Goal: Communication & Community: Answer question/provide support

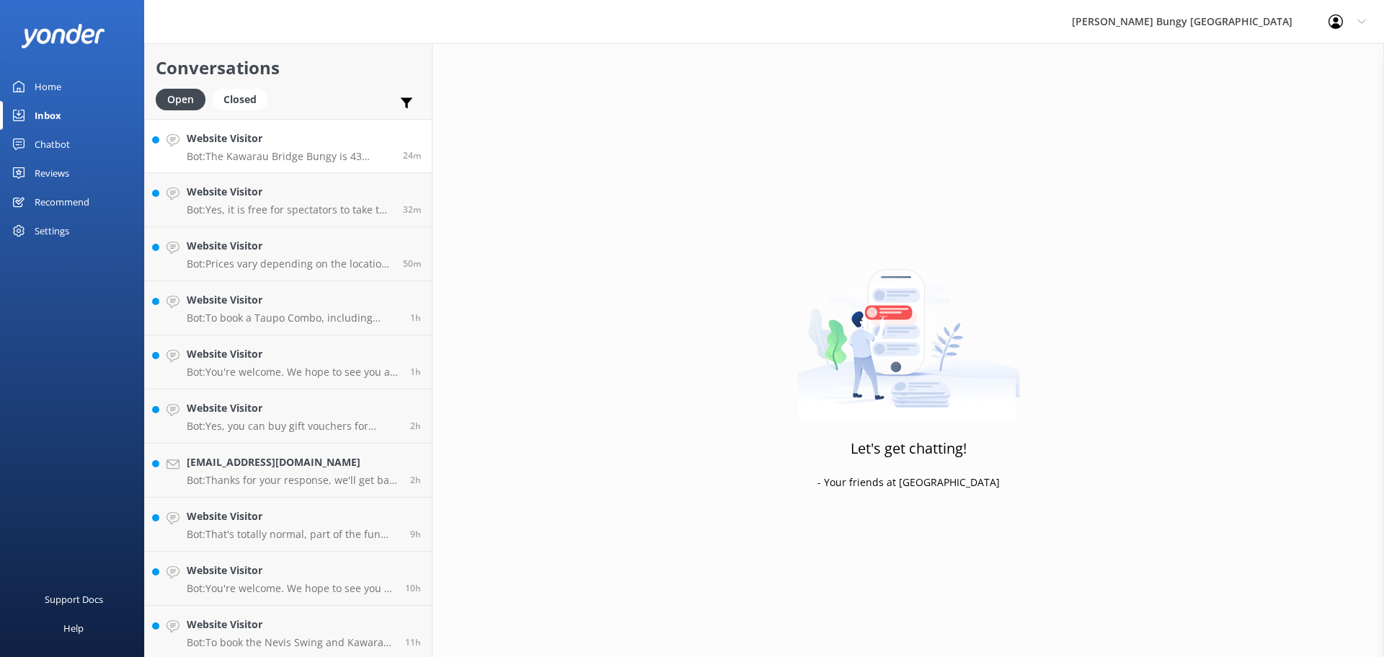
click at [337, 140] on h4 "Website Visitor" at bounding box center [289, 138] width 205 height 16
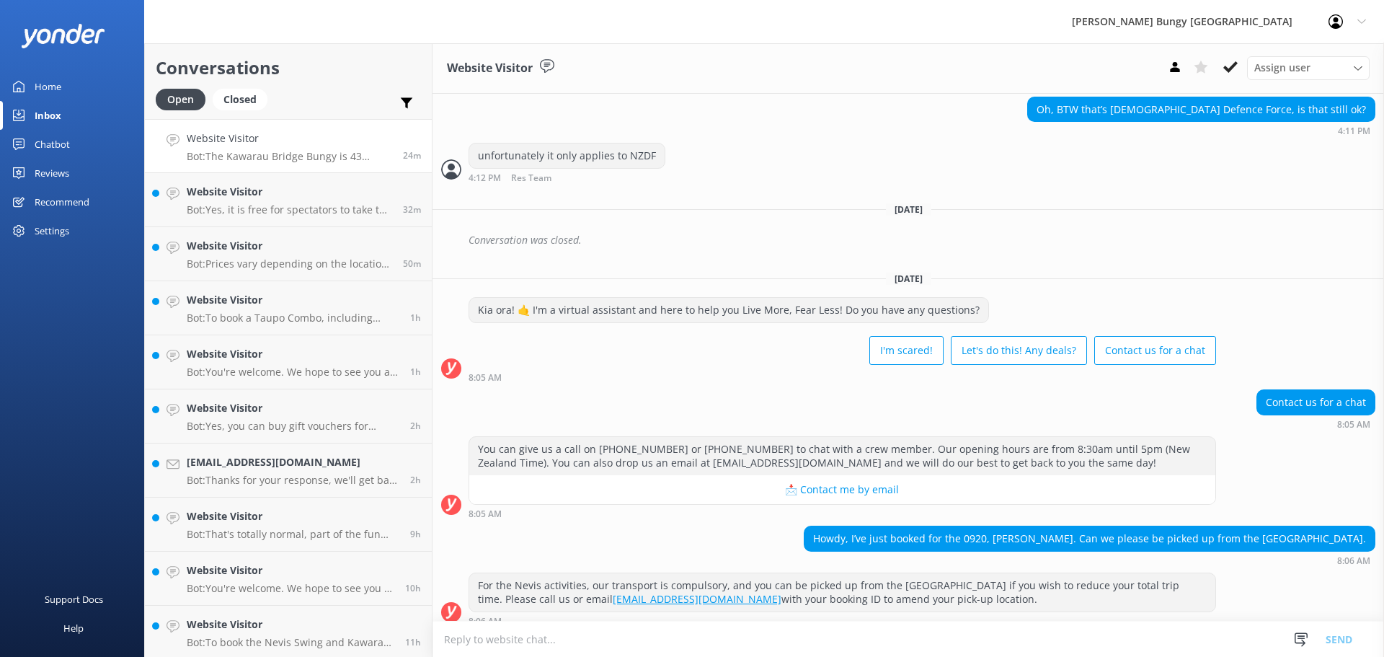
scroll to position [1211, 0]
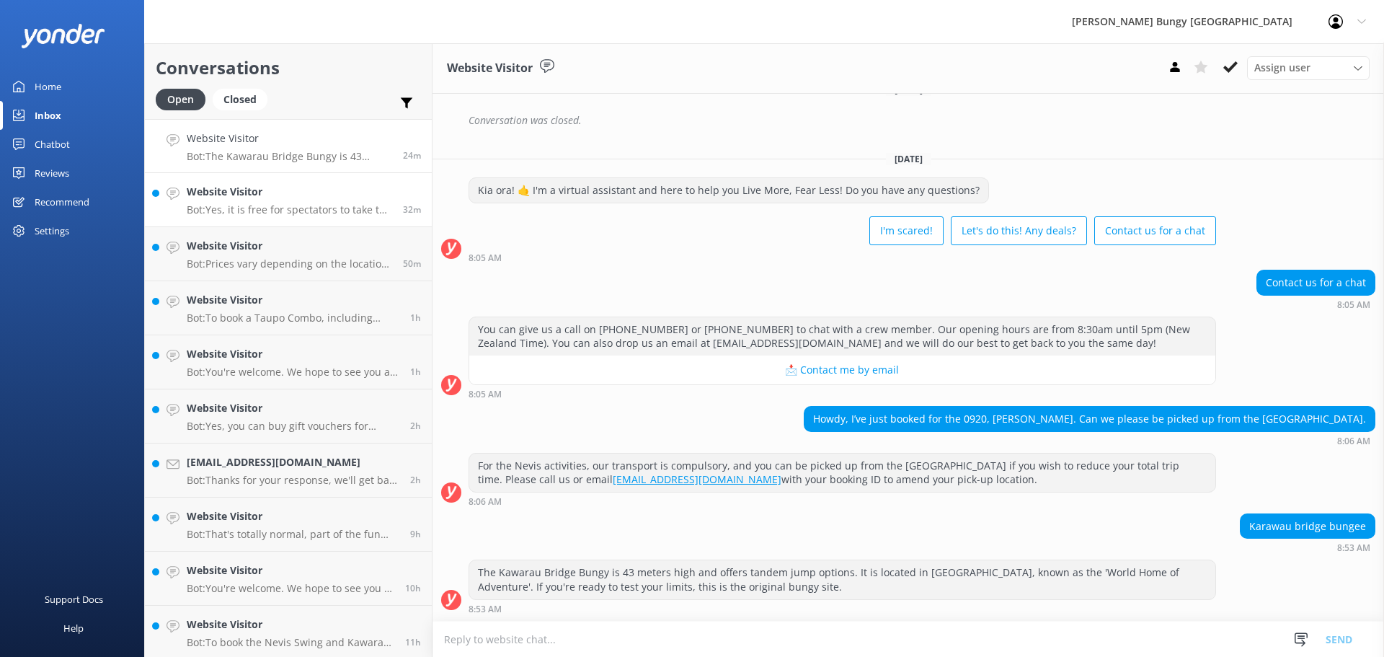
click at [363, 195] on h4 "Website Visitor" at bounding box center [289, 192] width 205 height 16
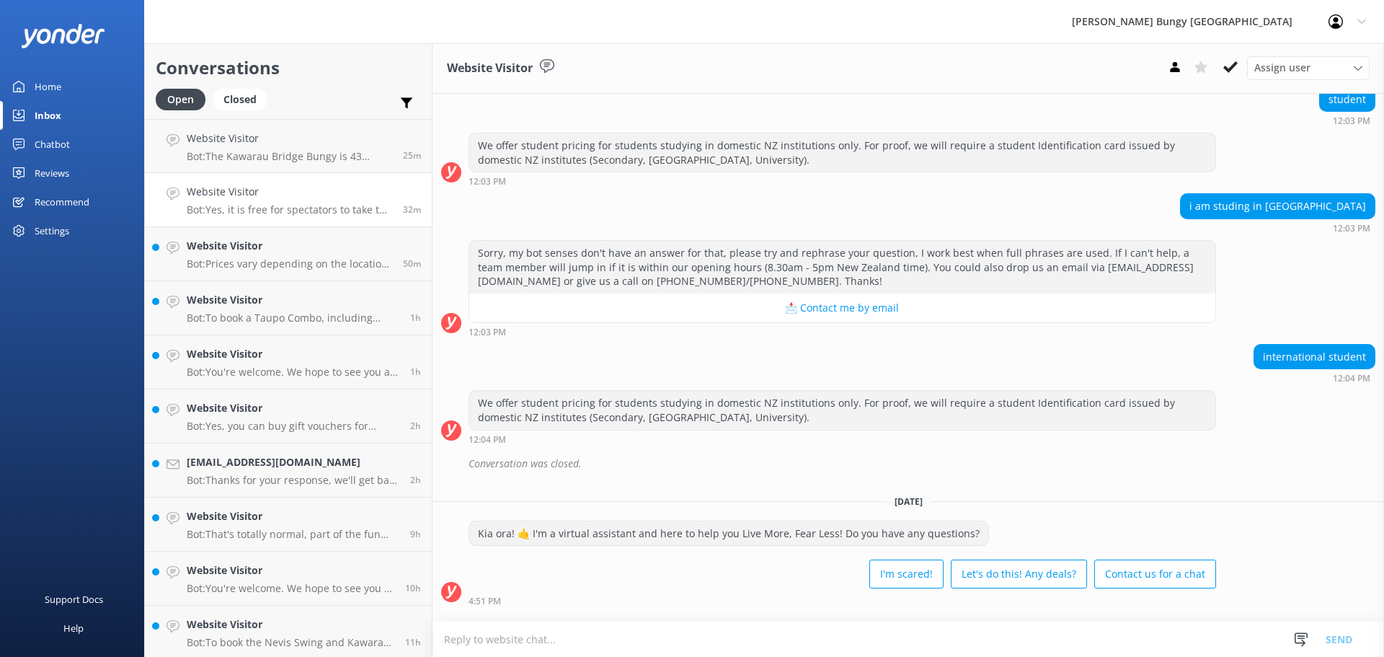
scroll to position [1121, 0]
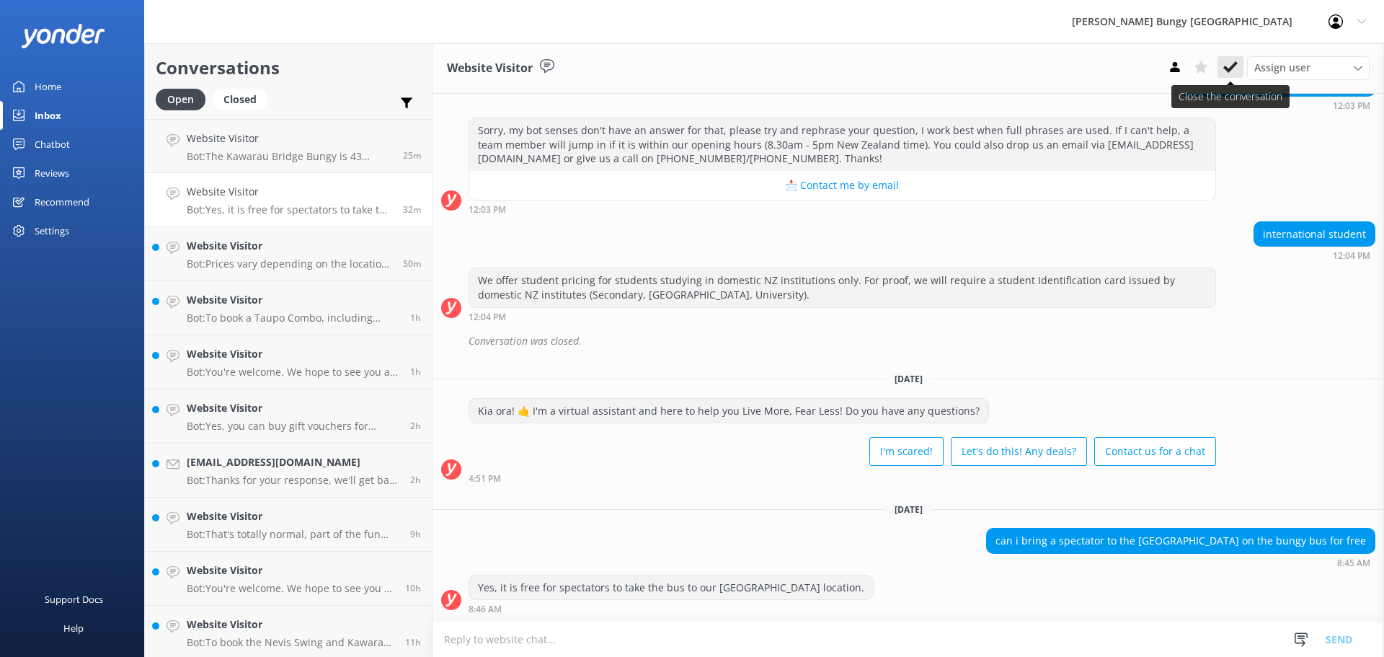
click at [1227, 71] on use at bounding box center [1230, 67] width 14 height 12
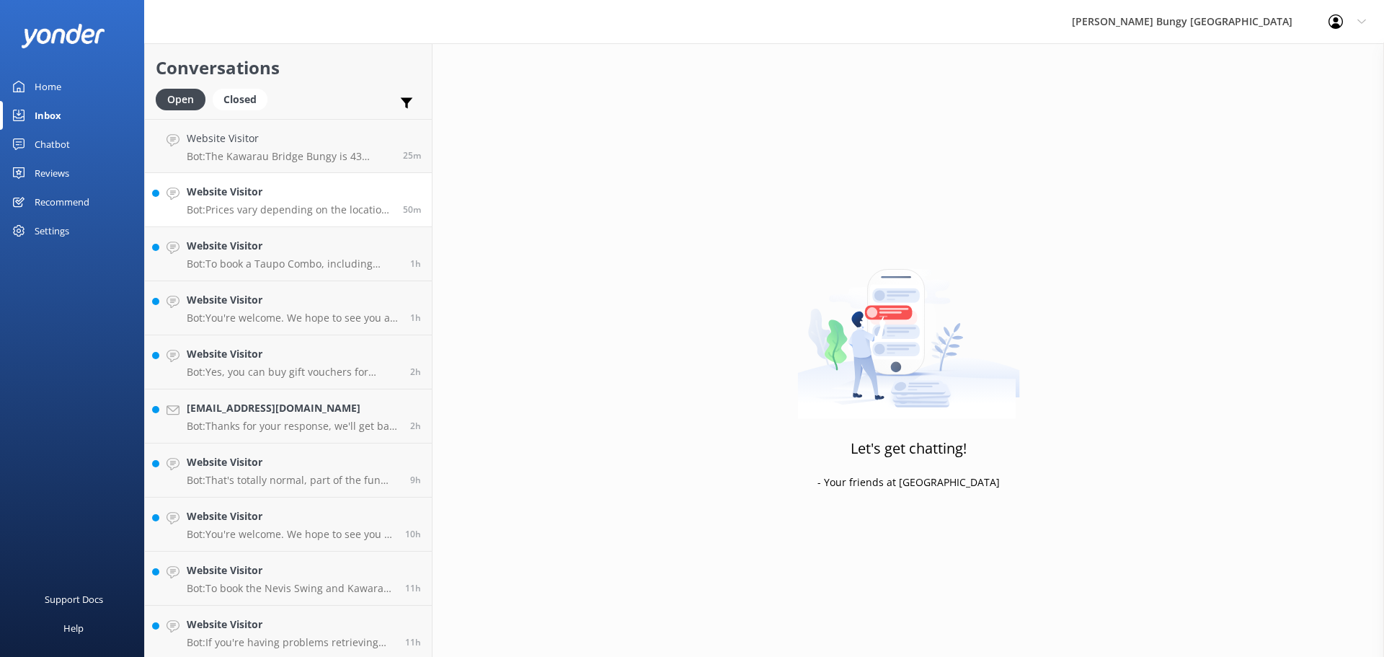
click at [345, 194] on h4 "Website Visitor" at bounding box center [289, 192] width 205 height 16
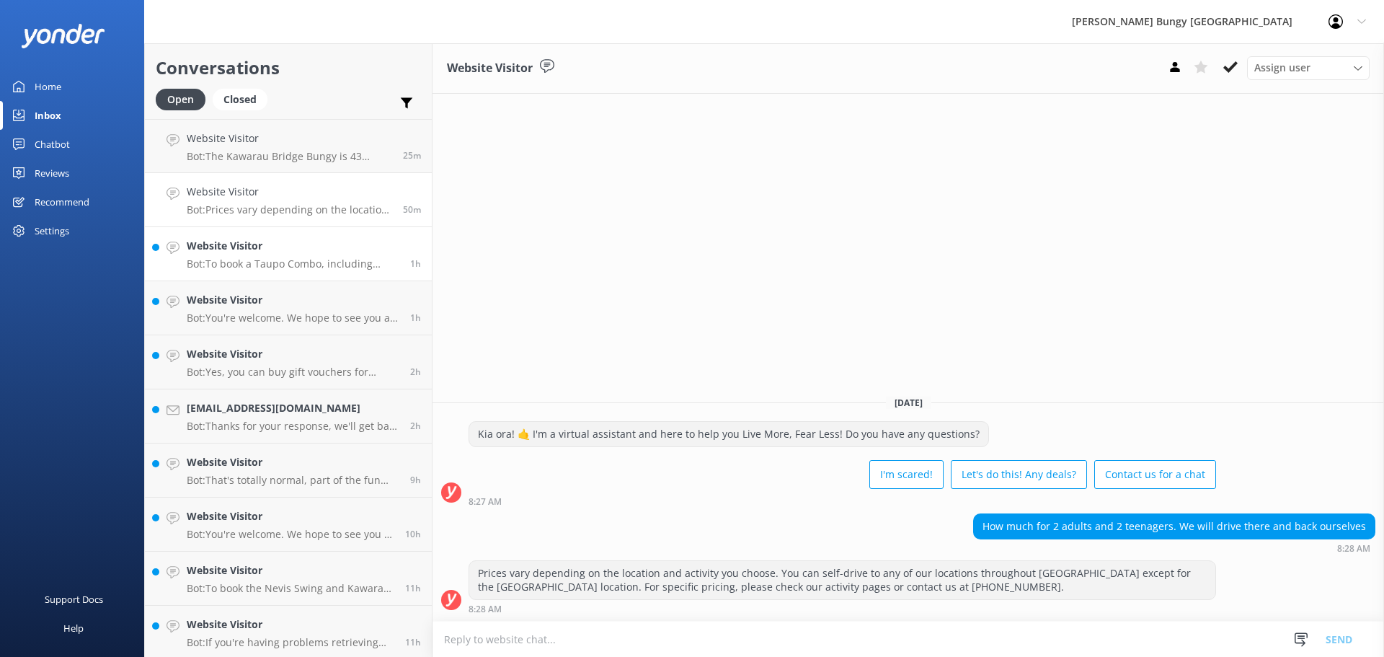
click at [279, 263] on p "Bot: To book a Taupo Combo, including activities like a skydive and bungy jump,…" at bounding box center [293, 263] width 213 height 13
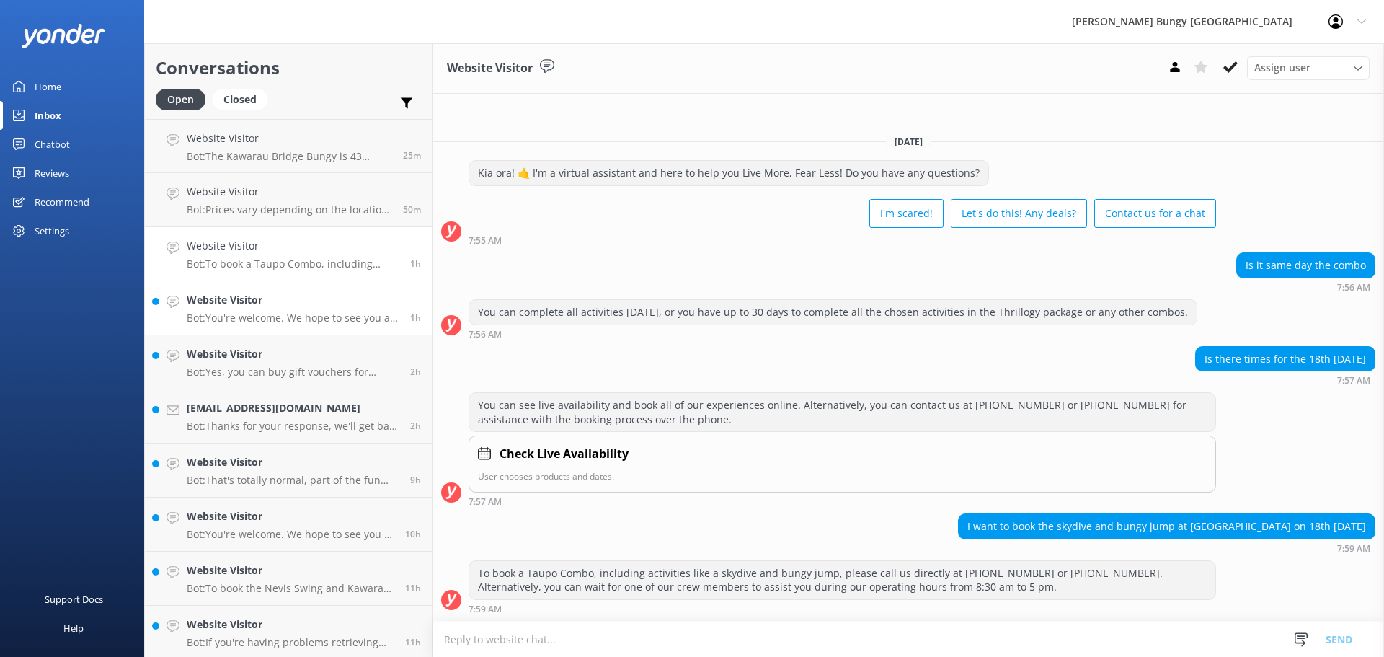
click at [223, 303] on h4 "Website Visitor" at bounding box center [293, 300] width 213 height 16
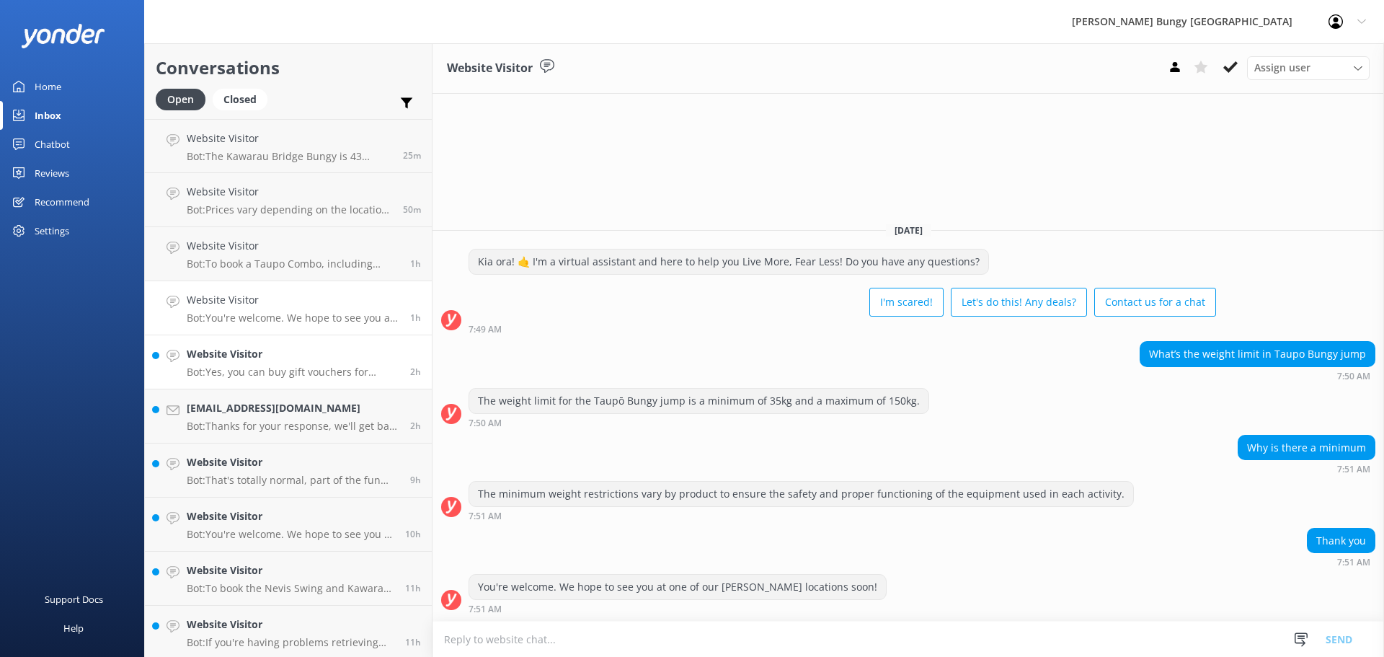
click at [355, 368] on p "Bot: Yes, you can buy gift vouchers for specific activities, including the brid…" at bounding box center [293, 371] width 213 height 13
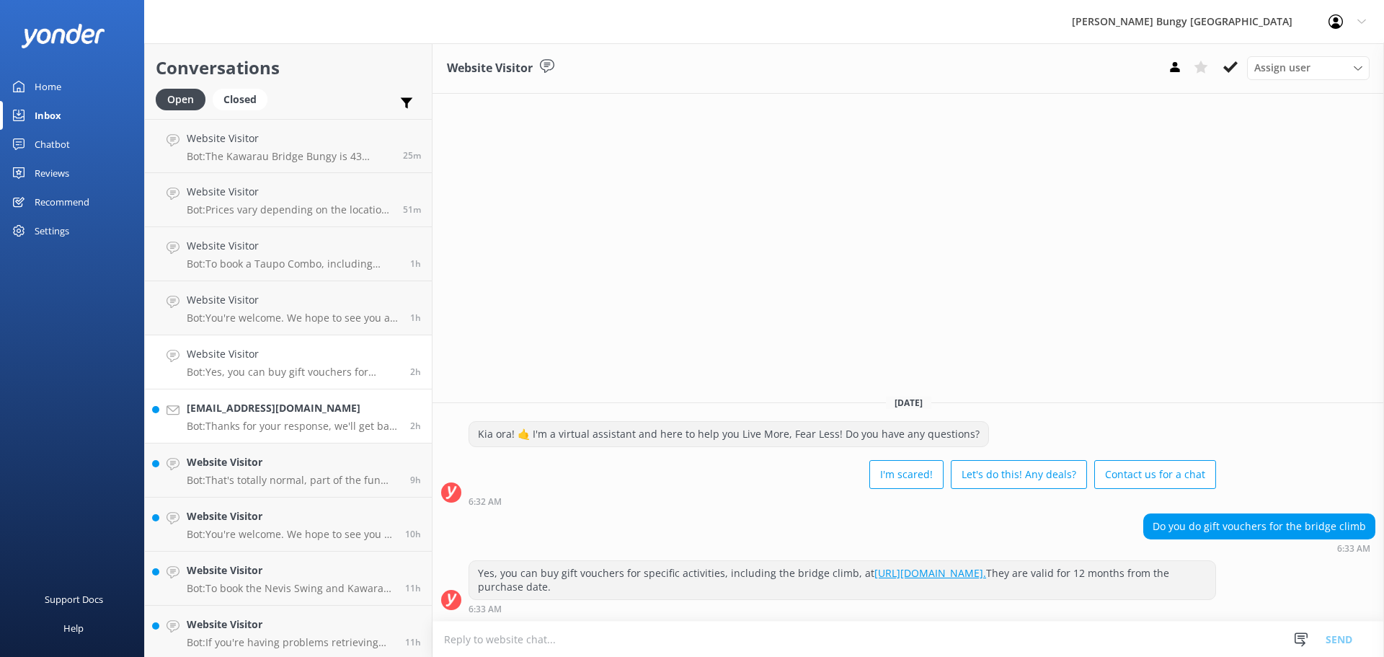
click at [303, 413] on h4 "[EMAIL_ADDRESS][DOMAIN_NAME]" at bounding box center [293, 408] width 213 height 16
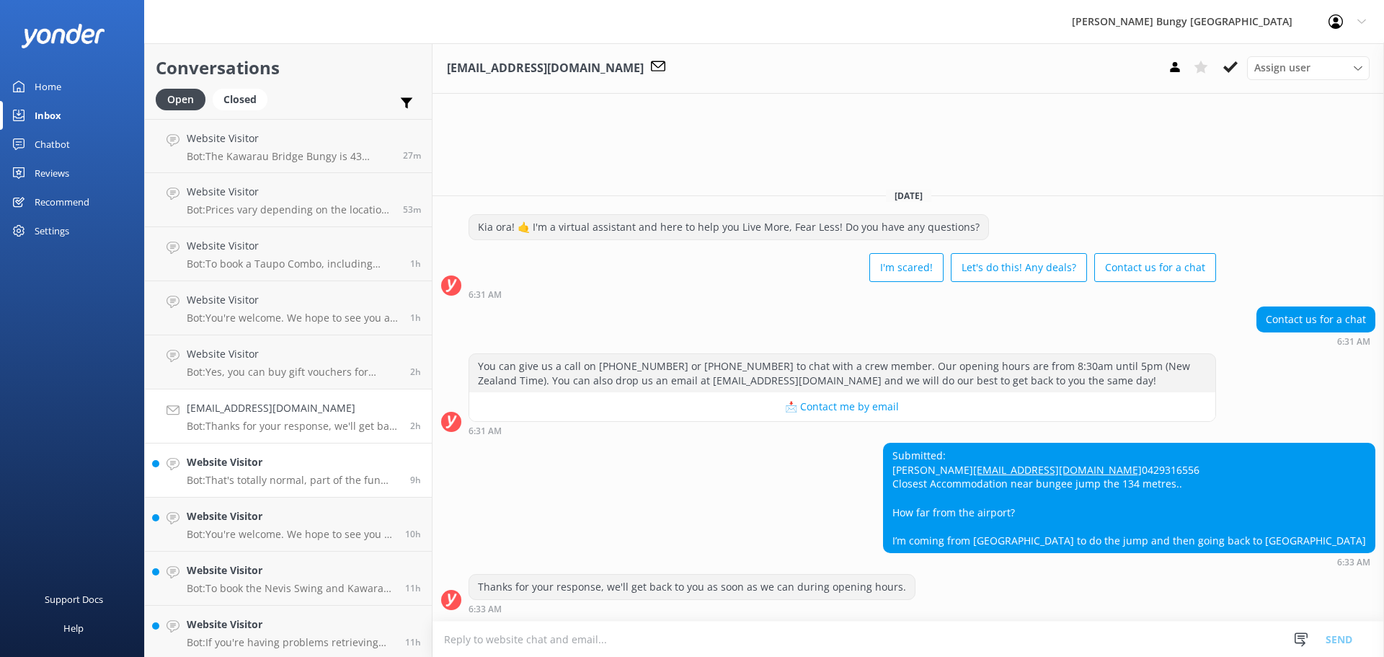
click at [316, 469] on h4 "Website Visitor" at bounding box center [293, 462] width 213 height 16
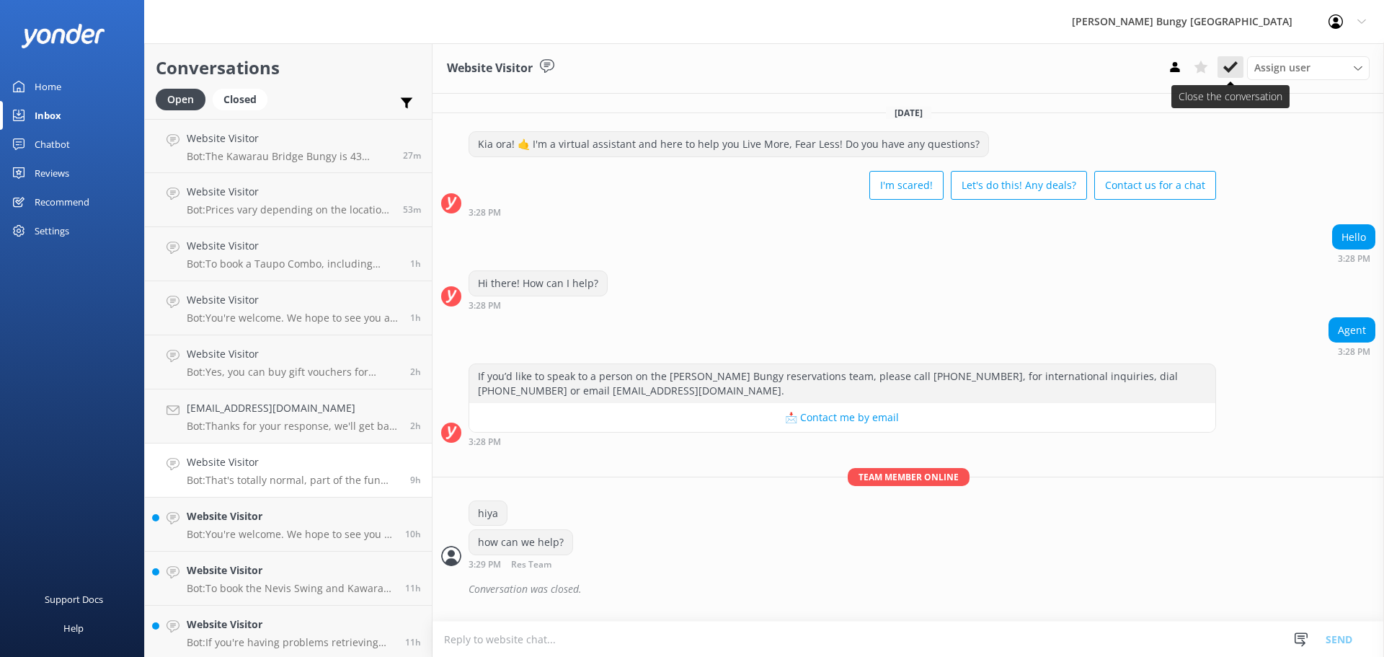
click at [1224, 73] on icon at bounding box center [1230, 67] width 14 height 14
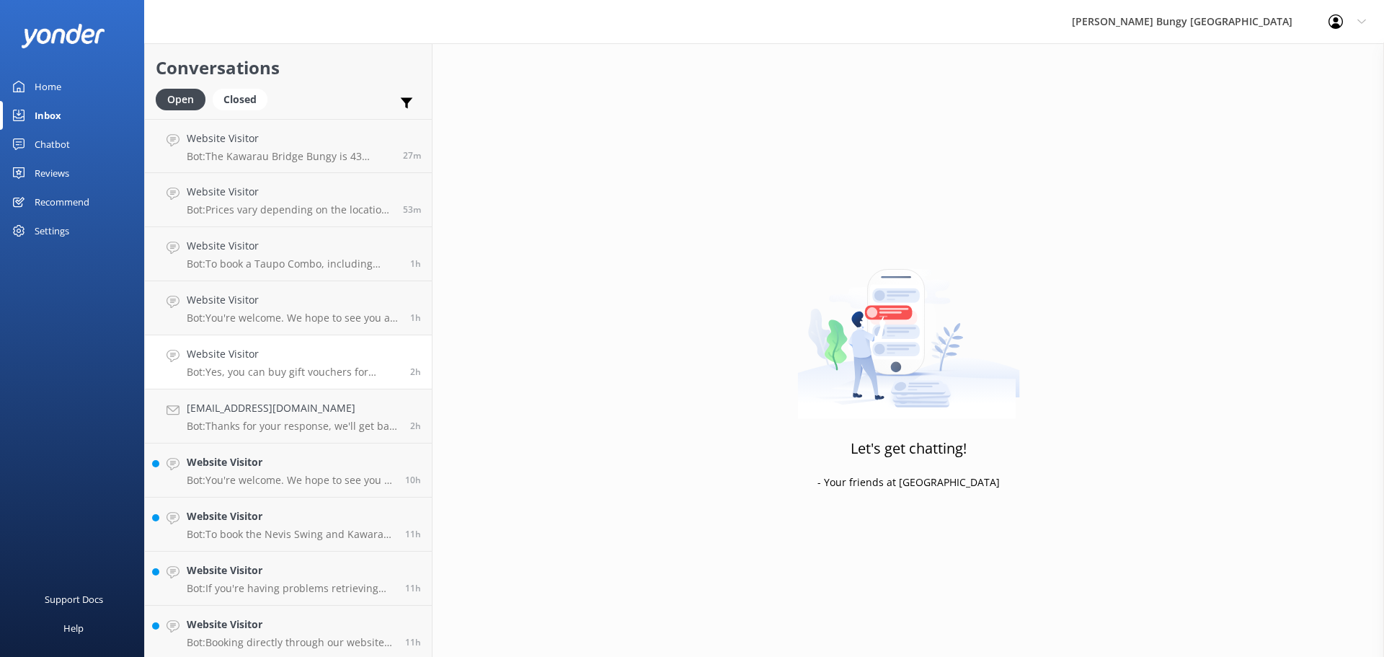
click at [290, 347] on h4 "Website Visitor" at bounding box center [293, 354] width 213 height 16
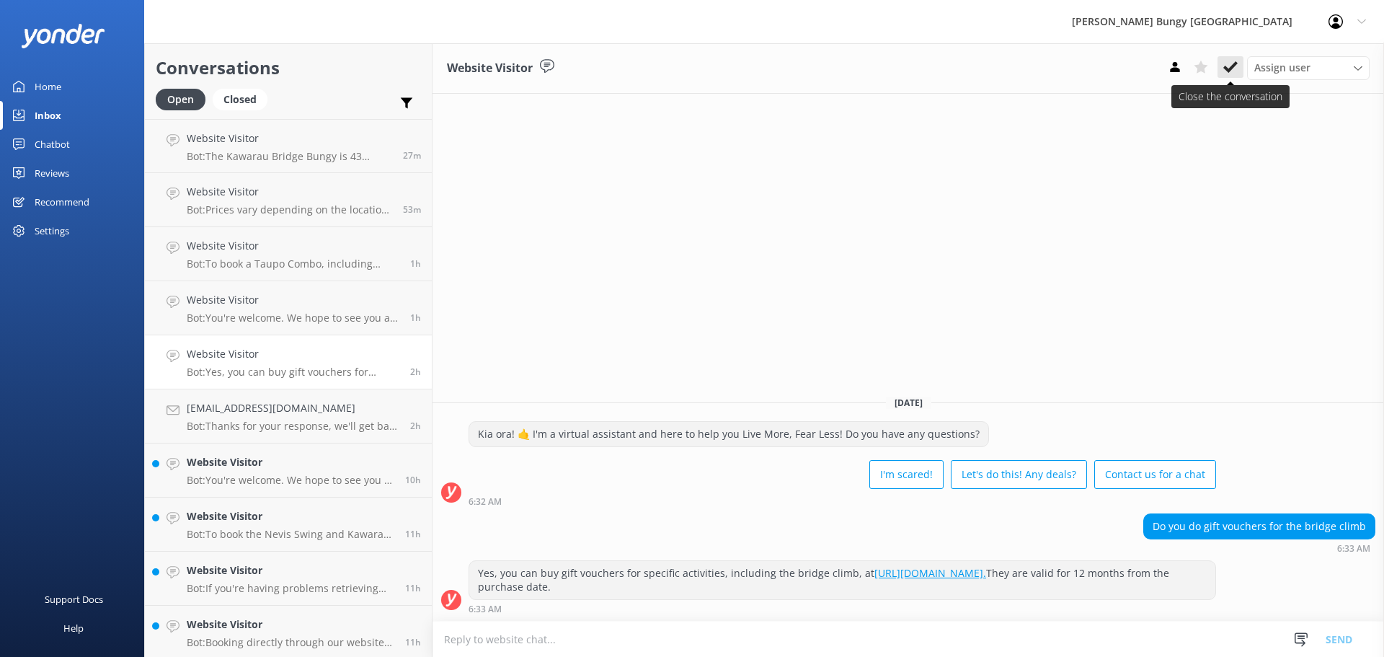
click at [1242, 66] on button at bounding box center [1230, 67] width 26 height 22
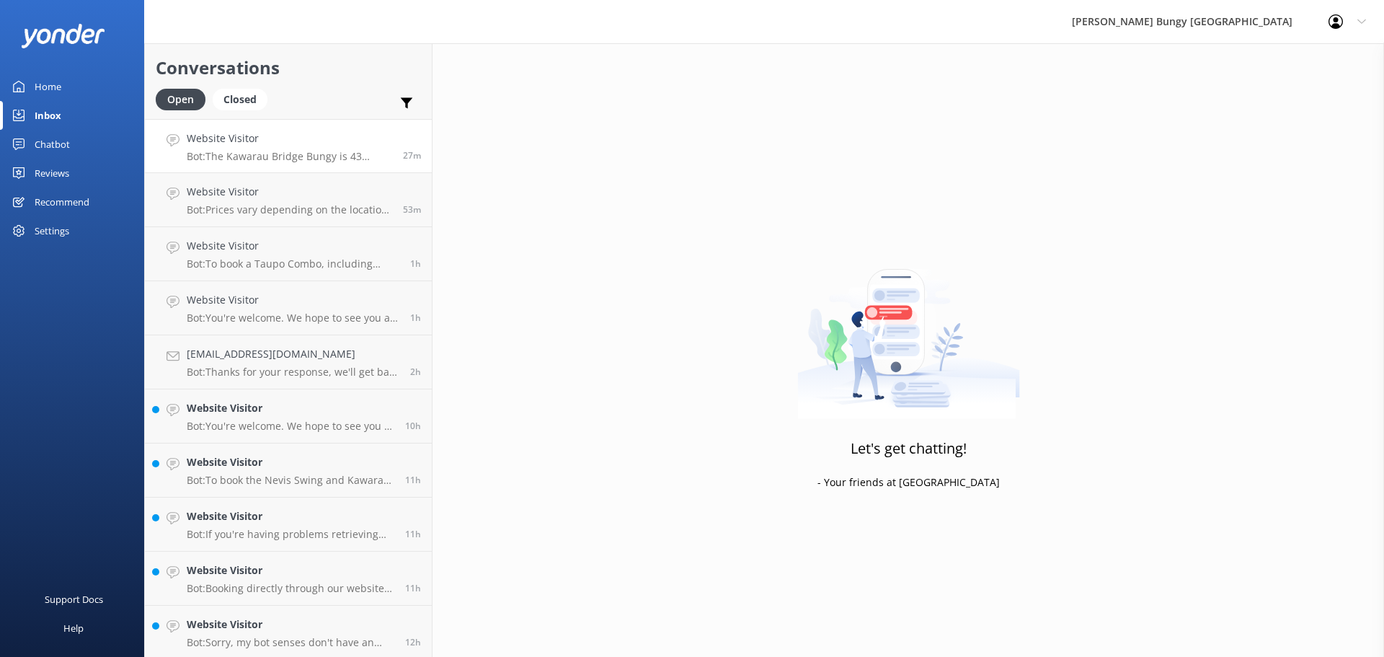
click at [339, 144] on h4 "Website Visitor" at bounding box center [289, 138] width 205 height 16
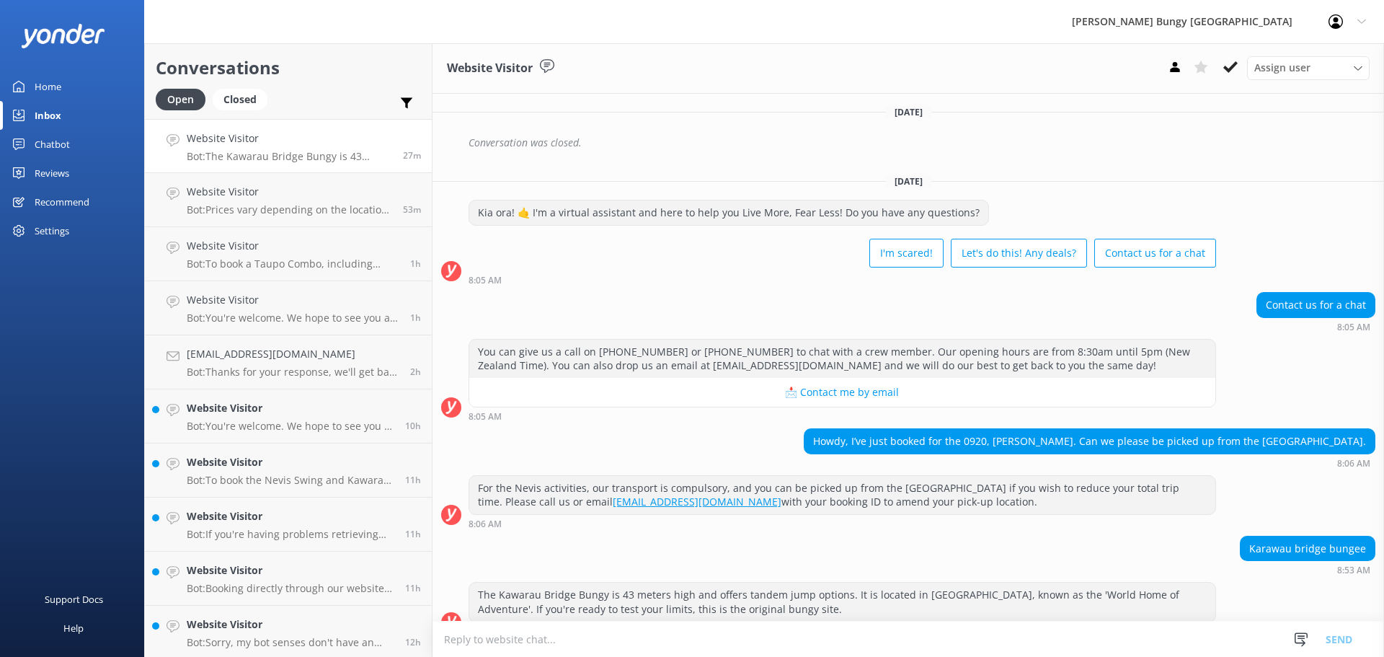
scroll to position [1211, 0]
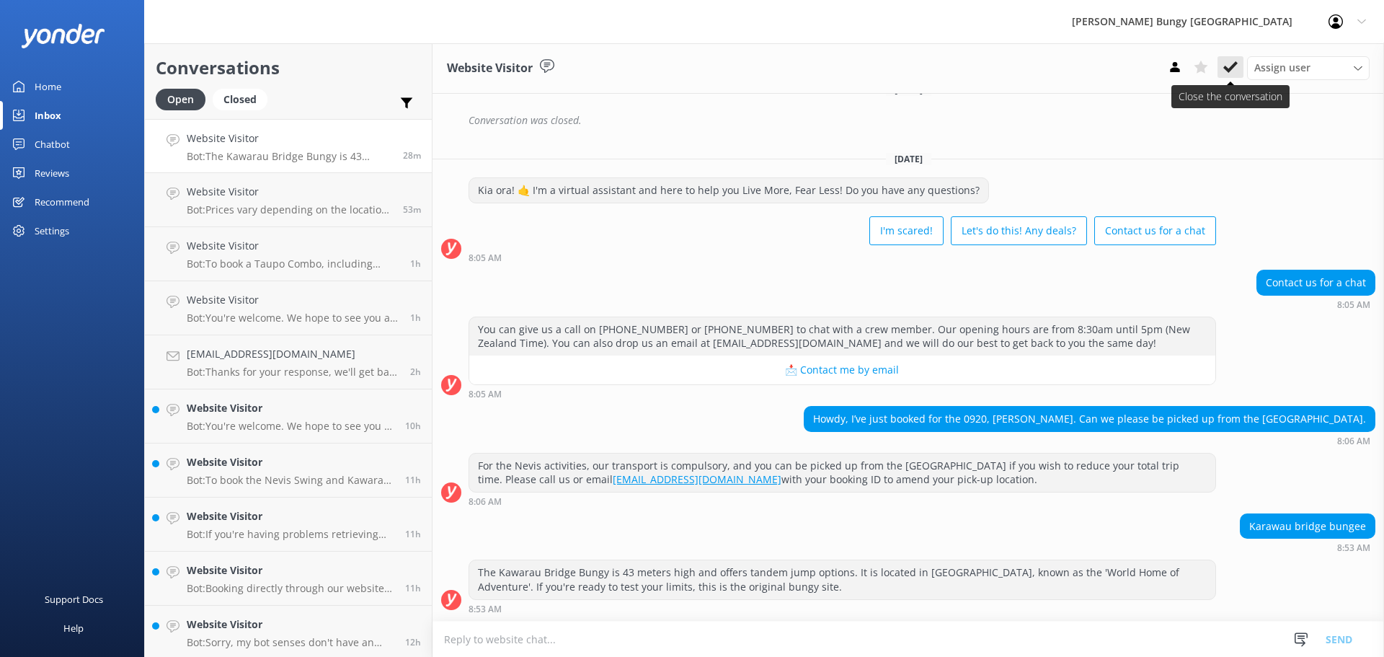
click at [1222, 64] on button at bounding box center [1230, 67] width 26 height 22
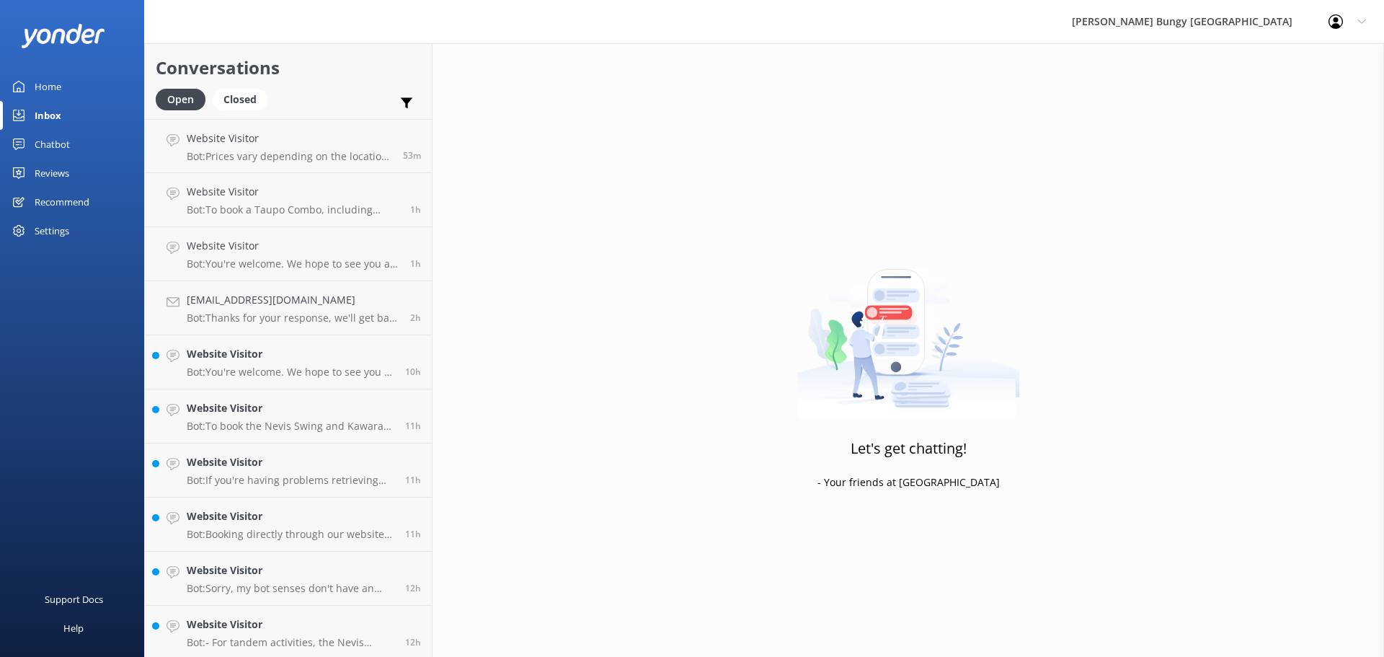
click at [313, 145] on h4 "Website Visitor" at bounding box center [289, 138] width 205 height 16
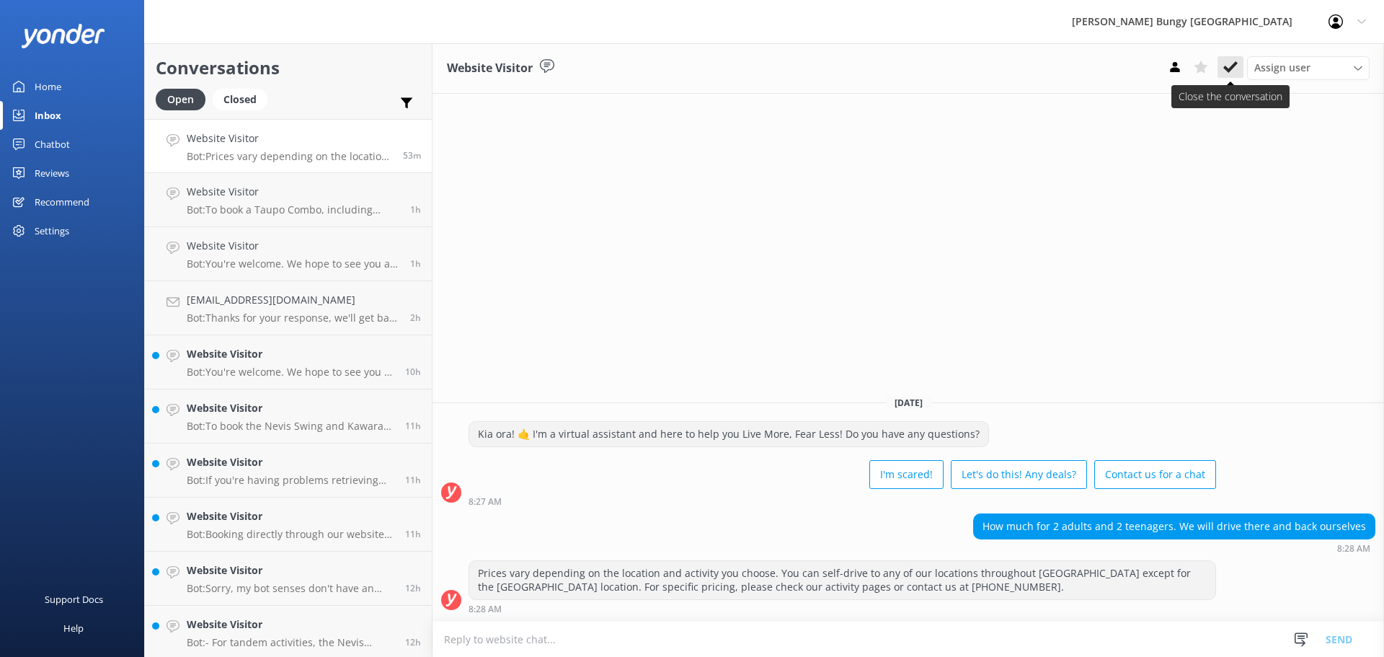
click at [1224, 67] on icon at bounding box center [1230, 67] width 14 height 14
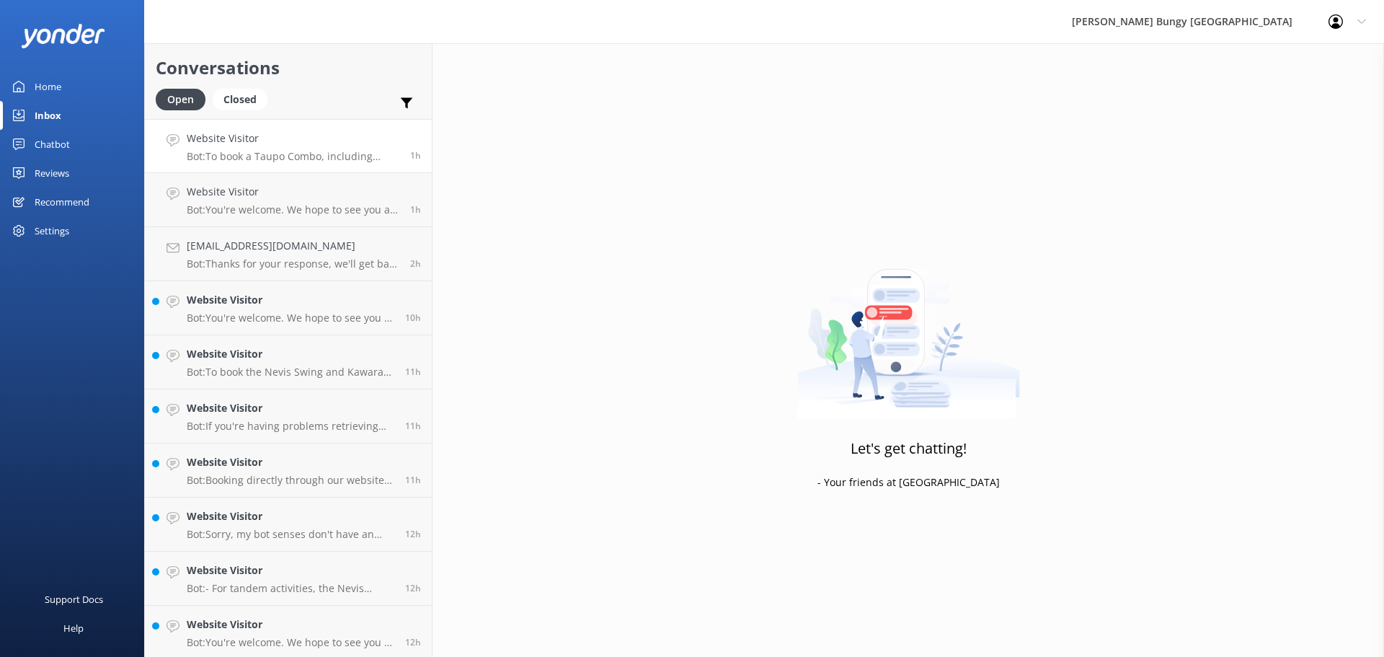
click at [336, 154] on p "Bot: To book a Taupo Combo, including activities like a skydive and bungy jump,…" at bounding box center [293, 156] width 213 height 13
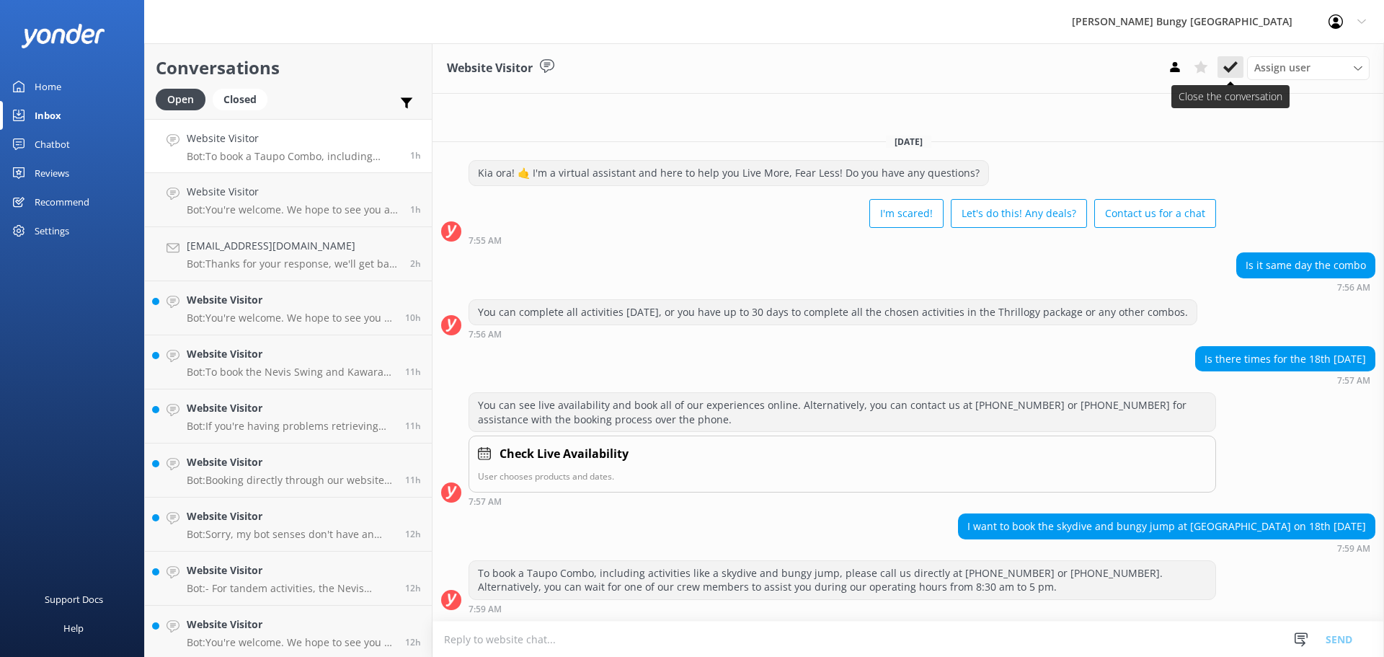
click at [1229, 74] on icon at bounding box center [1230, 67] width 14 height 14
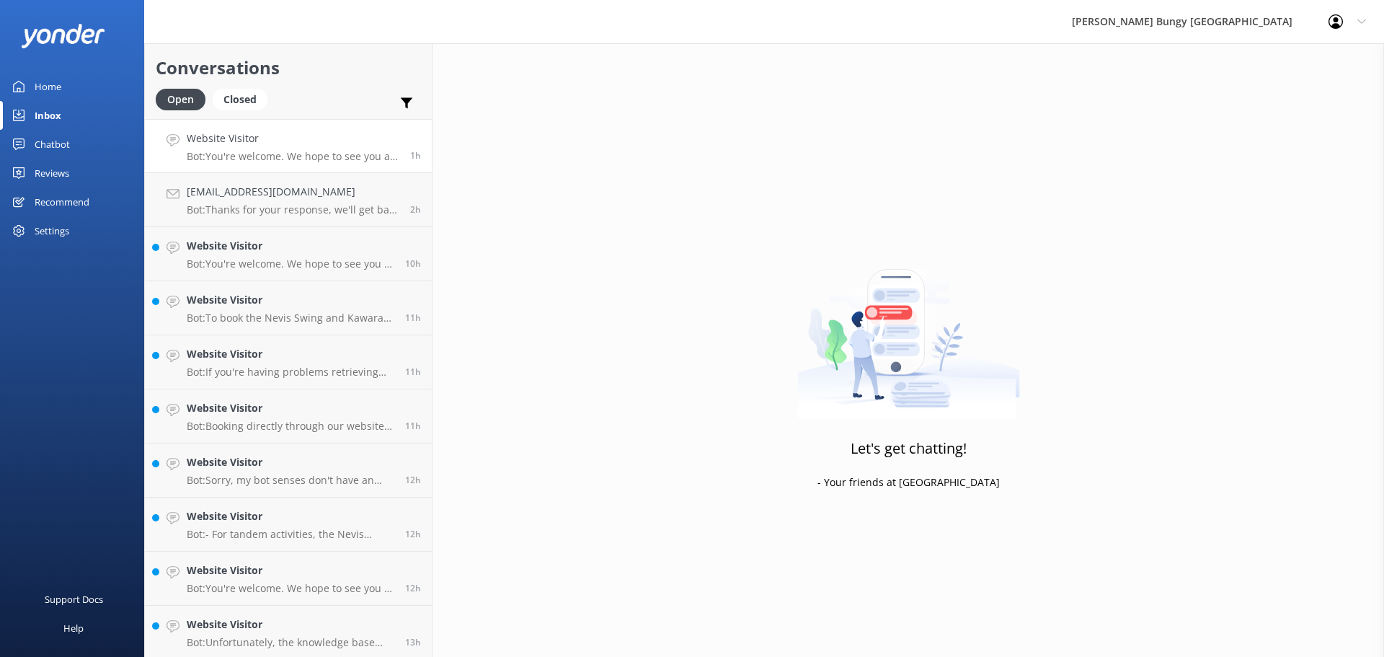
click at [293, 156] on p "Bot: You're welcome. We hope to see you at one of our AJ Hackett locations soon!" at bounding box center [293, 156] width 213 height 13
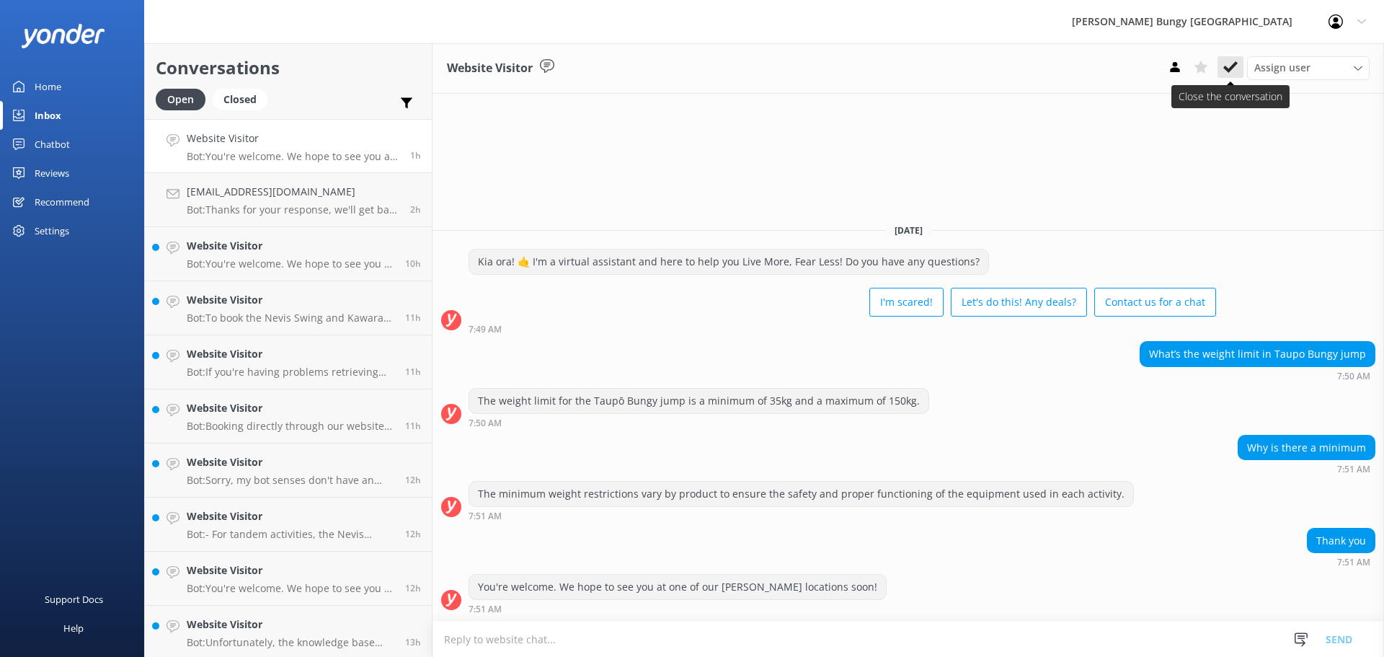
click at [1232, 68] on use at bounding box center [1230, 67] width 14 height 12
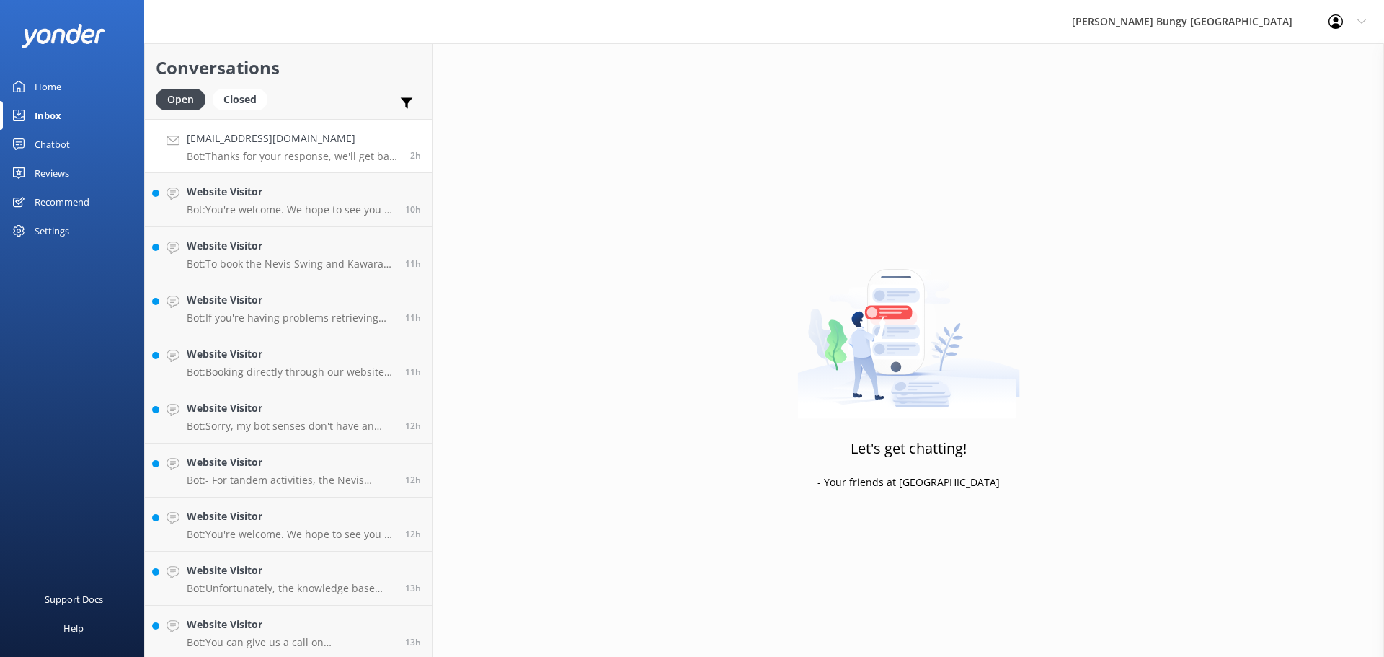
click at [329, 161] on p "Bot: Thanks for your response, we'll get back to you as soon as we can during o…" at bounding box center [293, 156] width 213 height 13
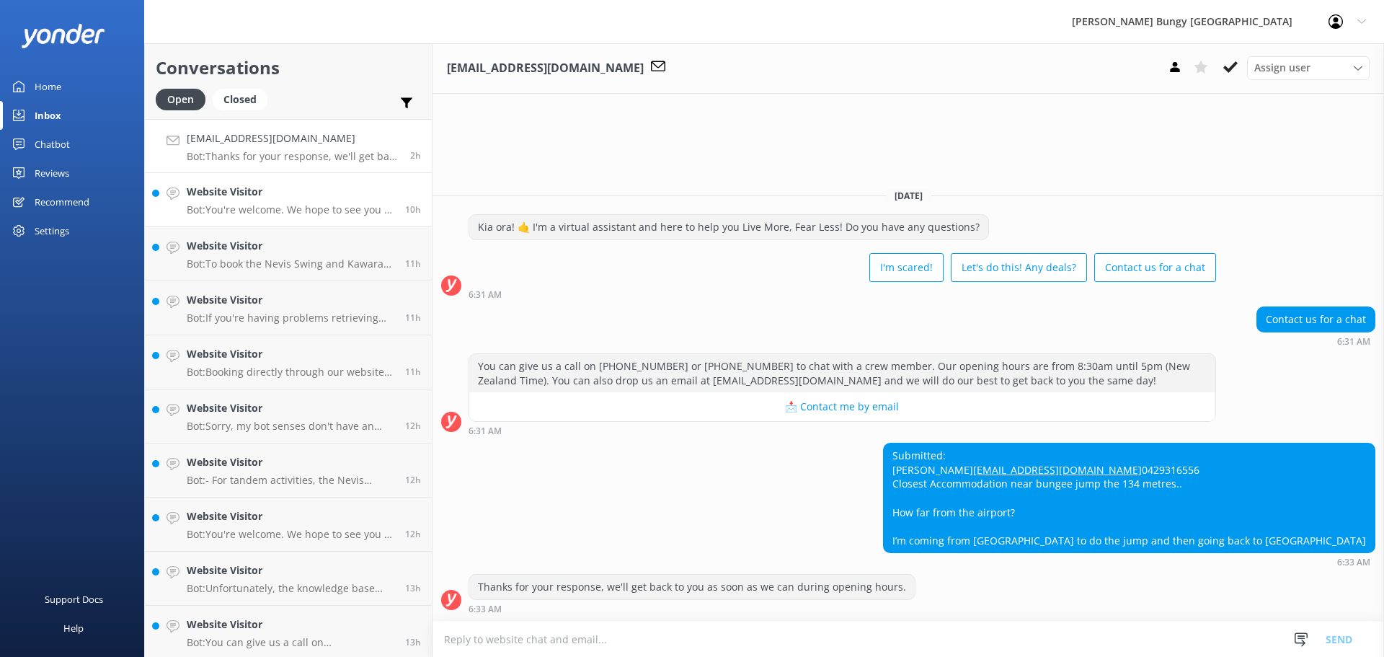
click at [303, 206] on p "Bot: You're welcome. We hope to see you at one of our AJ Hackett locations soon!" at bounding box center [291, 209] width 208 height 13
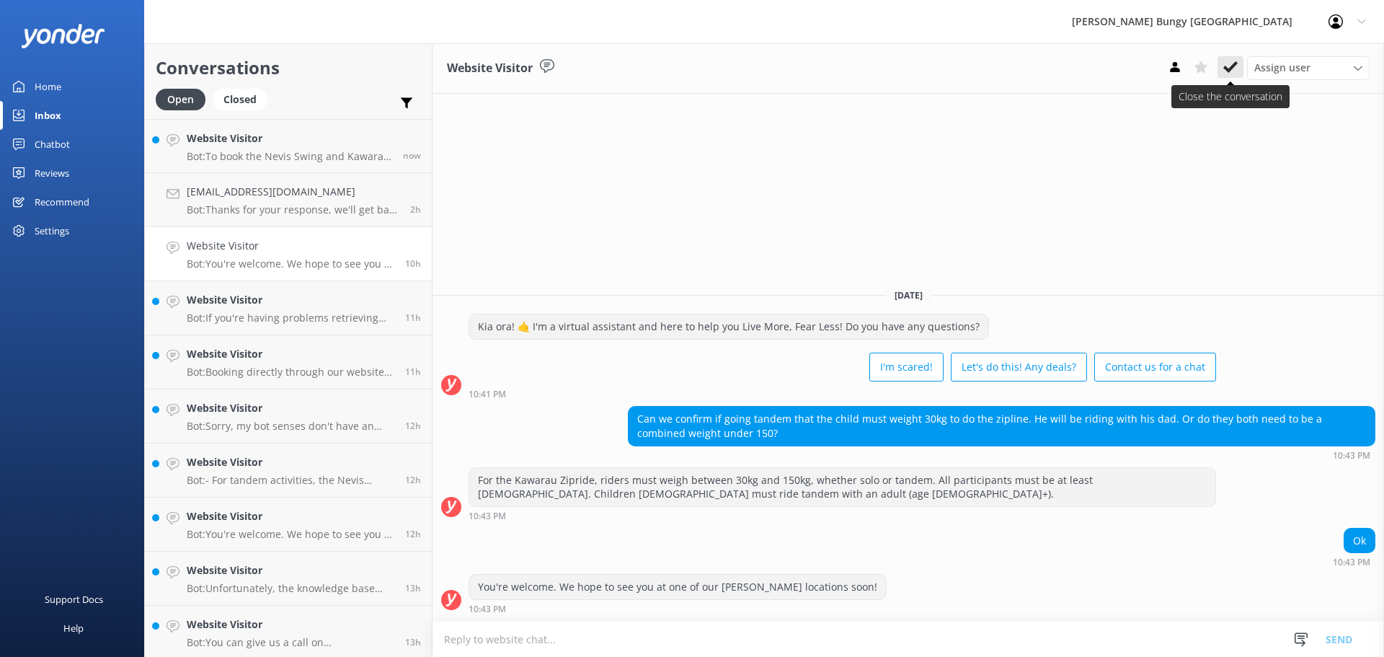
click at [1240, 74] on button at bounding box center [1230, 67] width 26 height 22
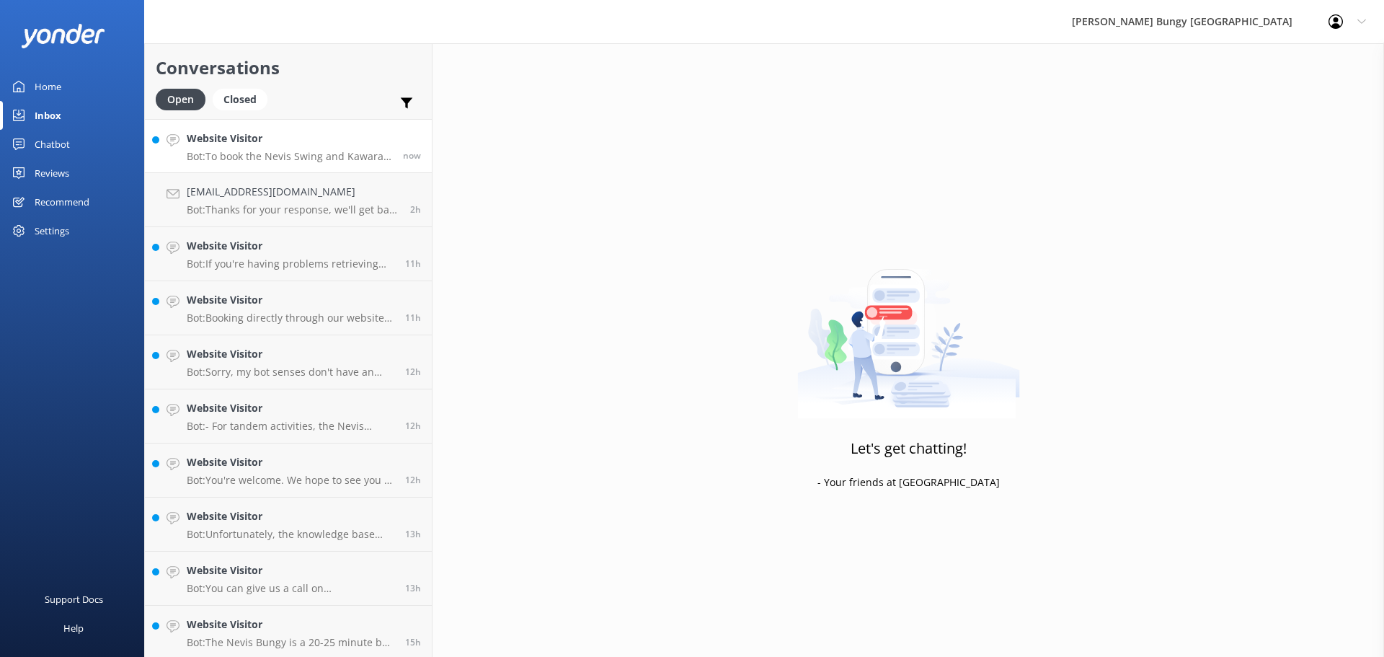
click at [296, 146] on h4 "Website Visitor" at bounding box center [289, 138] width 205 height 16
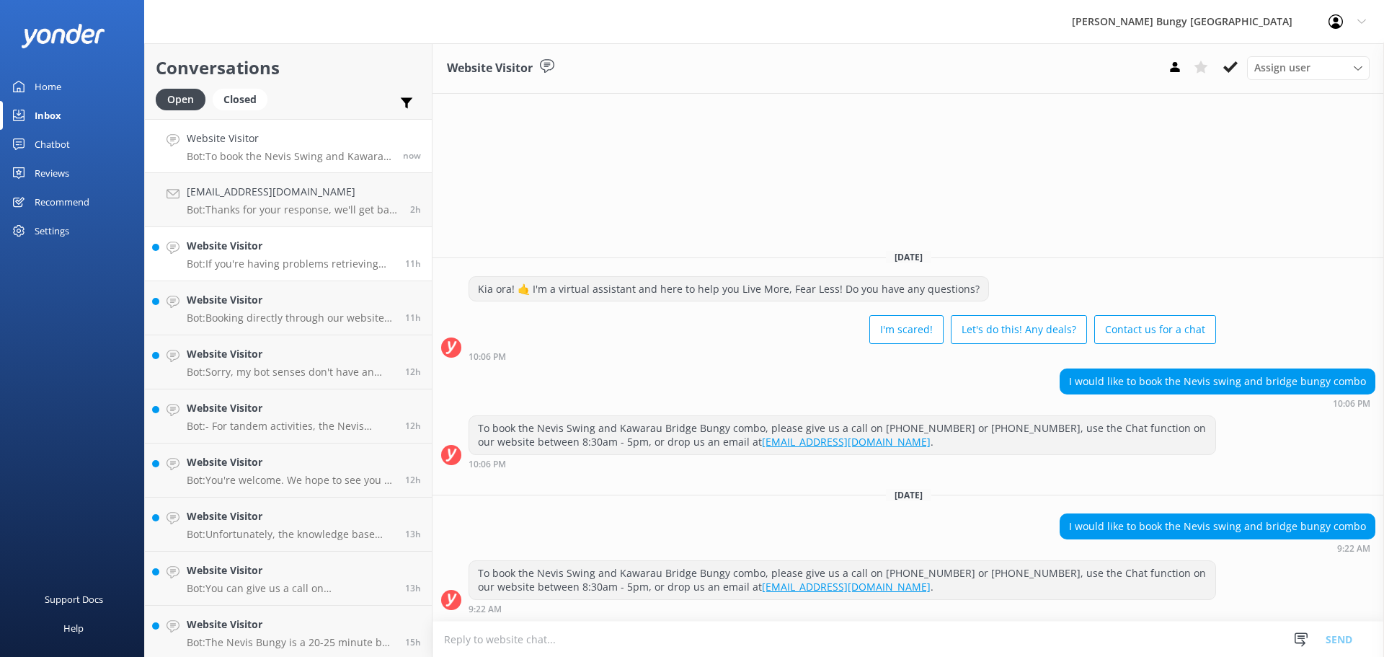
click at [331, 257] on div "Website Visitor Bot: If you're having problems retrieving photos or videos, ple…" at bounding box center [291, 254] width 208 height 32
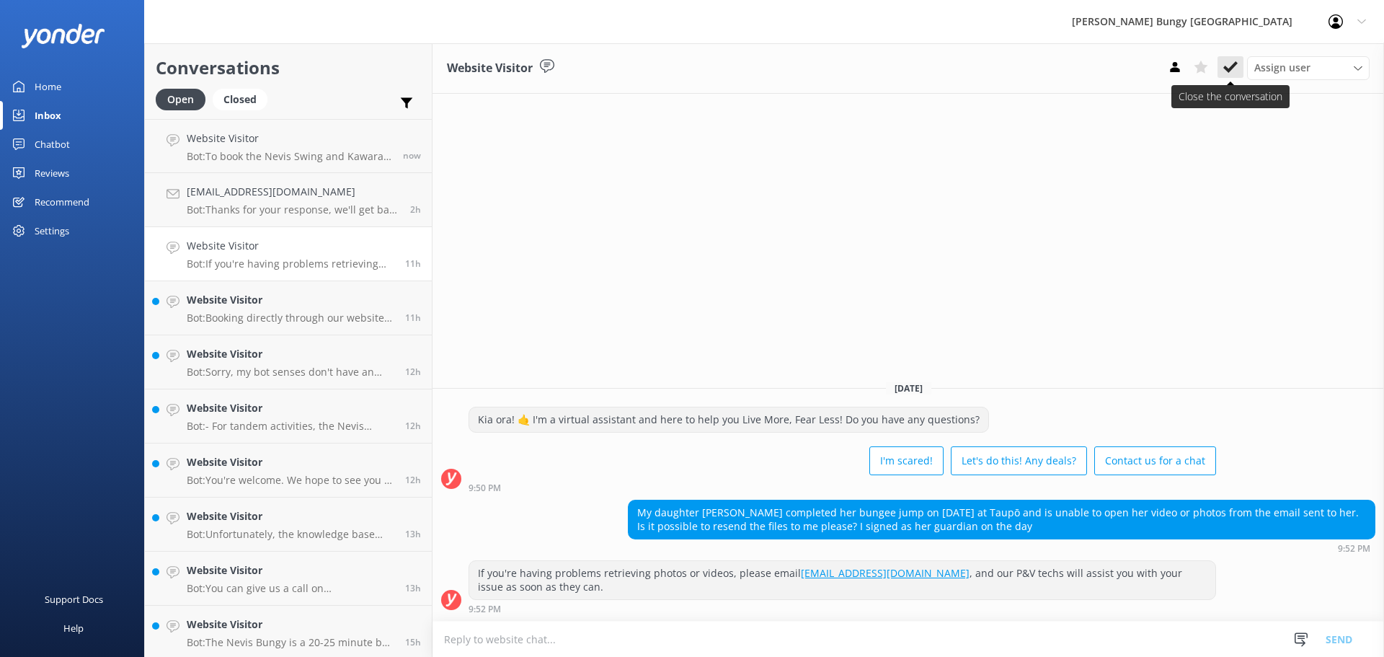
click at [1237, 68] on button at bounding box center [1230, 67] width 26 height 22
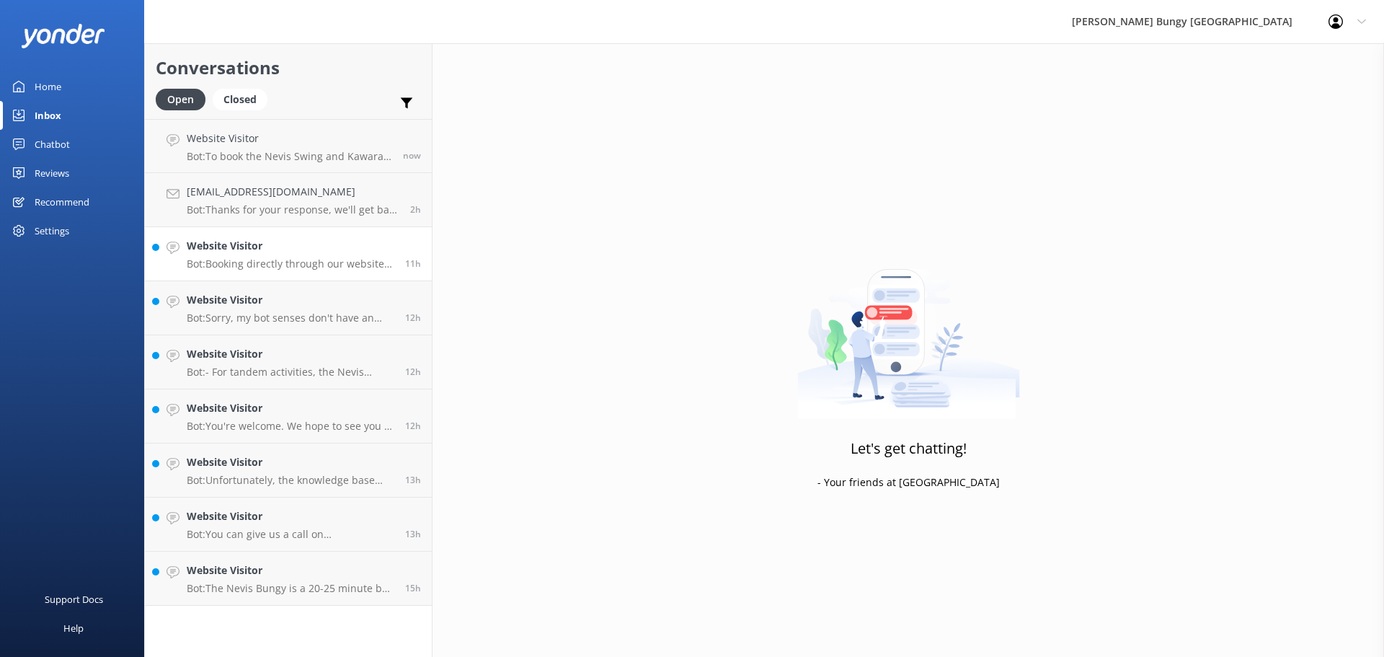
click at [357, 249] on h4 "Website Visitor" at bounding box center [291, 246] width 208 height 16
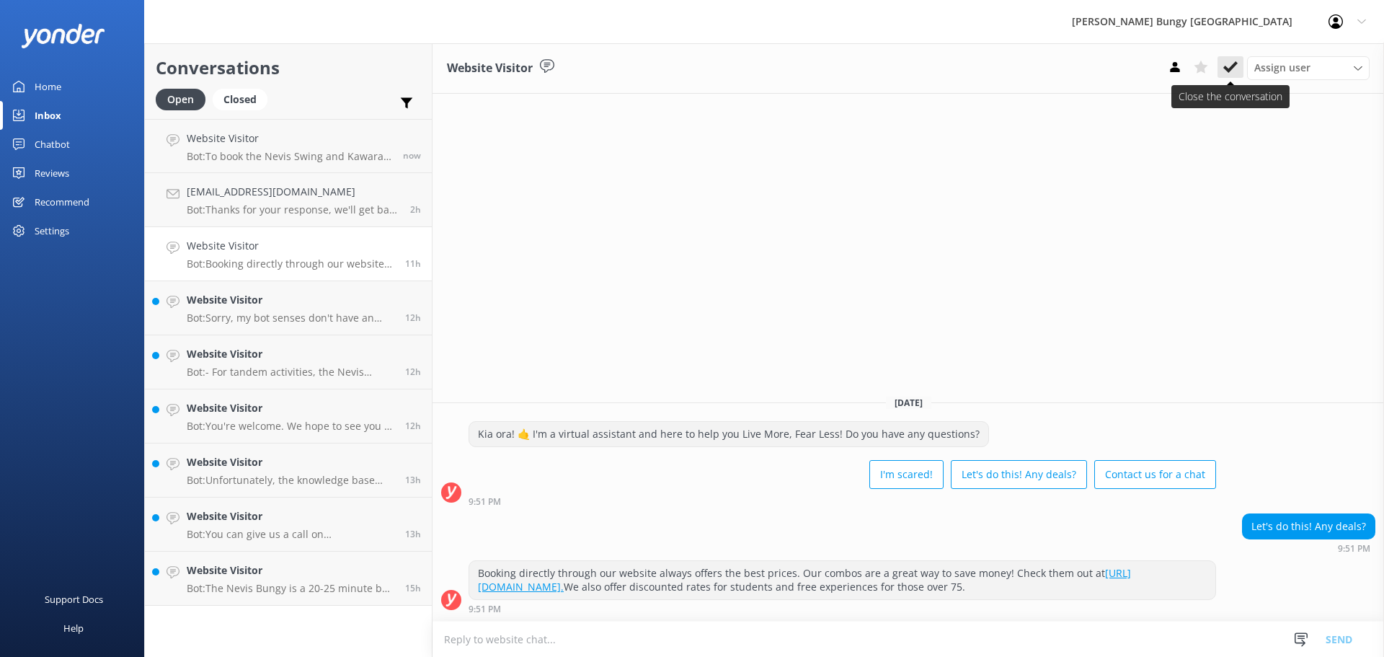
click at [1231, 70] on use at bounding box center [1230, 67] width 14 height 12
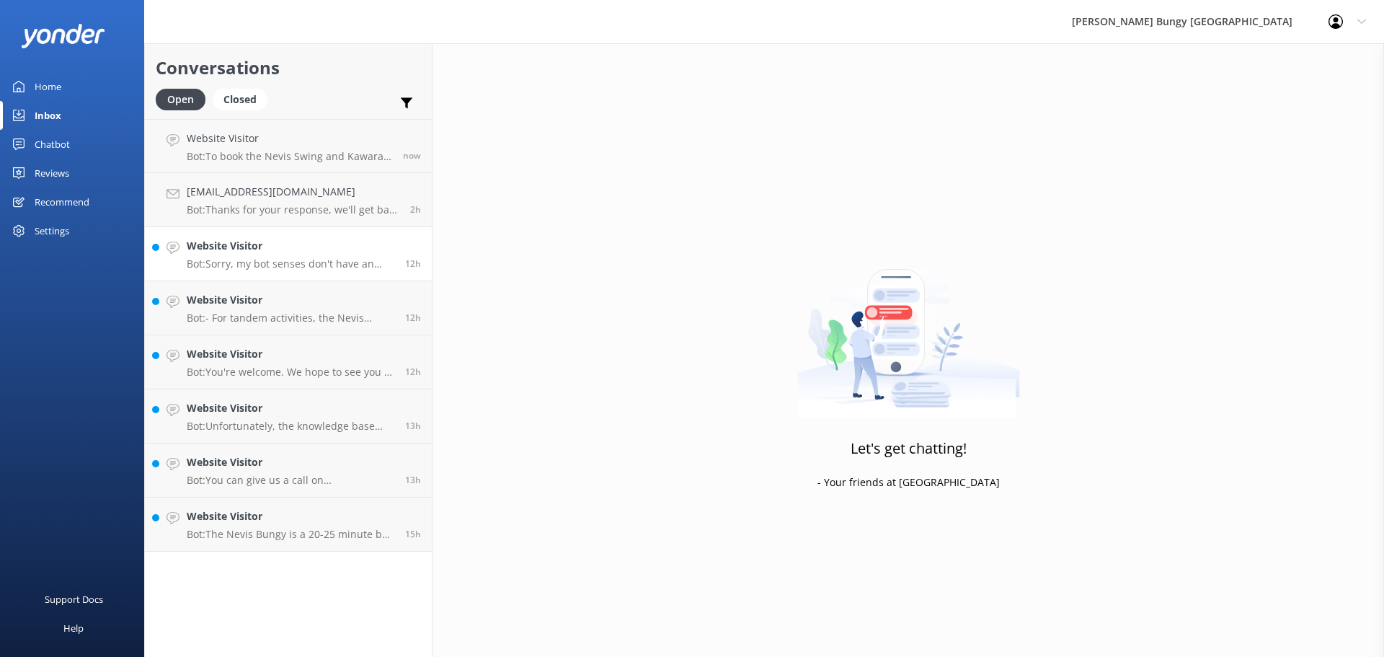
click at [355, 249] on h4 "Website Visitor" at bounding box center [291, 246] width 208 height 16
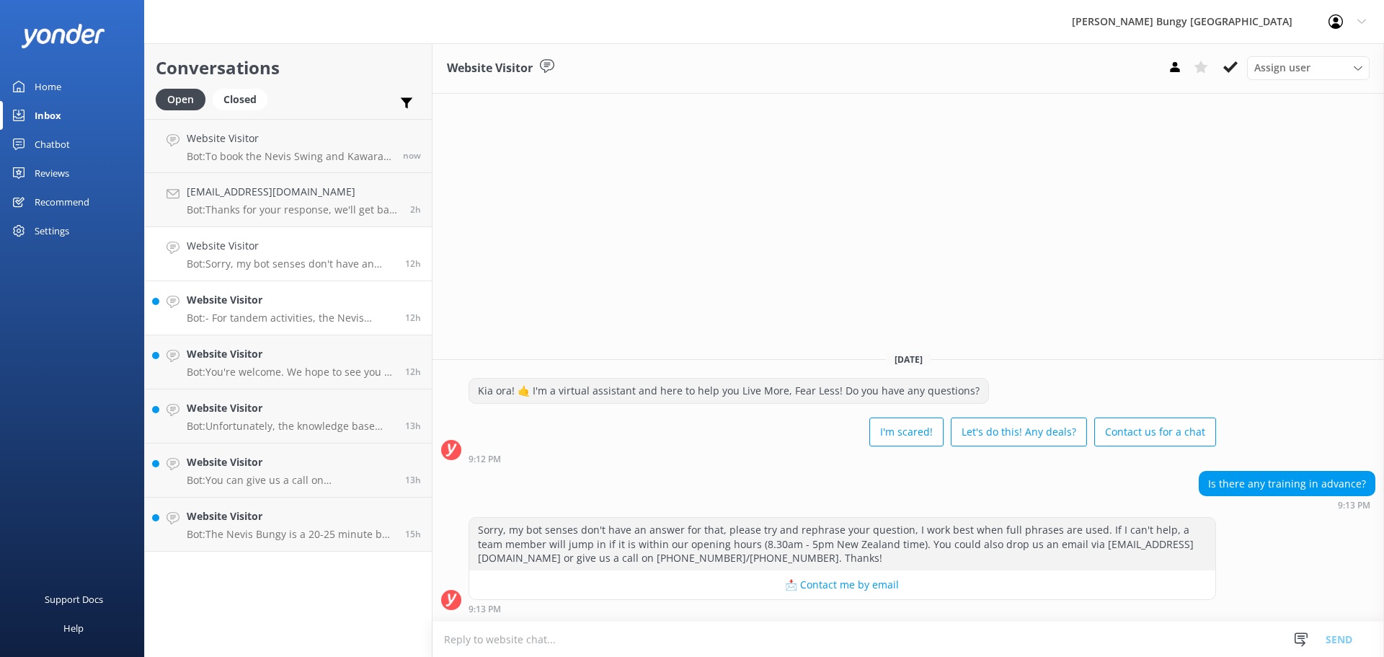
click at [256, 323] on p "Bot: - For tandem activities, the Nevis Swing has a maximum weight limit of 220…" at bounding box center [291, 317] width 208 height 13
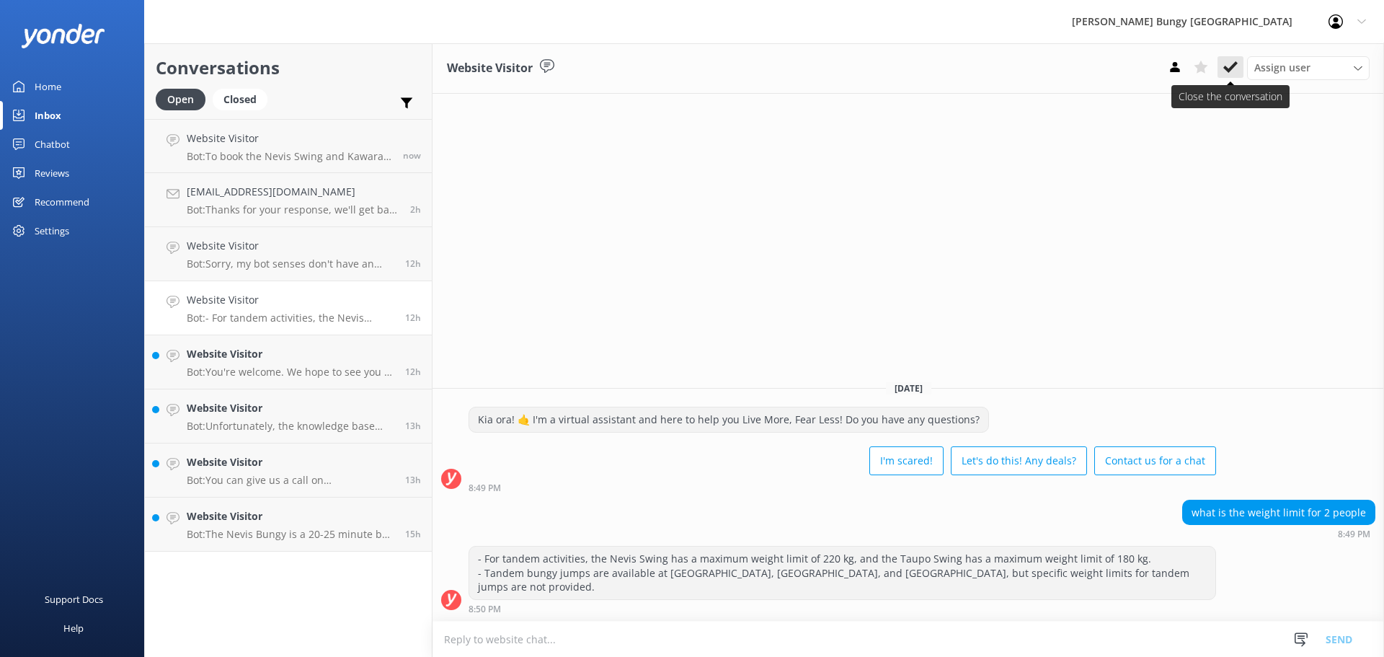
click at [1239, 67] on button at bounding box center [1230, 67] width 26 height 22
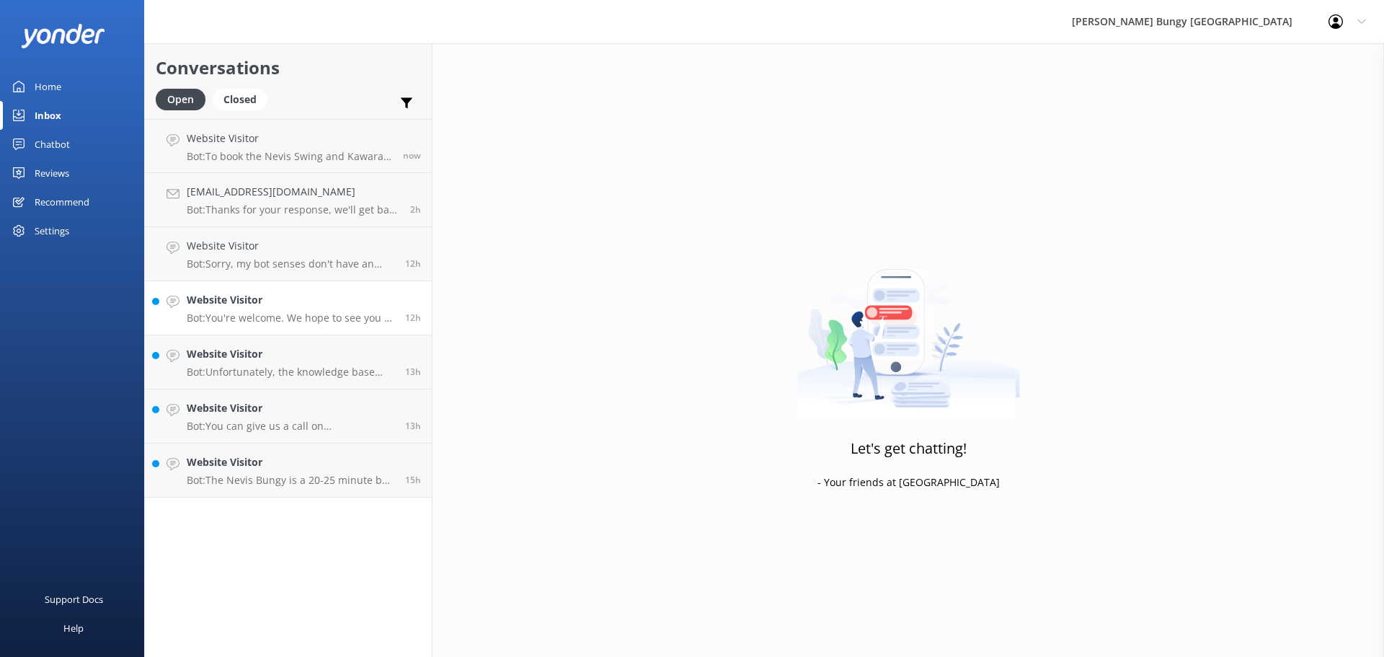
click at [278, 309] on div "Website Visitor Bot: You're welcome. We hope to see you at one of our AJ Hacket…" at bounding box center [291, 308] width 208 height 32
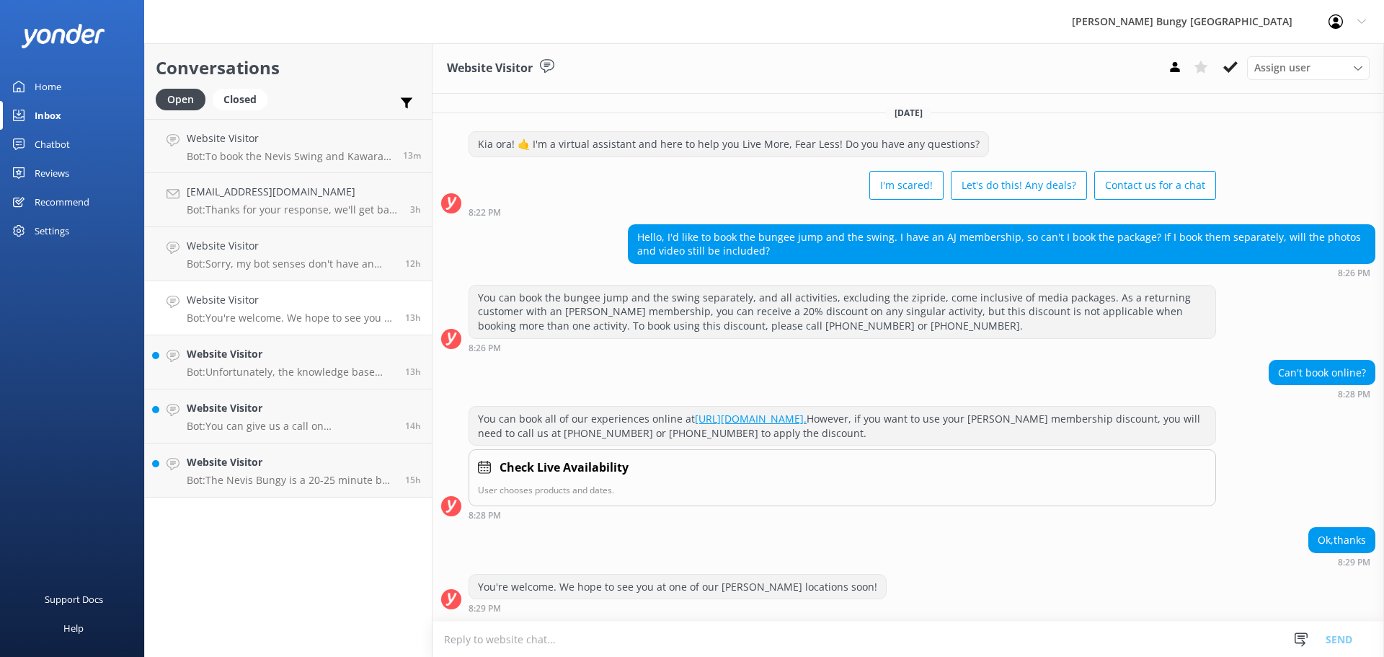
scroll to position [68, 0]
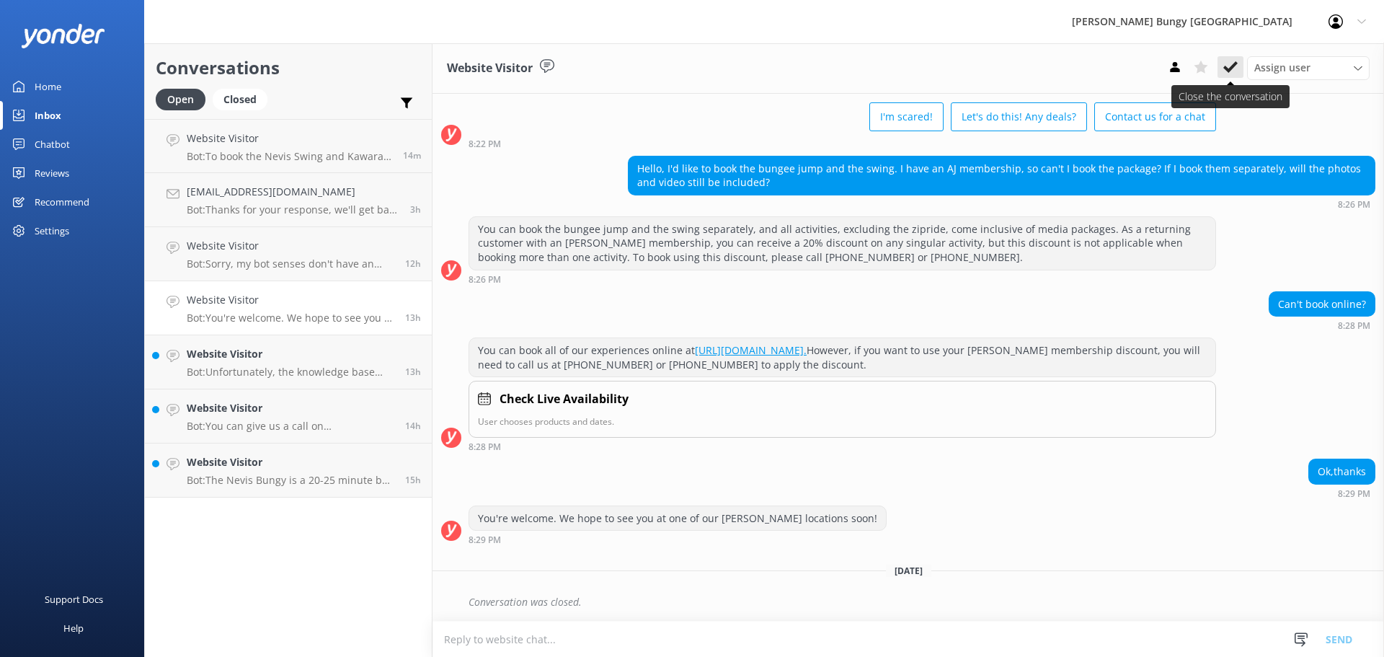
click at [1228, 71] on use at bounding box center [1230, 67] width 14 height 12
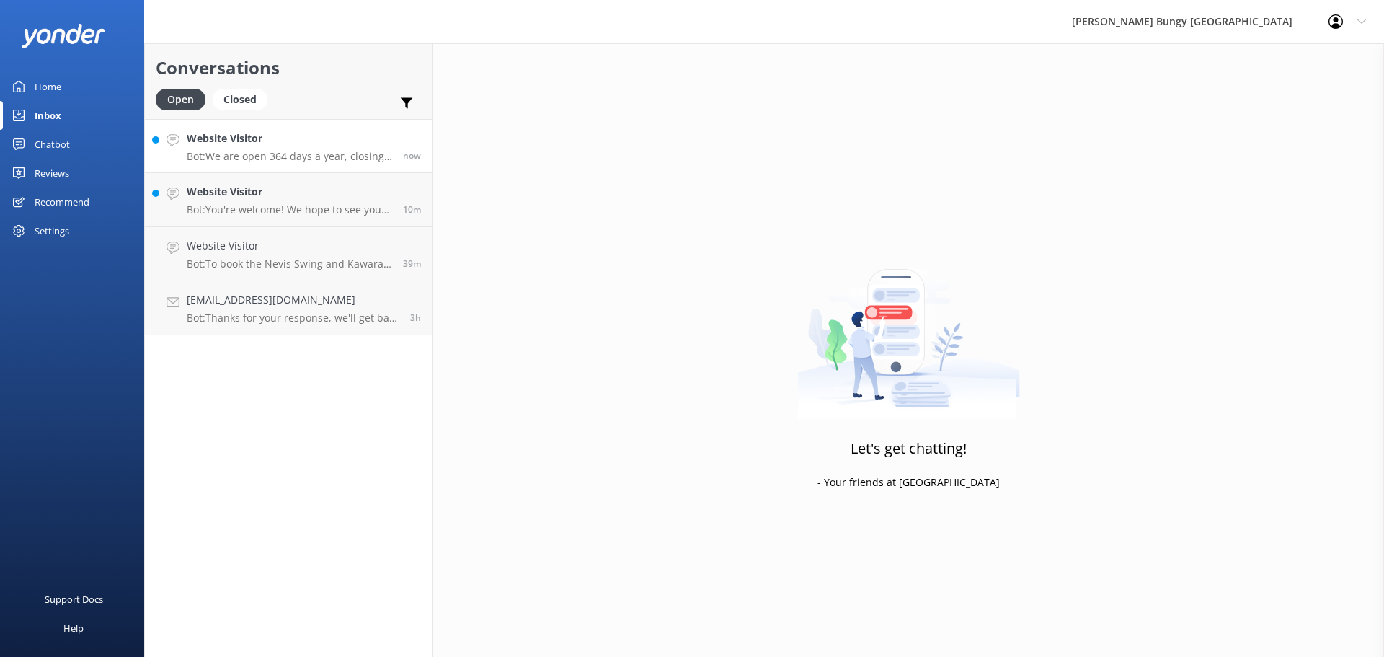
click at [293, 159] on p "Bot: We are open 364 days a year, closing only on 25th December." at bounding box center [289, 156] width 205 height 13
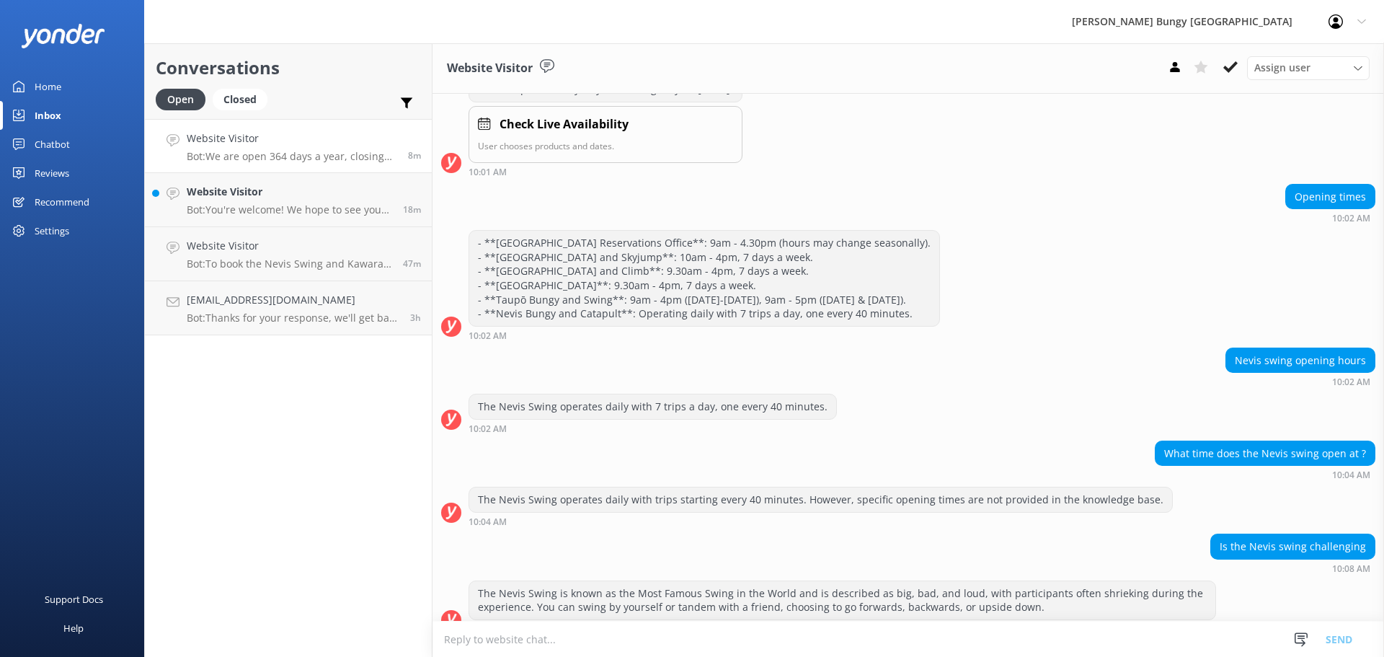
scroll to position [214, 0]
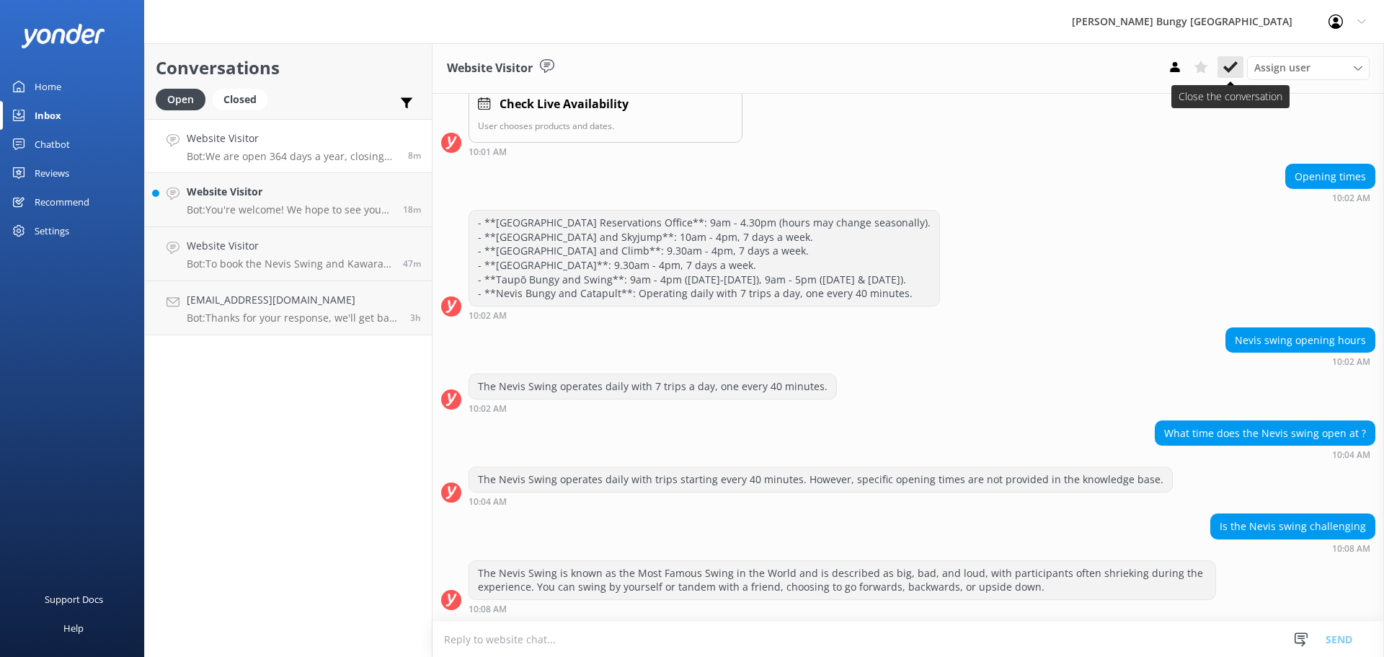
click at [1228, 68] on icon at bounding box center [1230, 67] width 14 height 14
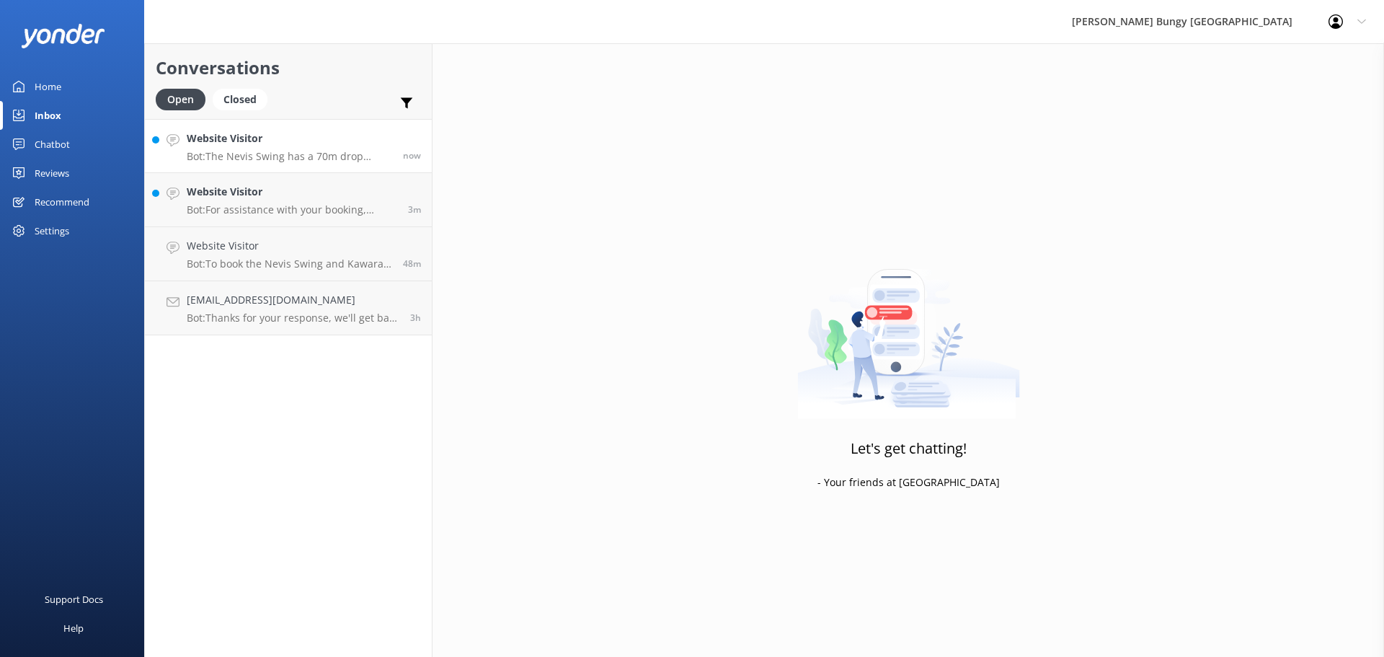
click at [341, 143] on h4 "Website Visitor" at bounding box center [289, 138] width 205 height 16
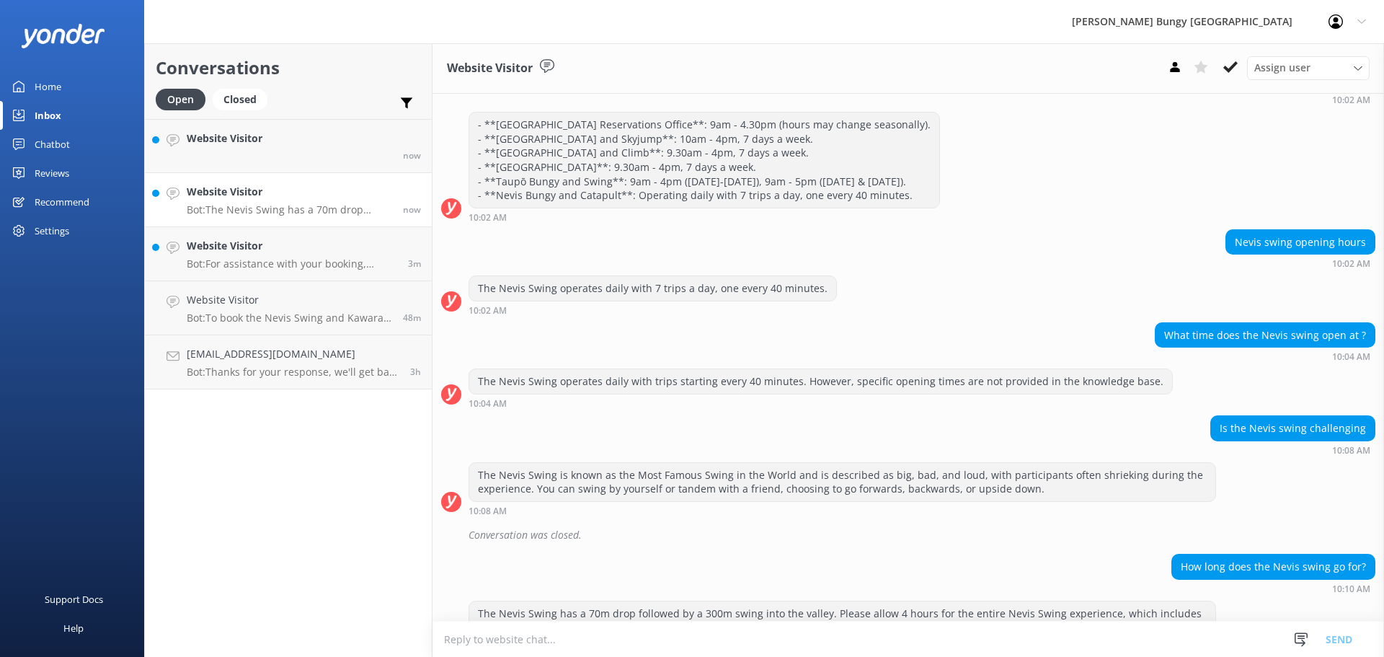
scroll to position [352, 0]
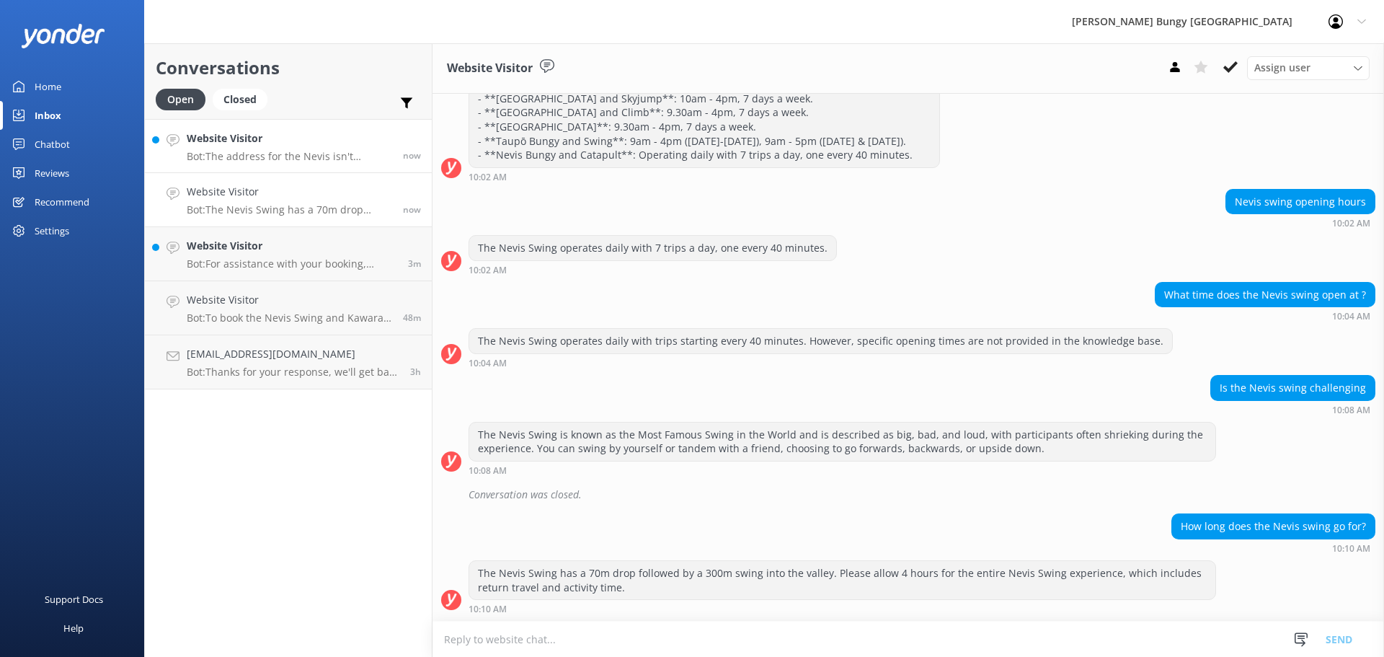
click at [393, 144] on div "now" at bounding box center [406, 145] width 29 height 31
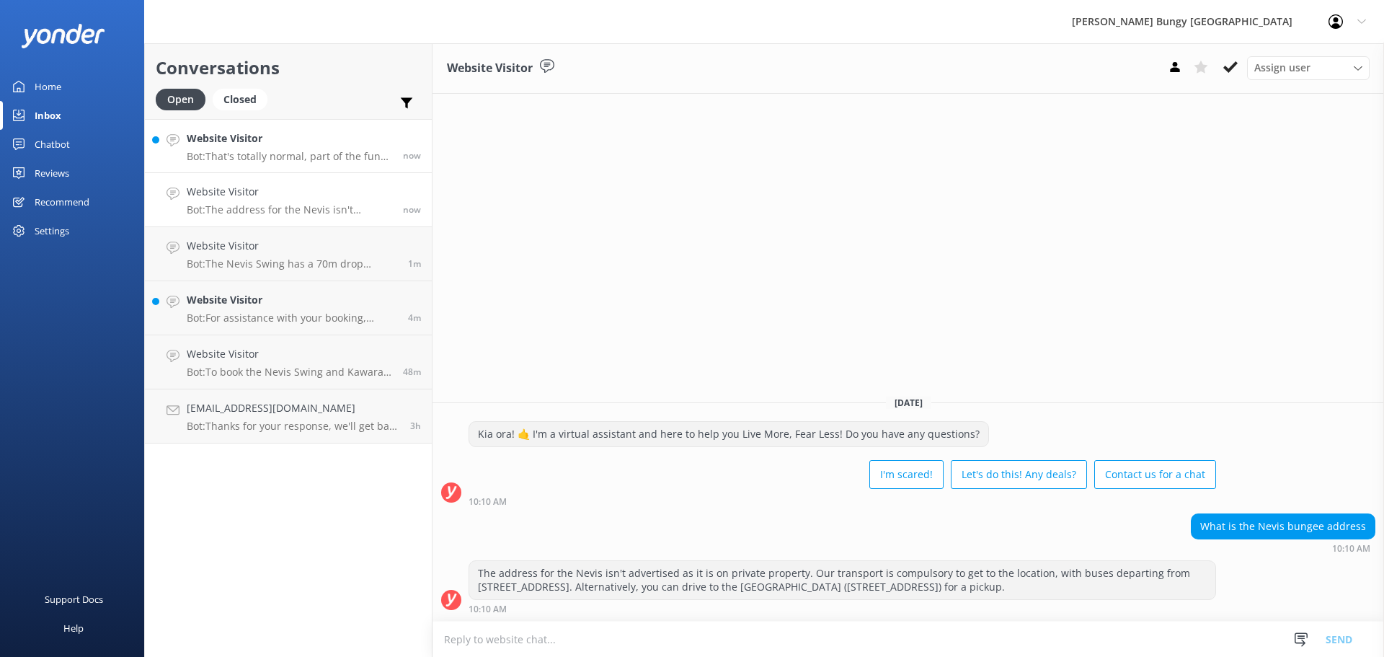
click at [382, 151] on p "Bot: That's totally normal, part of the fun and what leads to feeling accomplis…" at bounding box center [289, 156] width 205 height 13
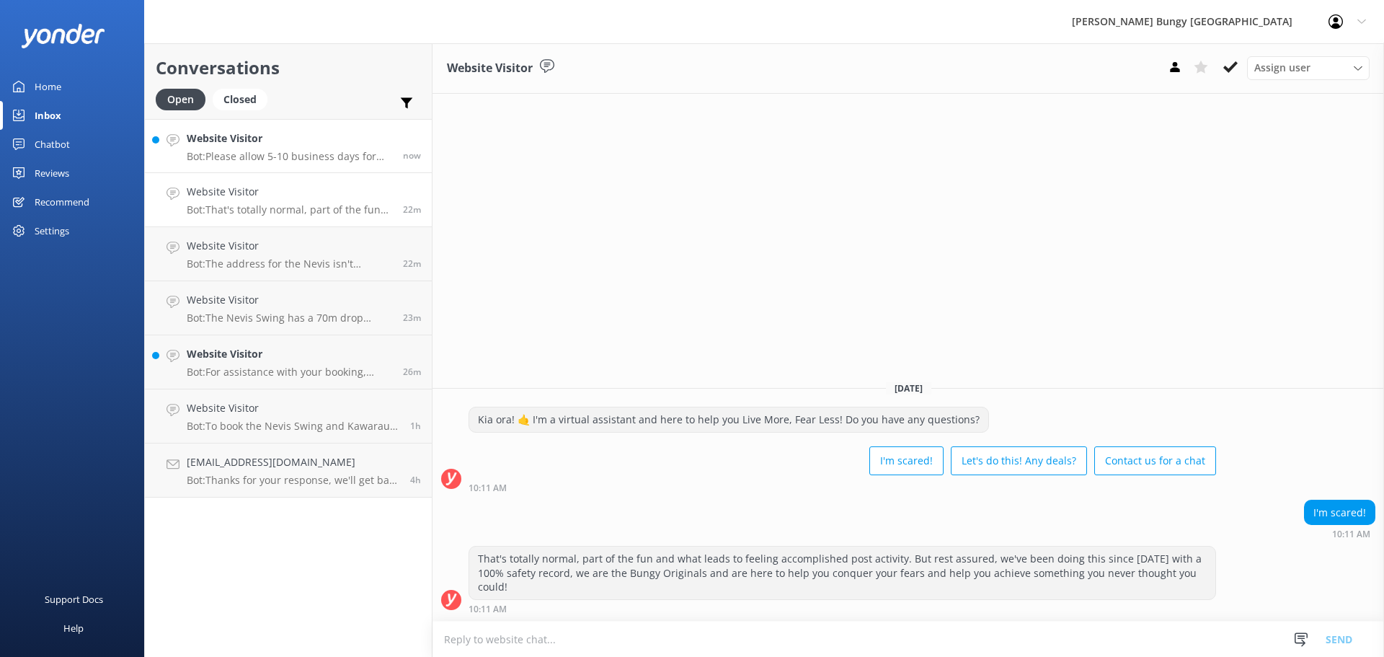
click at [339, 148] on div "Website Visitor Bot: Please allow 5-10 business days for refunds to process onc…" at bounding box center [289, 145] width 205 height 31
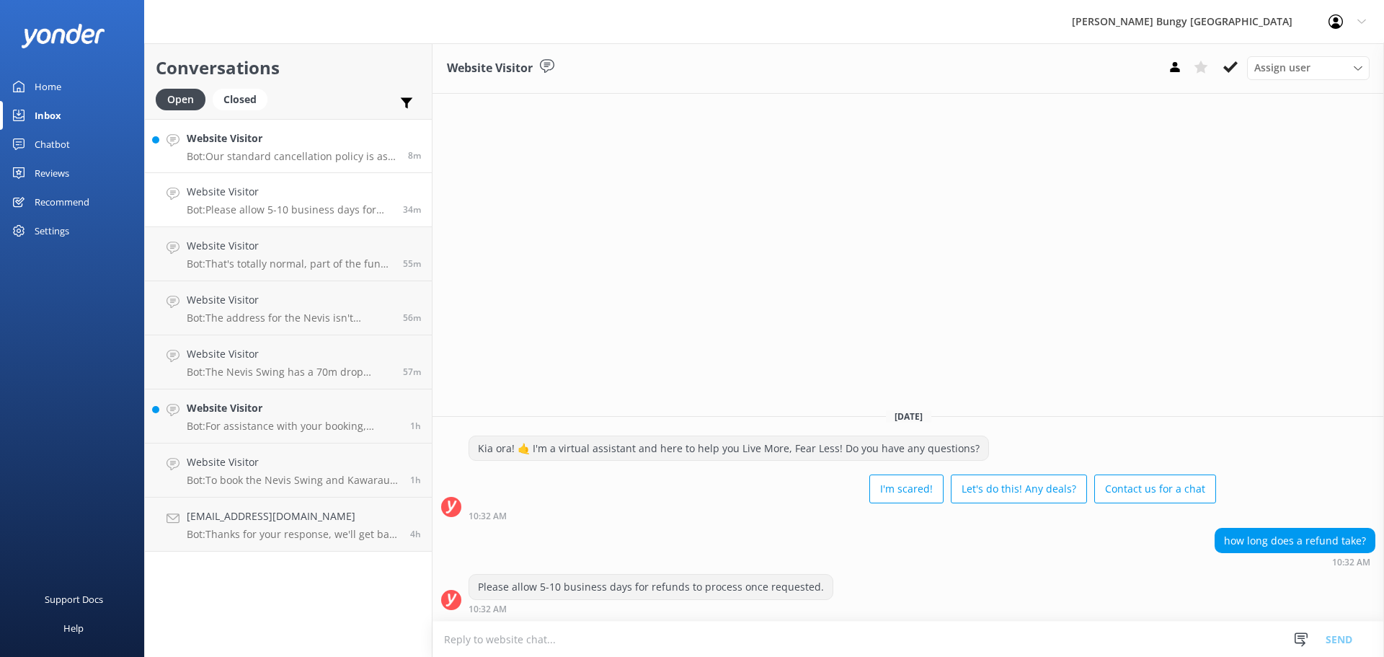
click at [308, 148] on div "Website Visitor Bot: Our standard cancellation policy is as follows: - Cancella…" at bounding box center [292, 145] width 210 height 31
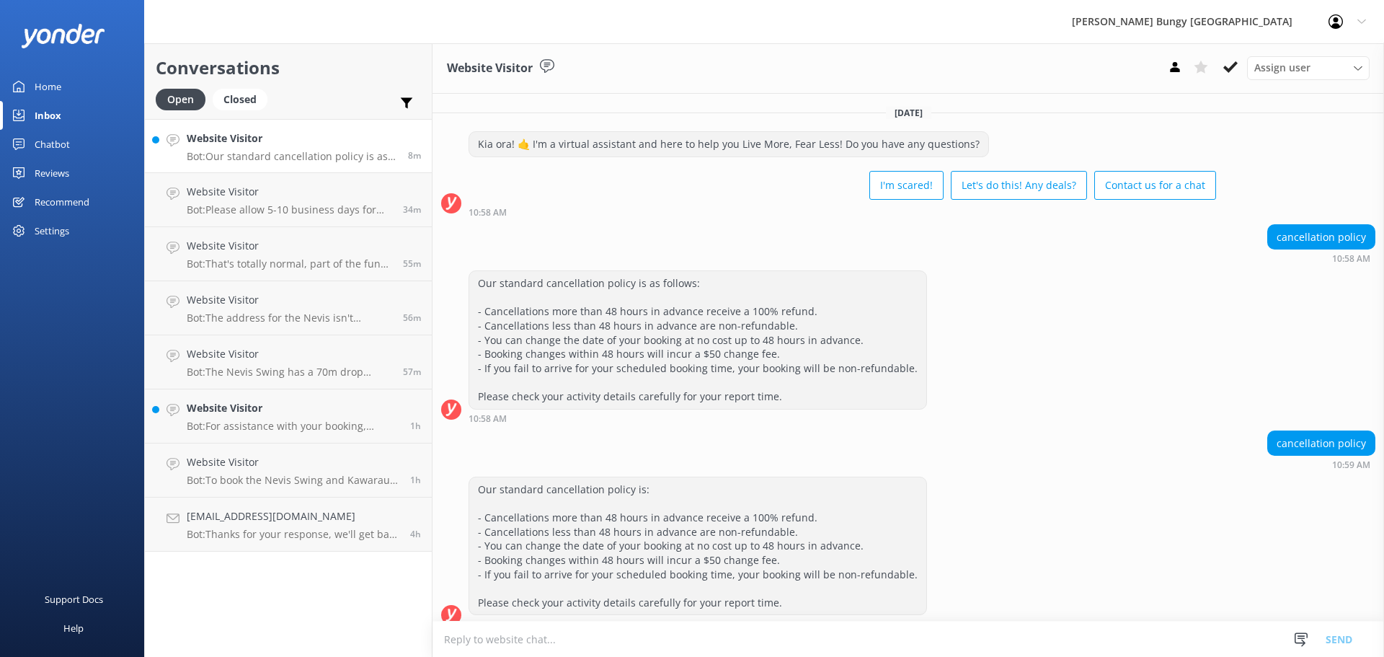
scroll to position [15, 0]
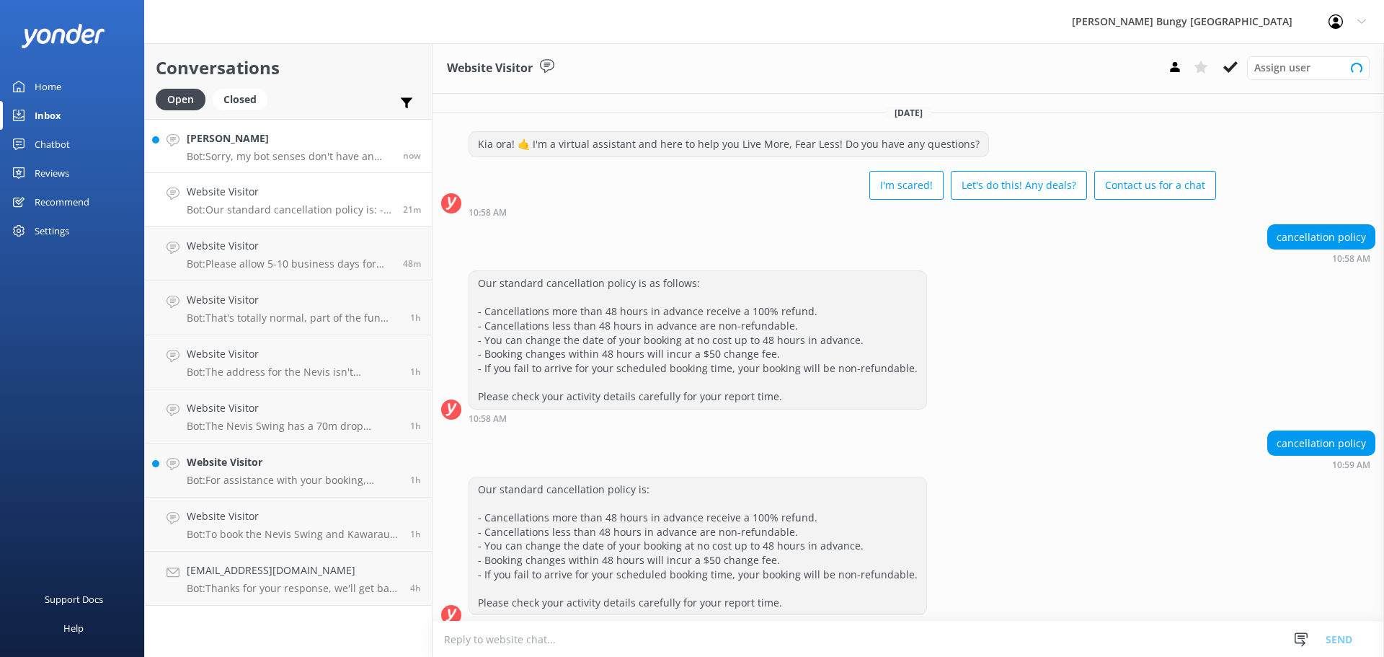
scroll to position [15, 0]
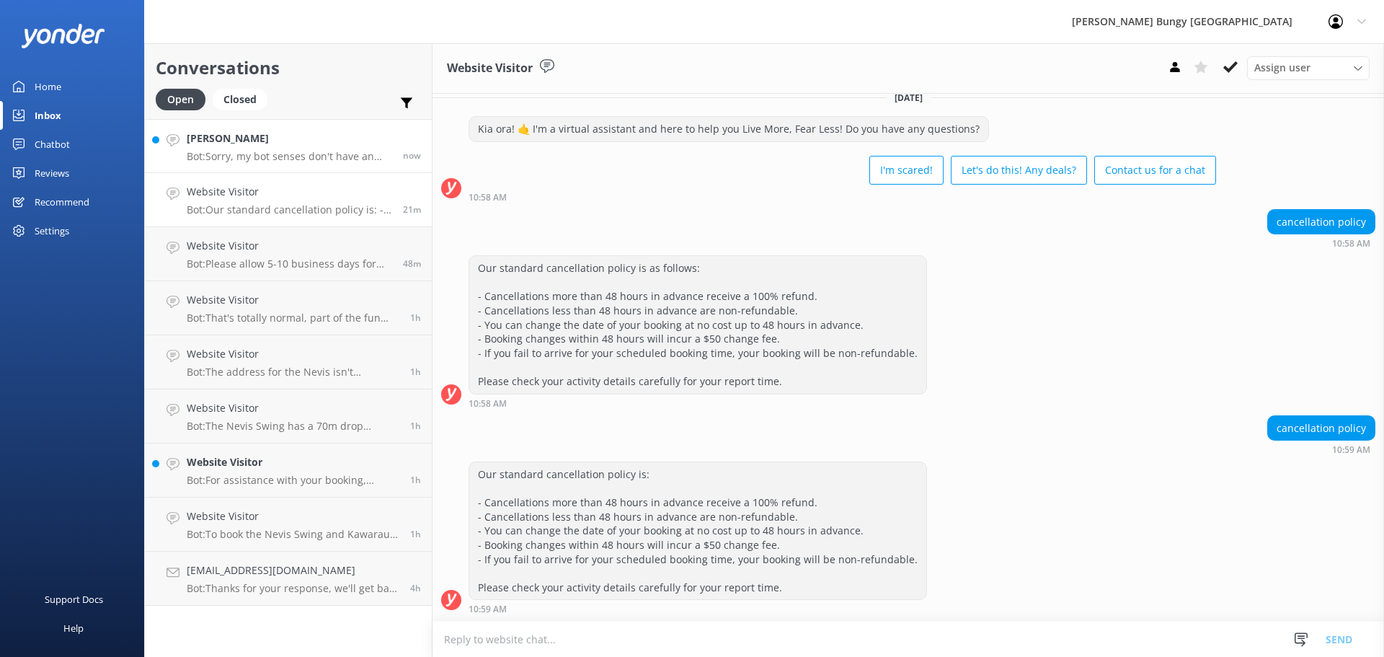
click at [318, 159] on p "Bot: Sorry, my bot senses don't have an answer for that, please try and rephras…" at bounding box center [289, 156] width 205 height 13
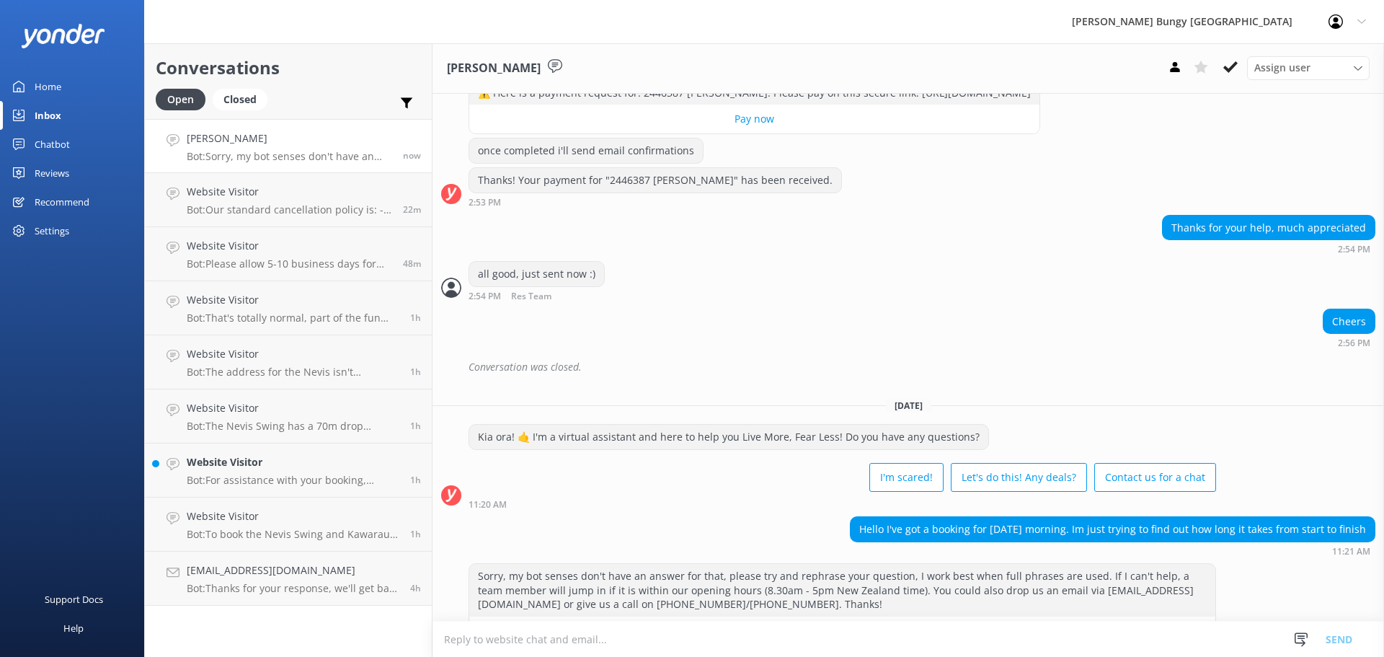
scroll to position [2800, 0]
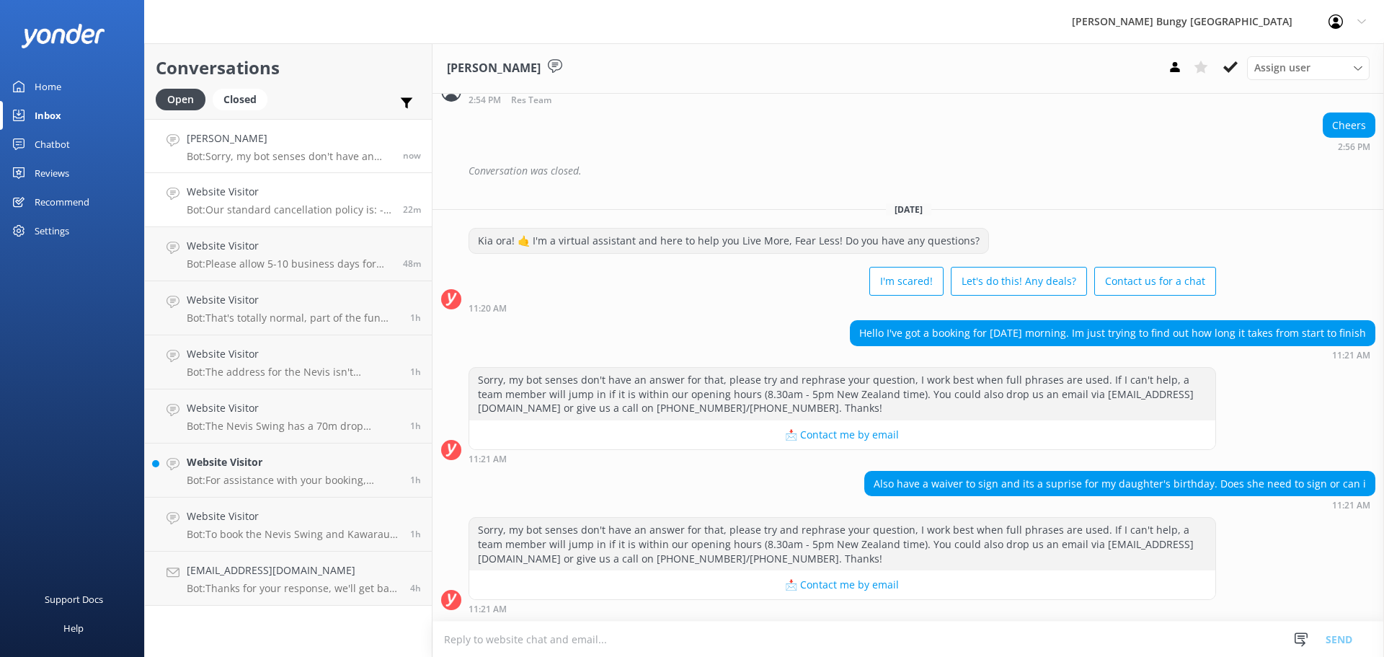
click at [342, 210] on p "Bot: Our standard cancellation policy is: - Cancellations more than 48 hours in…" at bounding box center [289, 209] width 205 height 13
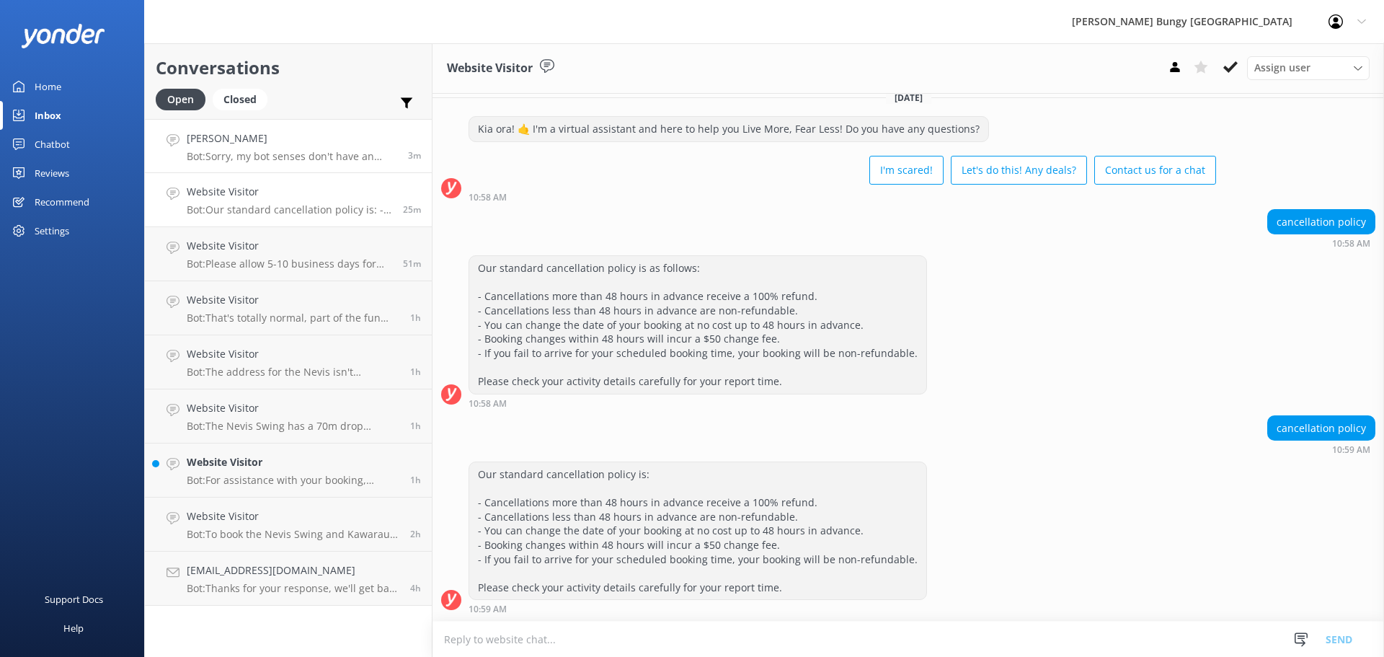
click at [349, 151] on p "Bot: Sorry, my bot senses don't have an answer for that, please try and rephras…" at bounding box center [292, 156] width 210 height 13
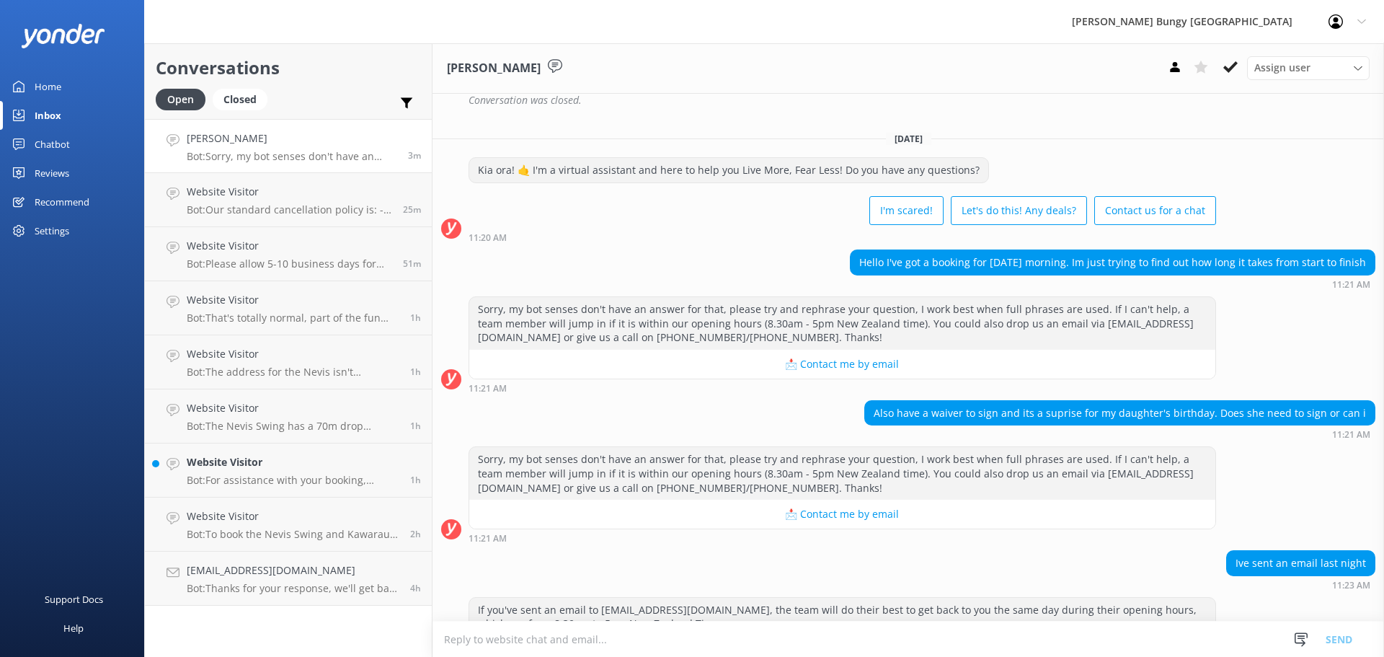
scroll to position [2936, 0]
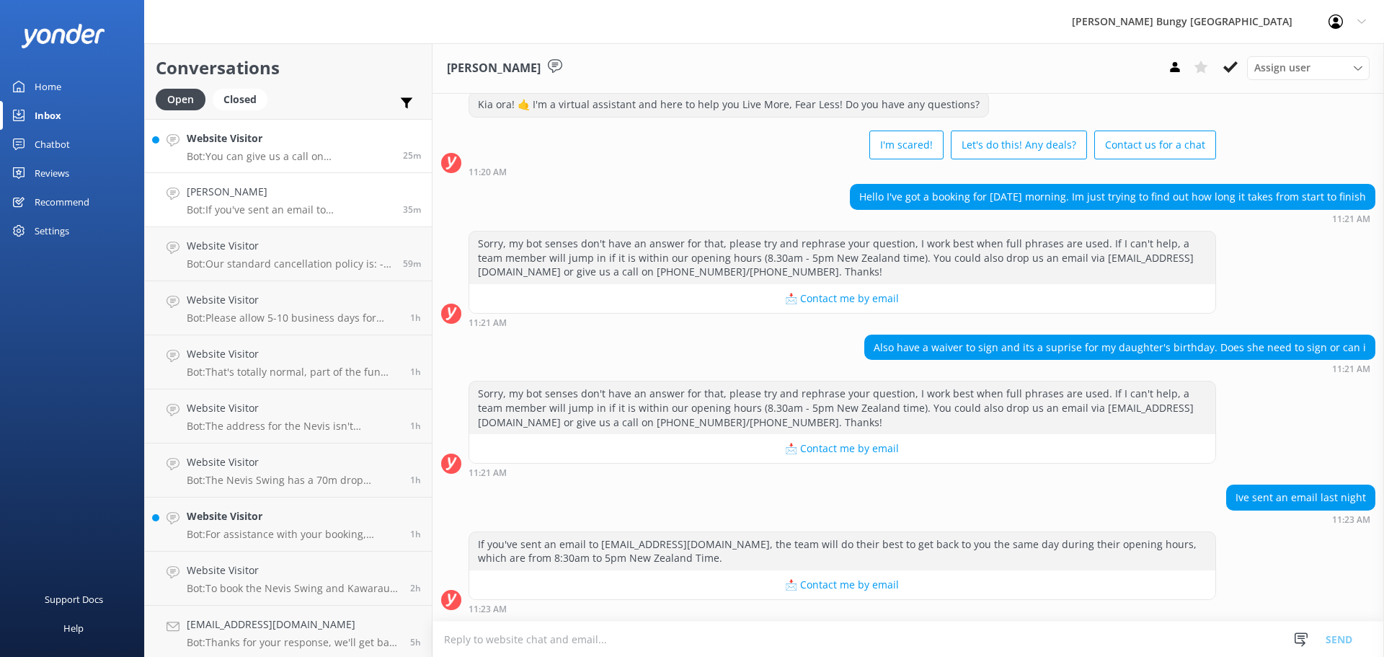
click at [340, 162] on p "Bot: You can give us a call on [PHONE_NUMBER] or [PHONE_NUMBER] to chat with a …" at bounding box center [289, 156] width 205 height 13
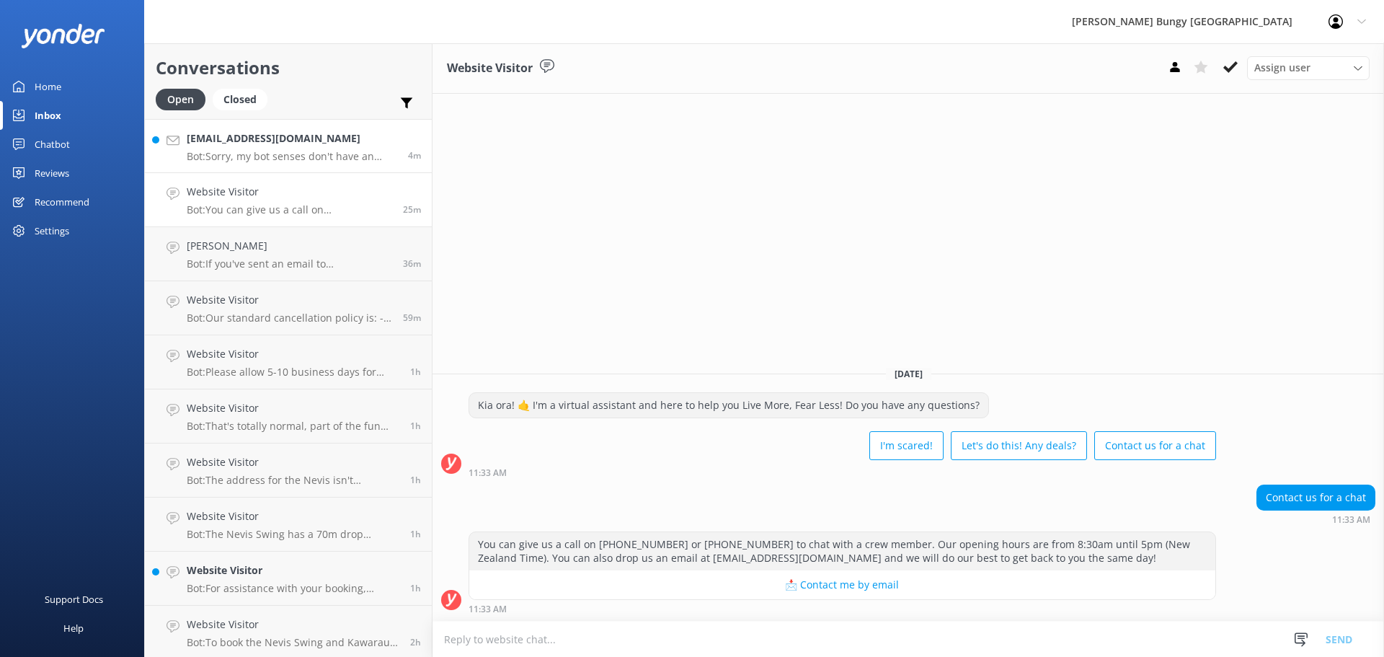
click at [323, 133] on h4 "[EMAIL_ADDRESS][DOMAIN_NAME]" at bounding box center [292, 138] width 210 height 16
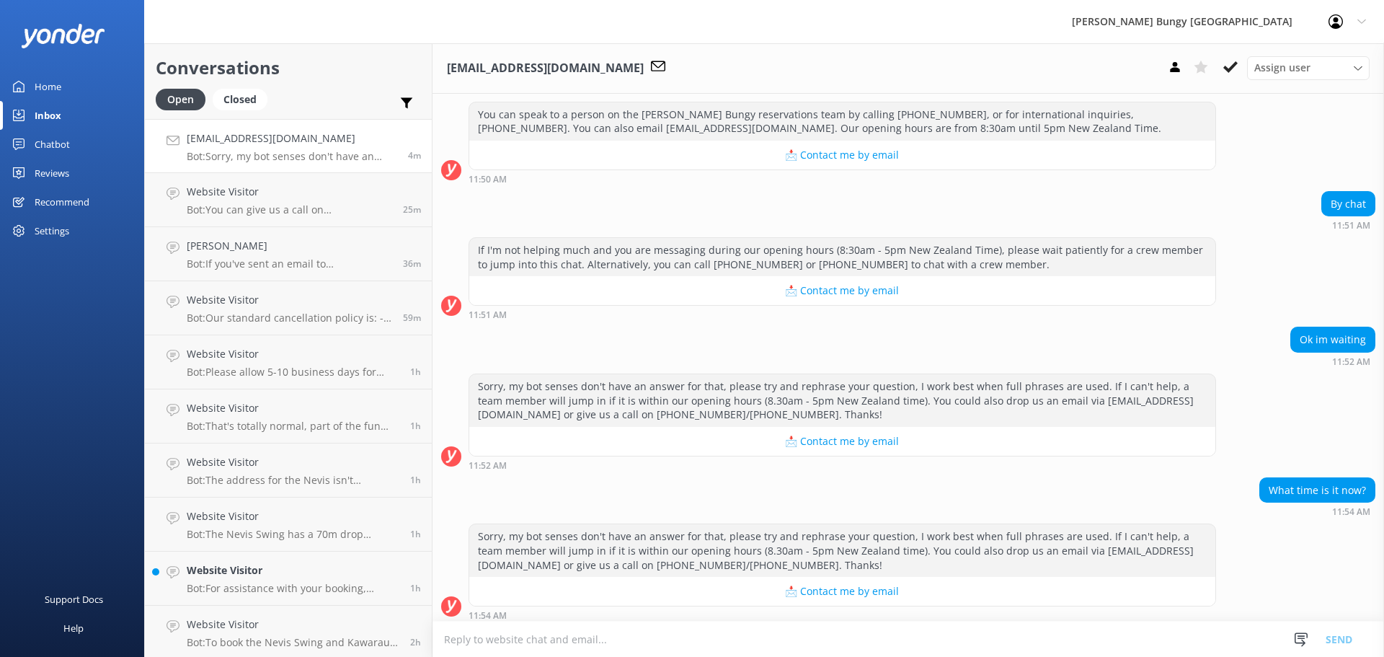
scroll to position [3431, 0]
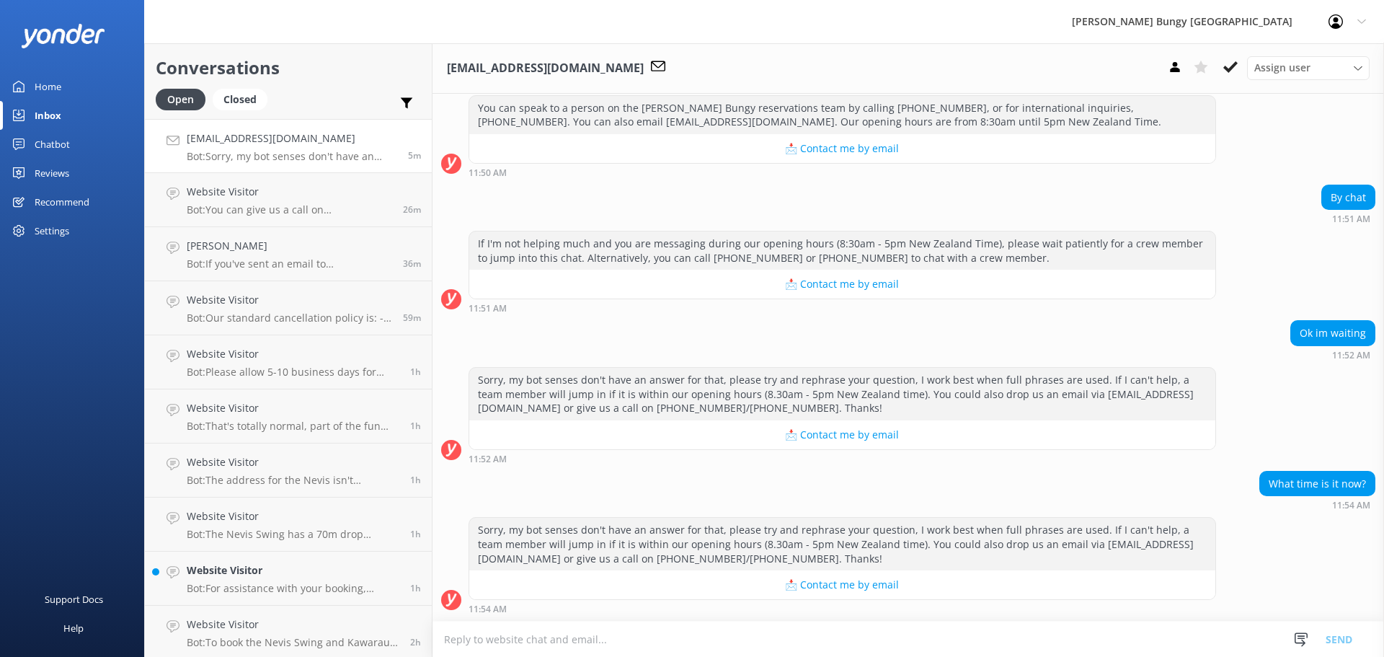
click at [964, 639] on textarea at bounding box center [907, 638] width 951 height 35
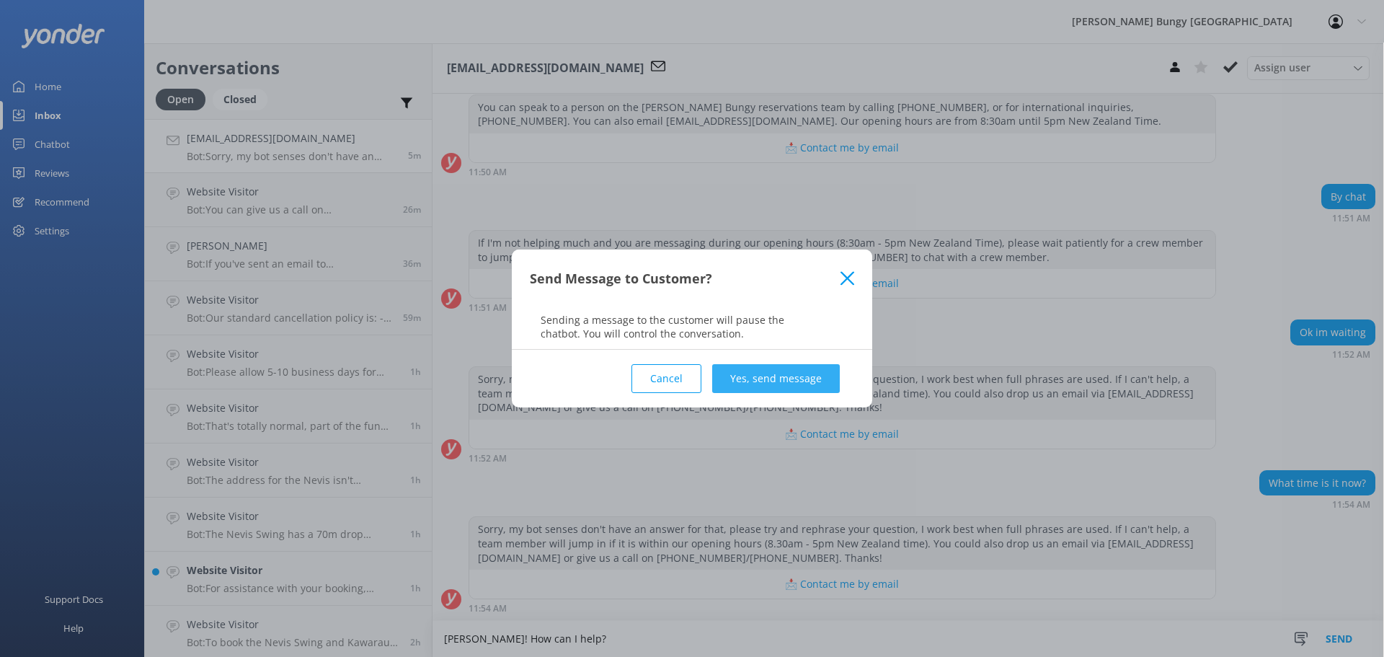
type textarea "[PERSON_NAME]! How can I help?"
click at [758, 378] on button "Yes, send message" at bounding box center [776, 378] width 128 height 29
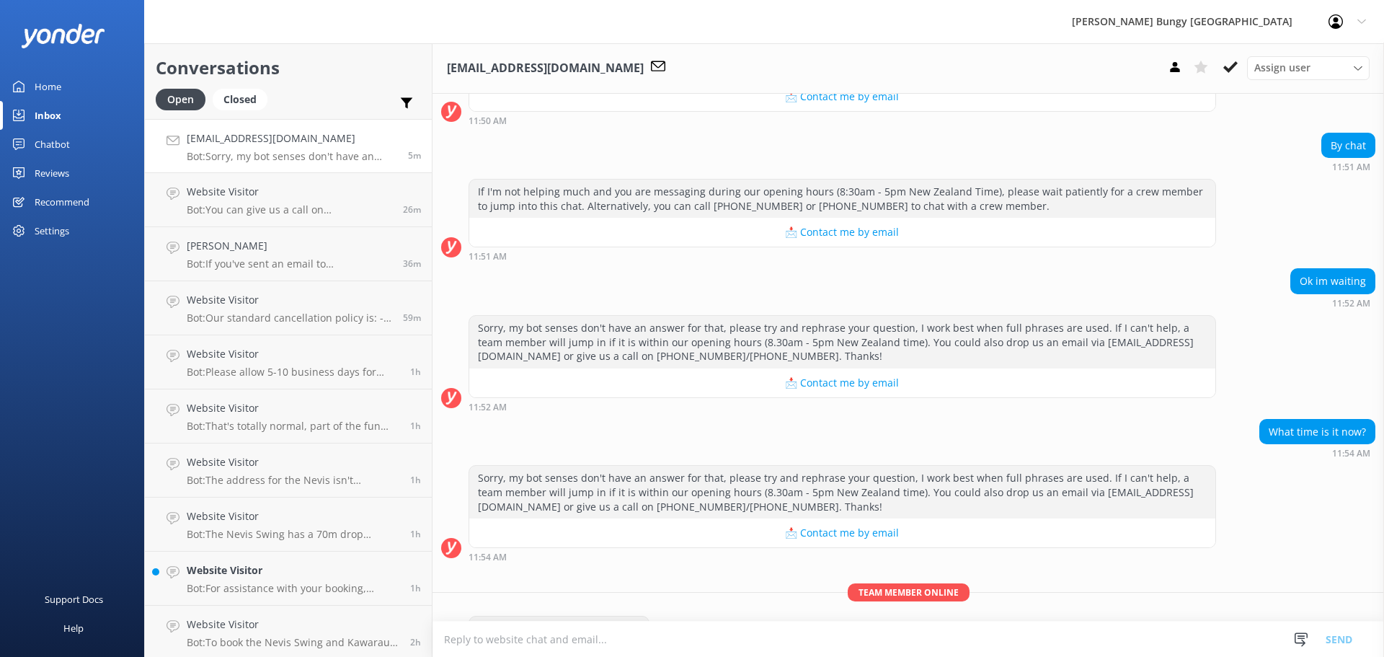
scroll to position [3525, 0]
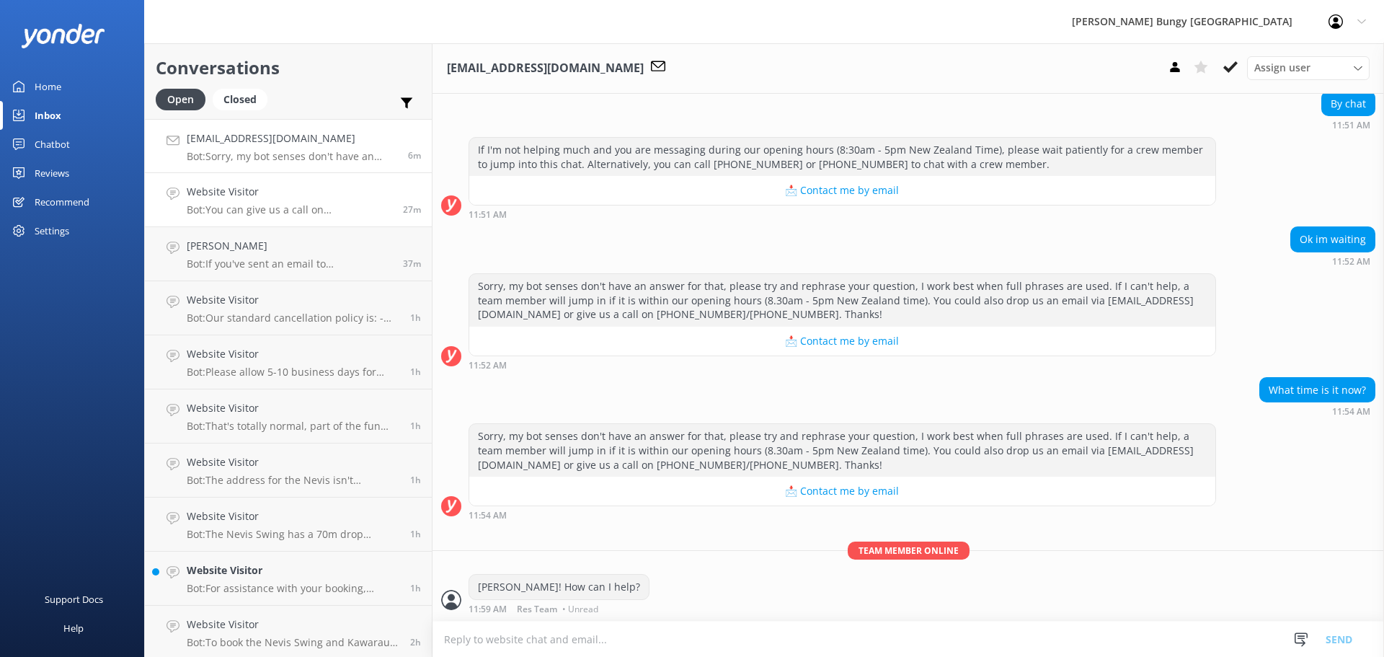
click at [298, 197] on h4 "Website Visitor" at bounding box center [289, 192] width 205 height 16
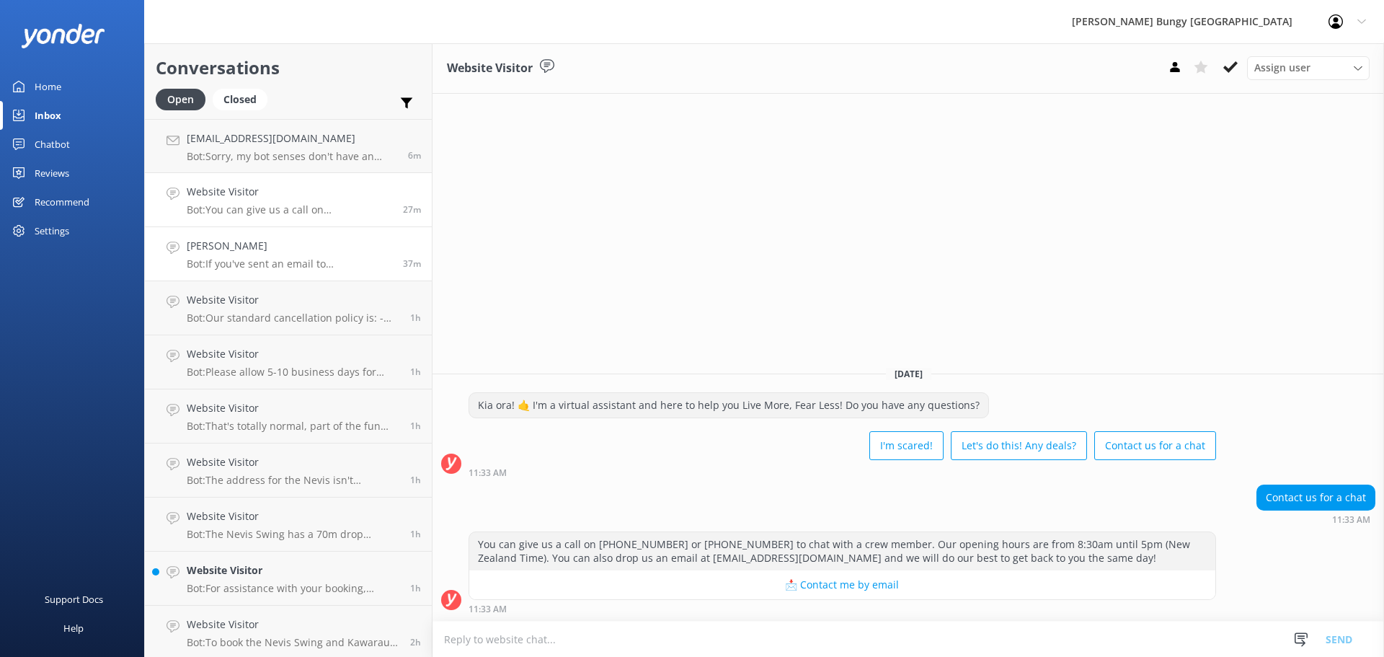
click at [293, 275] on link "[PERSON_NAME] Bot: If you've sent an email to [EMAIL_ADDRESS][DOMAIN_NAME], the…" at bounding box center [288, 254] width 287 height 54
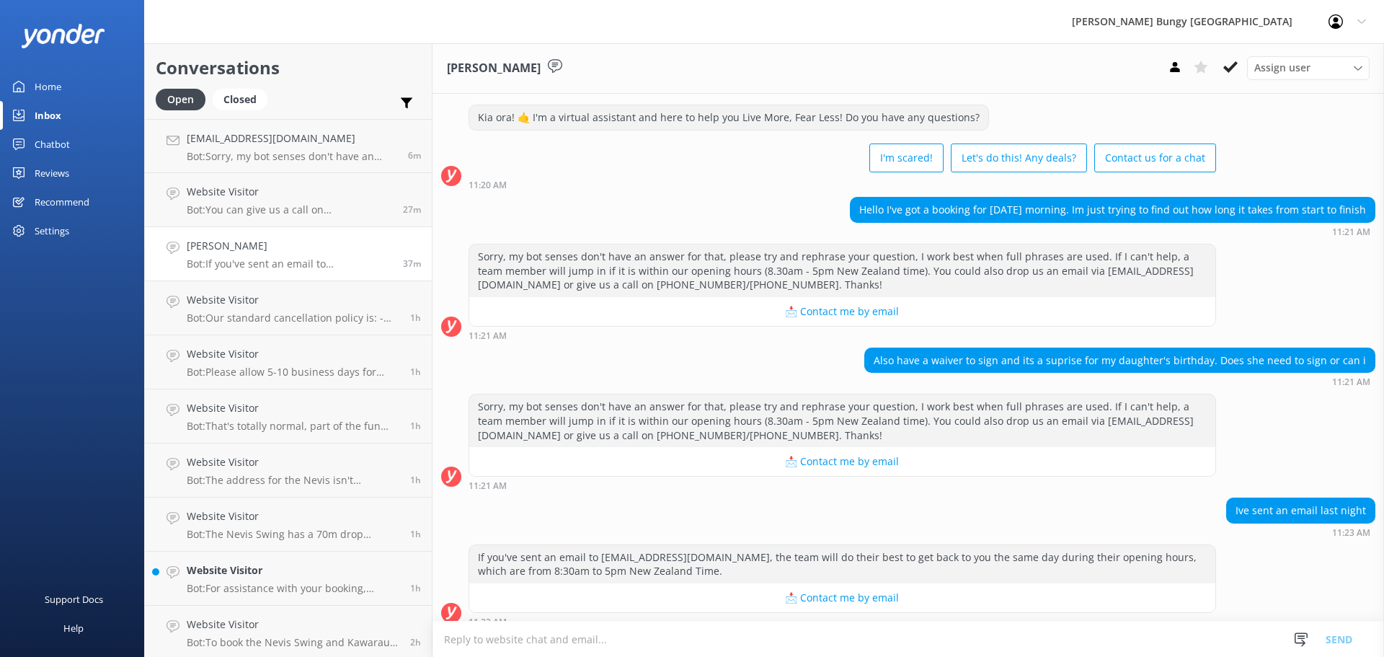
scroll to position [2936, 0]
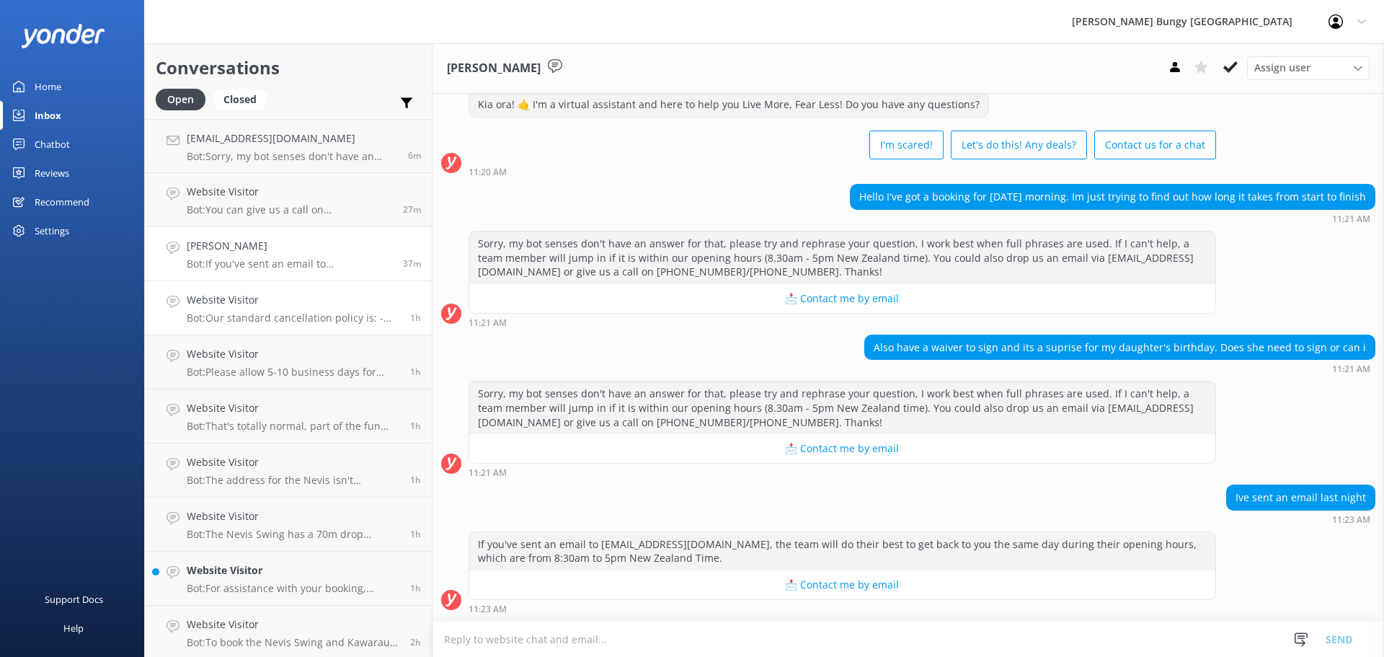
click at [190, 311] on div "Website Visitor Bot: Our standard cancellation policy is: - Cancellations more …" at bounding box center [293, 308] width 213 height 32
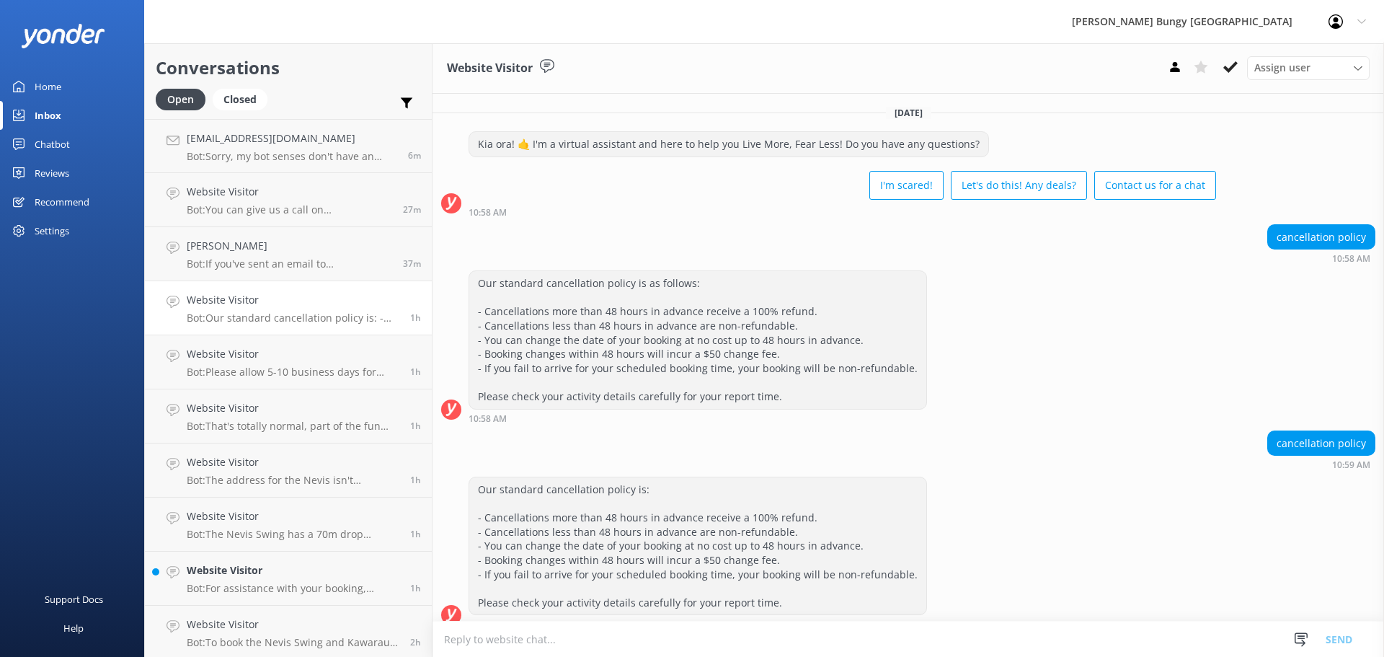
scroll to position [15, 0]
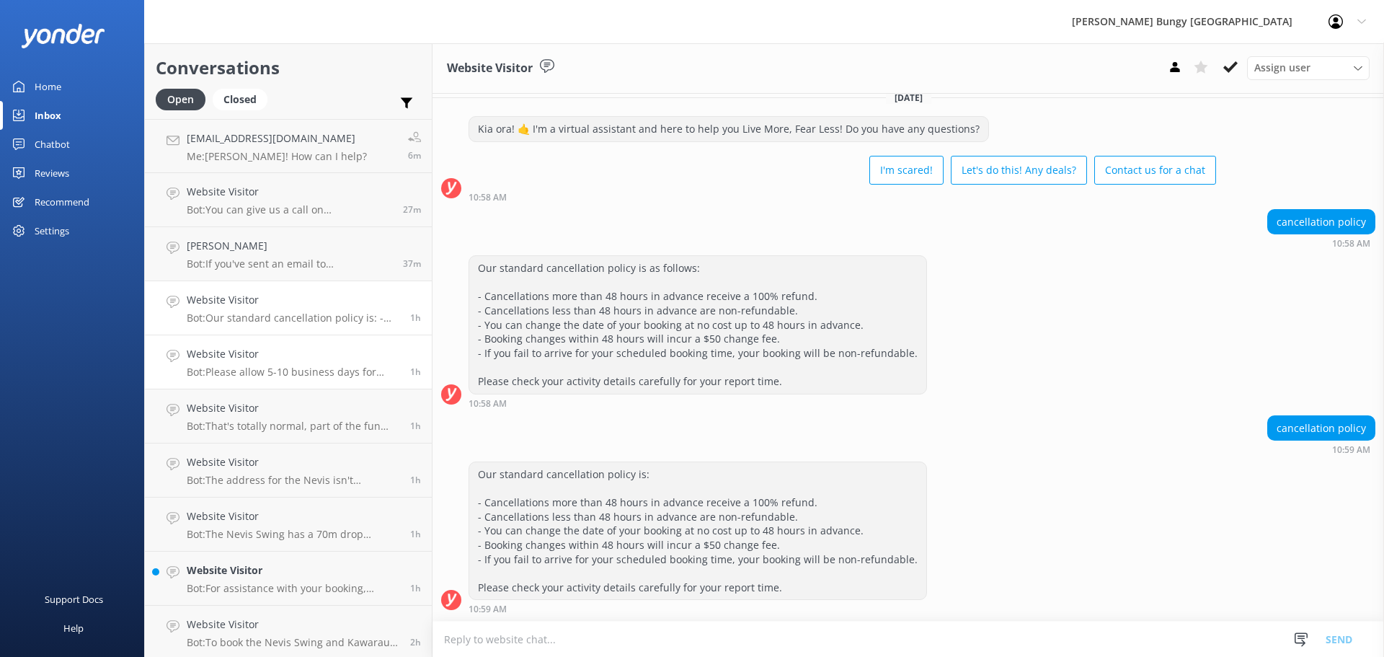
click at [313, 339] on link "Website Visitor Bot: Please allow 5-10 business days for refunds to process onc…" at bounding box center [288, 362] width 287 height 54
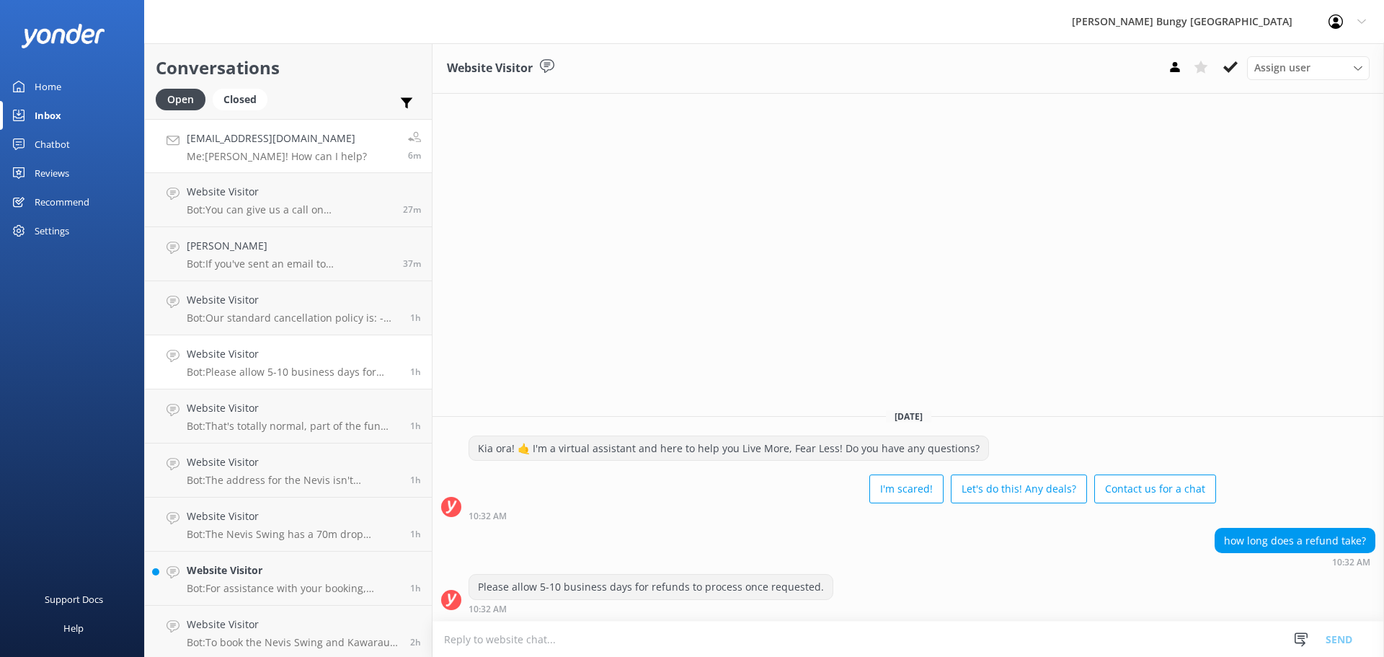
click at [316, 143] on link "[EMAIL_ADDRESS][DOMAIN_NAME] Me: Hiya! How can I help? 6m" at bounding box center [288, 146] width 287 height 54
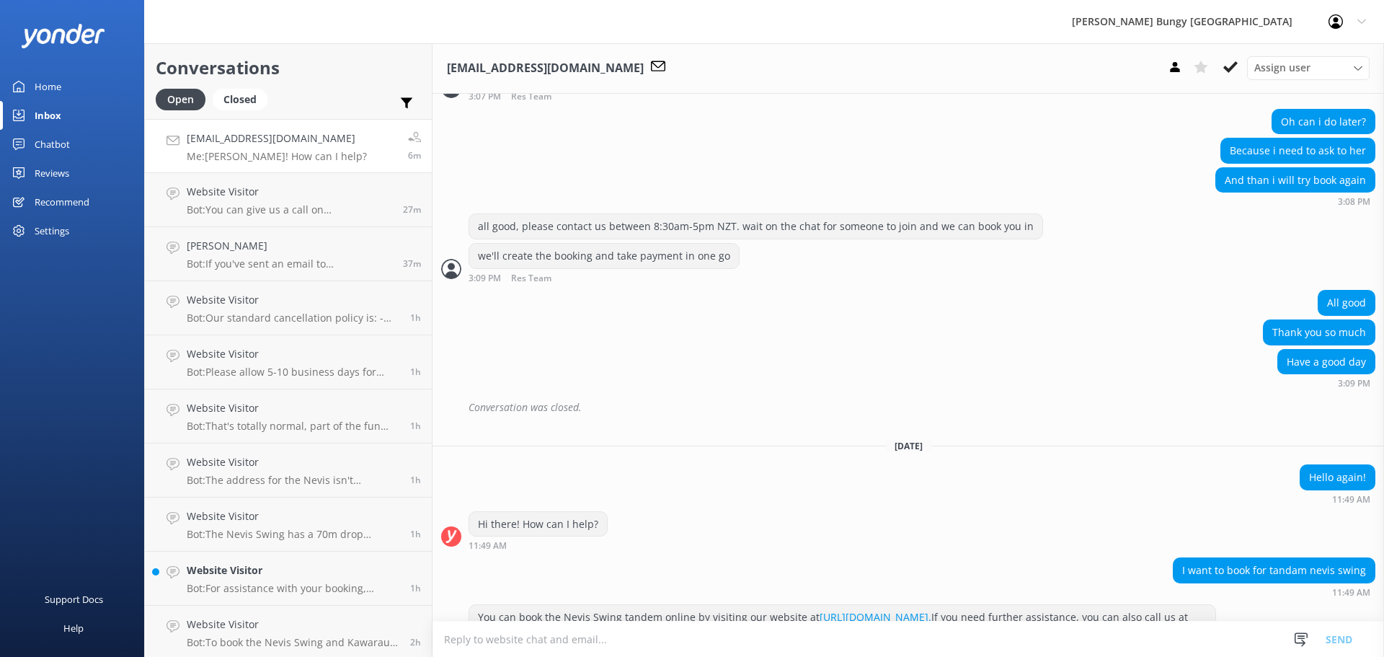
scroll to position [3525, 0]
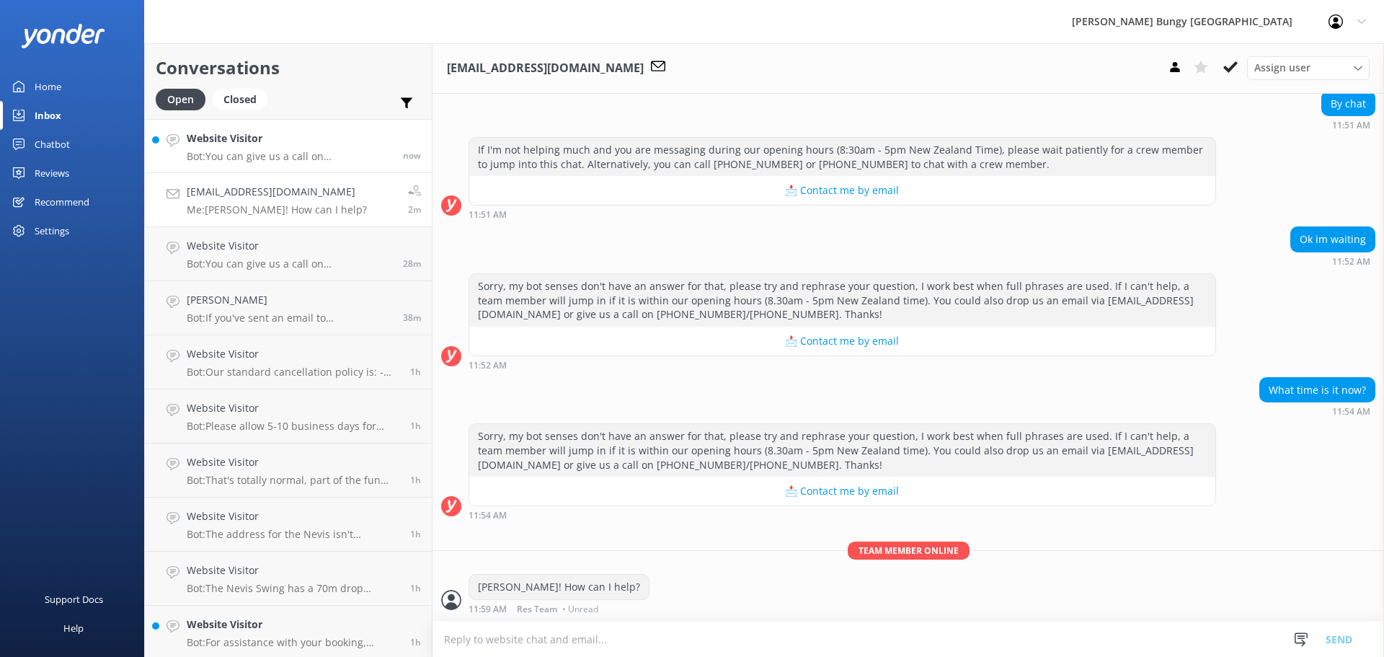
click at [221, 138] on h4 "Website Visitor" at bounding box center [289, 138] width 205 height 16
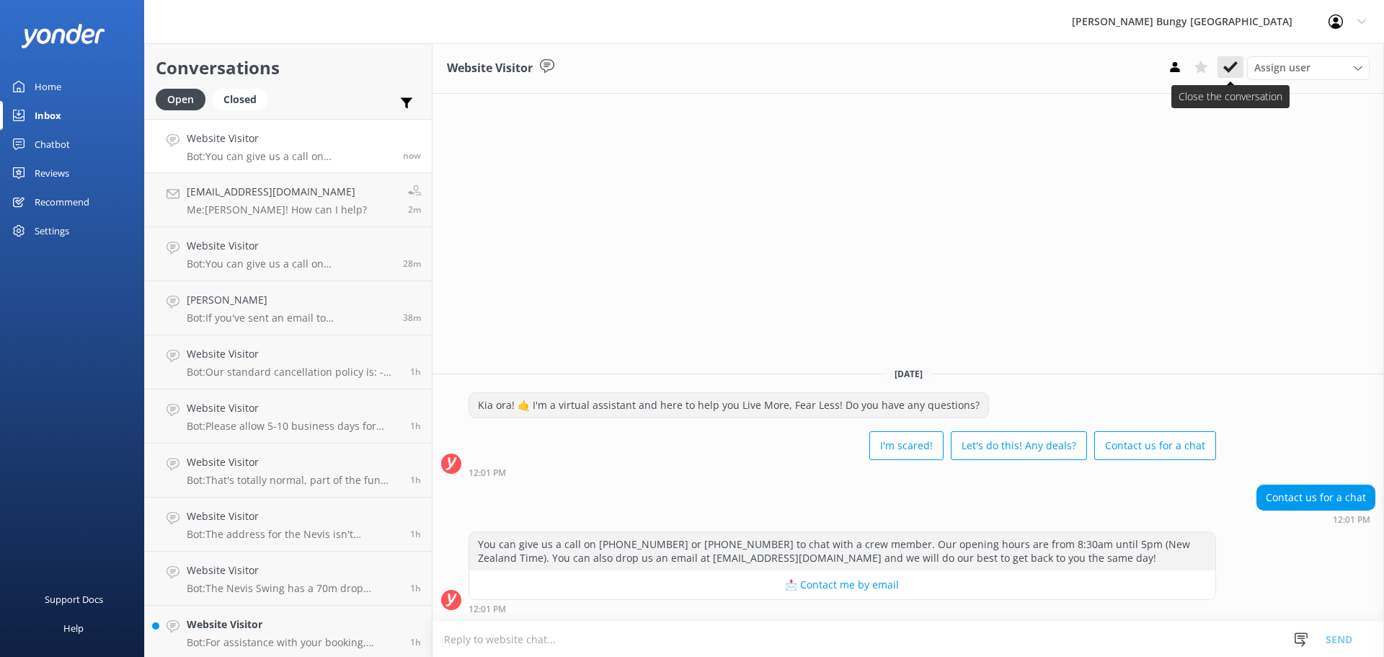
click at [1239, 62] on button at bounding box center [1230, 67] width 26 height 22
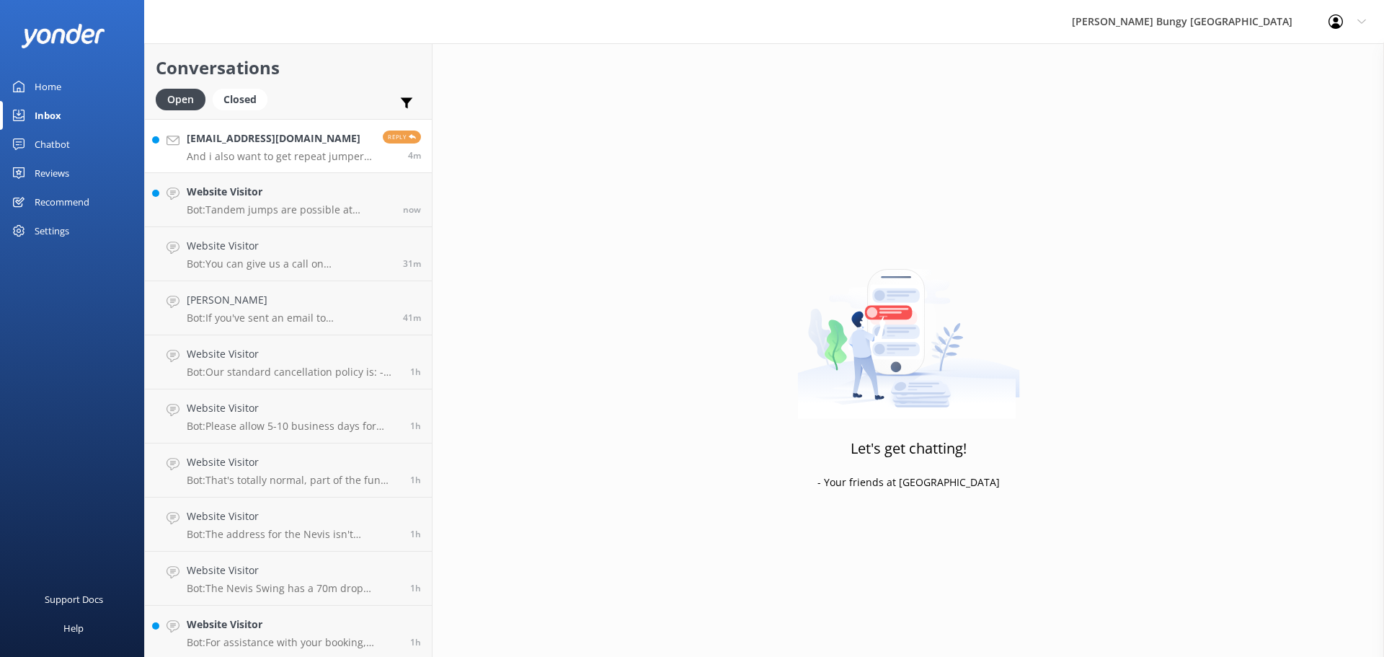
click at [372, 148] on div "Reply 4m" at bounding box center [396, 145] width 49 height 31
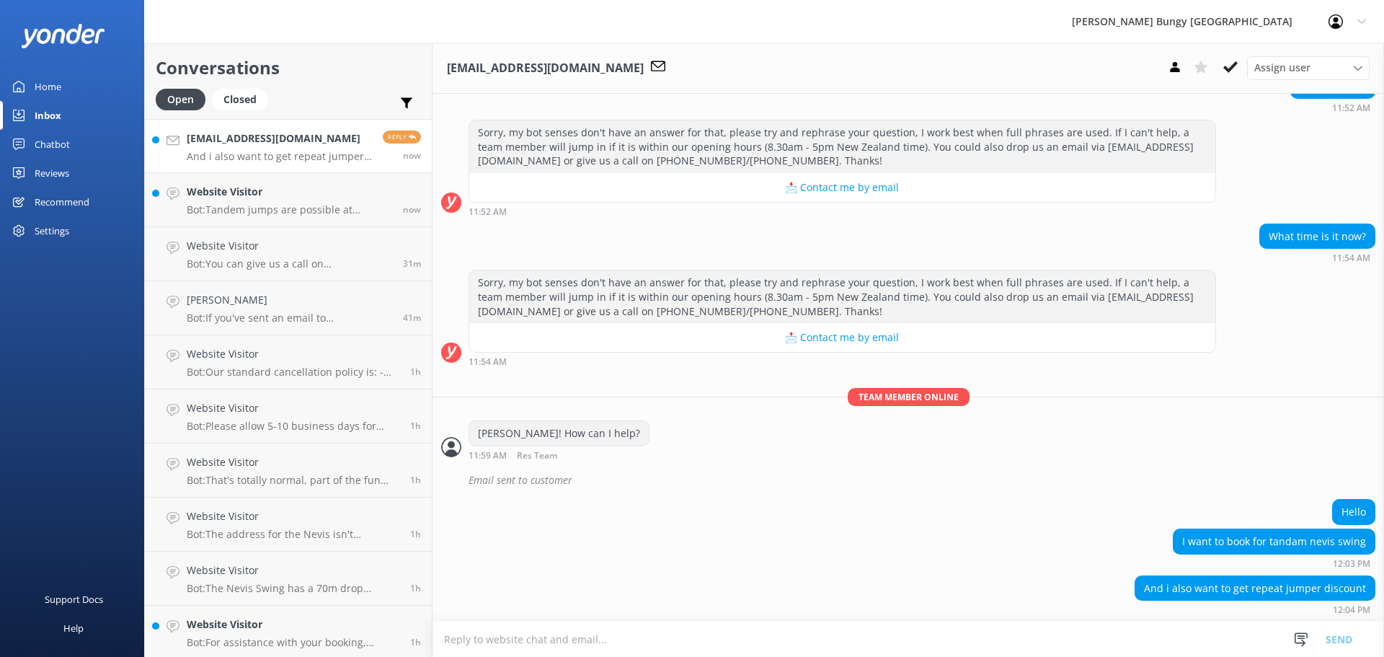
scroll to position [3679, 0]
click at [1084, 639] on textarea at bounding box center [907, 638] width 951 height 35
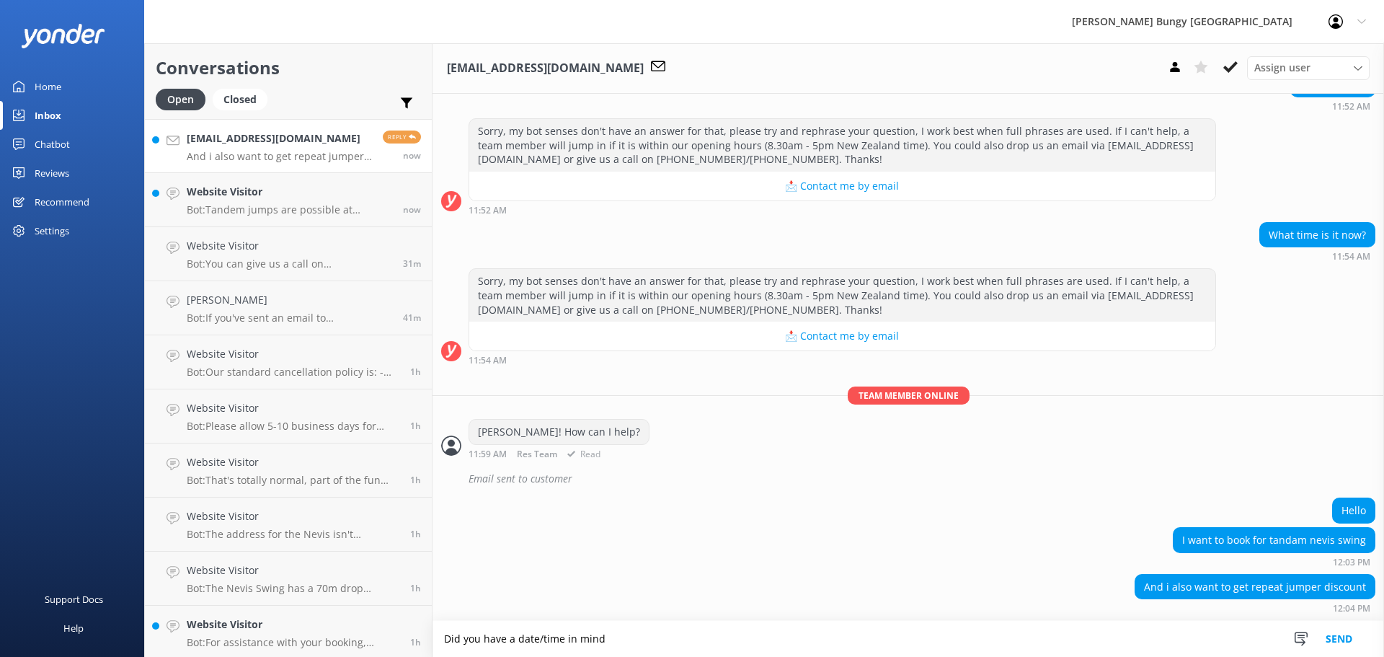
type textarea "Did you have a date/time in mind"
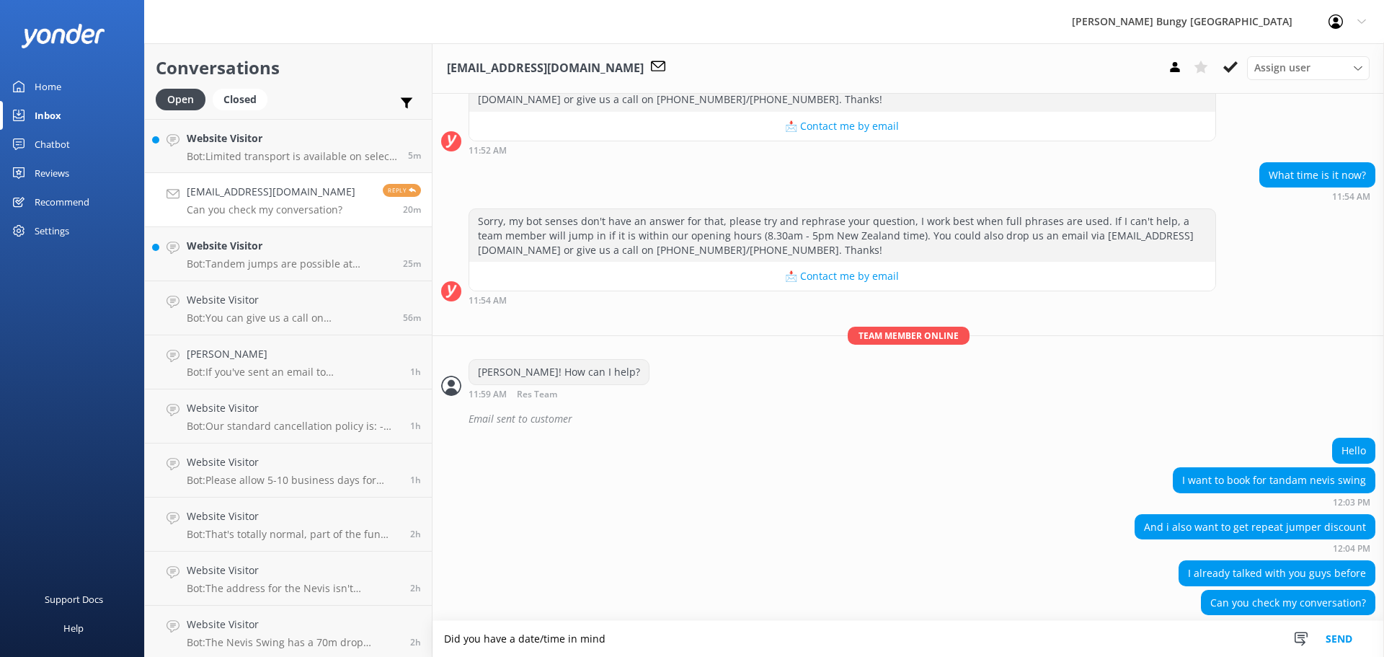
scroll to position [3755, 0]
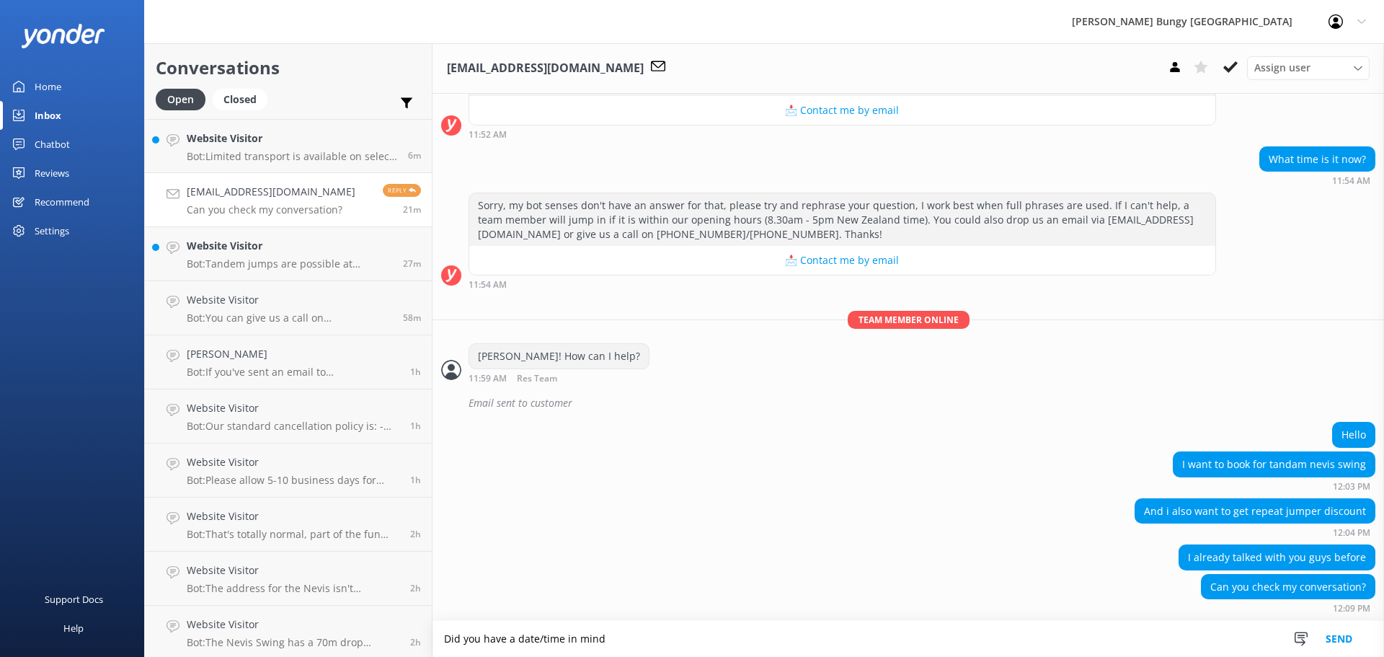
drag, startPoint x: 836, startPoint y: 641, endPoint x: 427, endPoint y: 594, distance: 411.4
click at [427, 594] on div "Conversations Open Closed Important Assigned to me Unassigned Website Visitor B…" at bounding box center [764, 349] width 1240 height 613
click at [1336, 20] on use at bounding box center [1335, 21] width 14 height 14
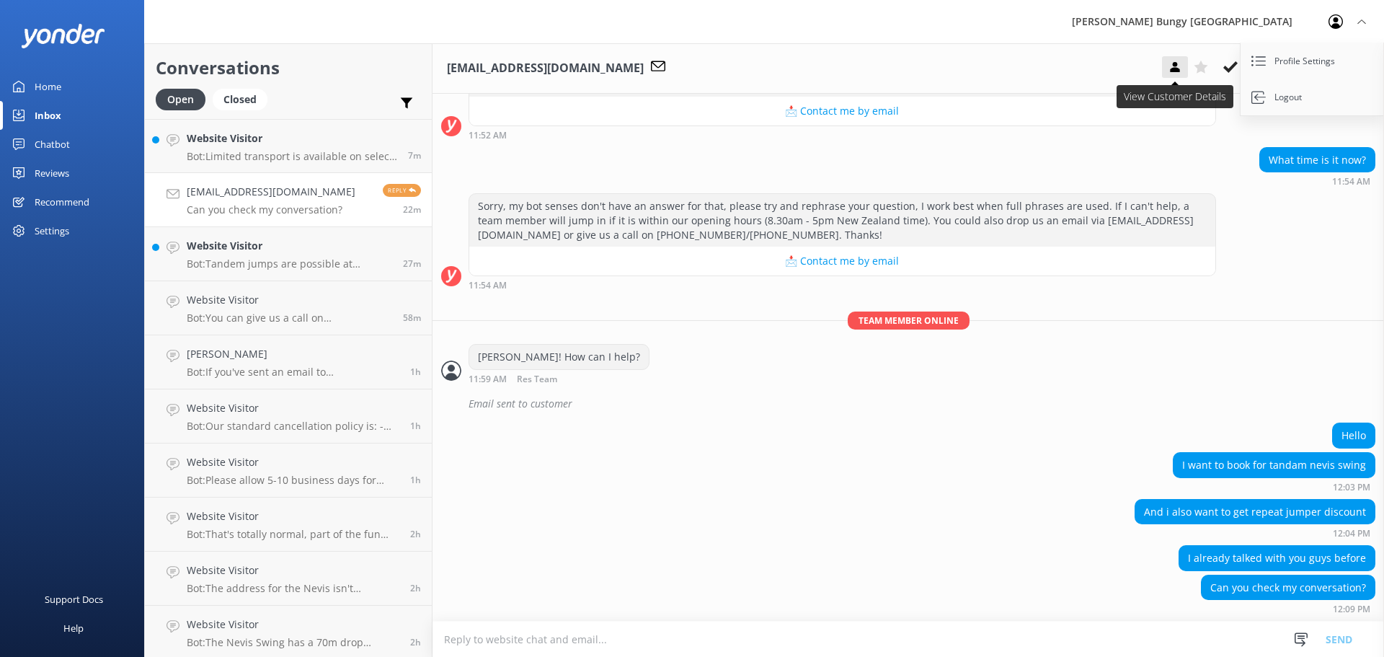
click at [1170, 63] on icon at bounding box center [1174, 67] width 14 height 14
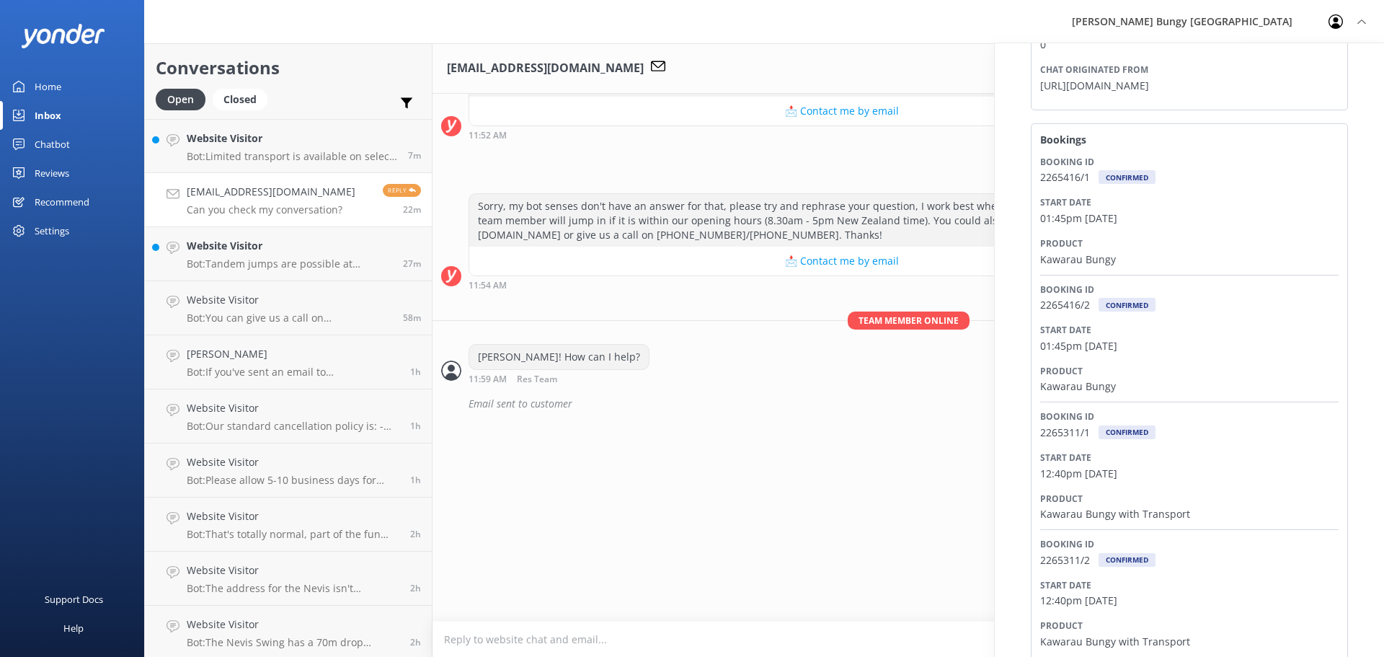
scroll to position [484, 0]
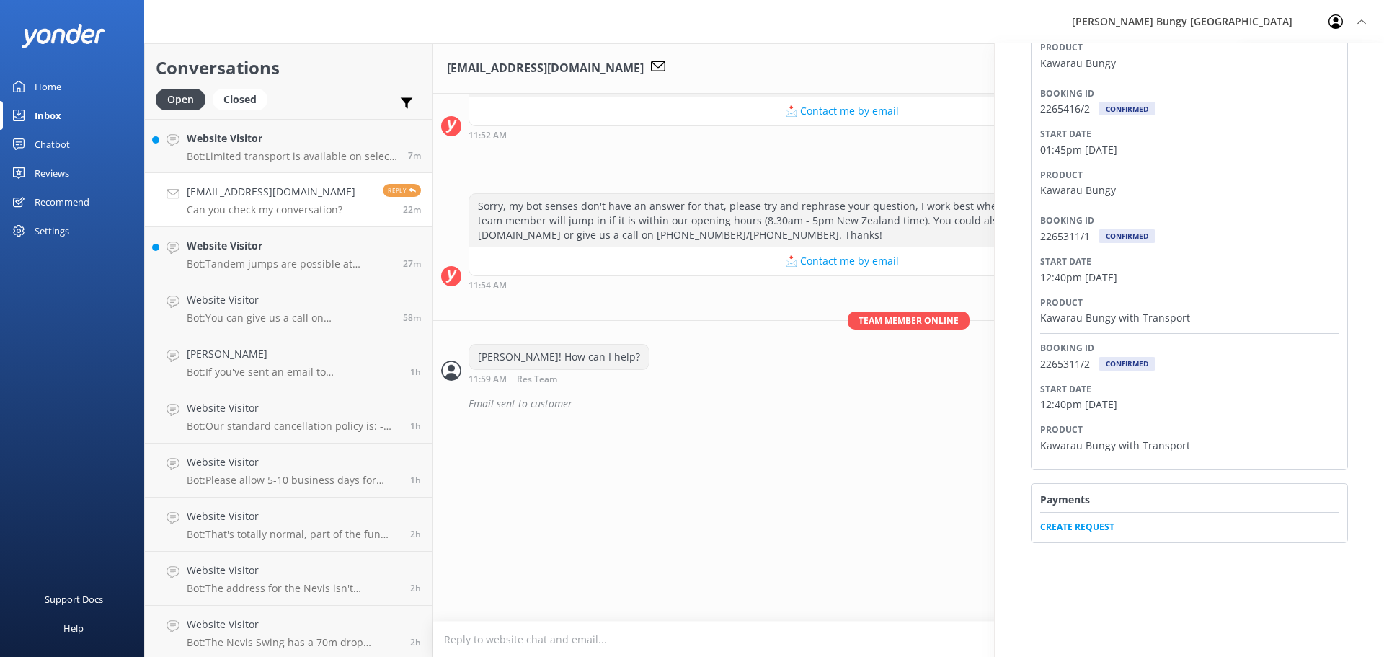
click at [1110, 526] on span "Create Request" at bounding box center [1189, 523] width 298 height 22
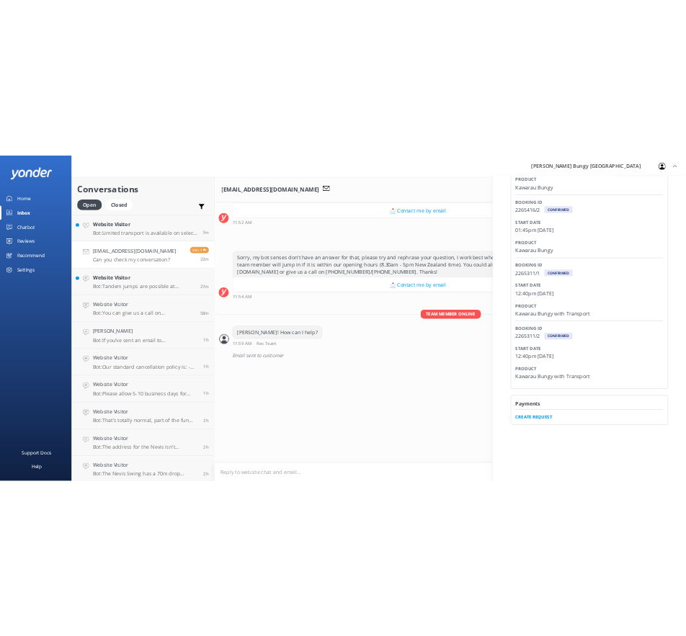
scroll to position [10, 0]
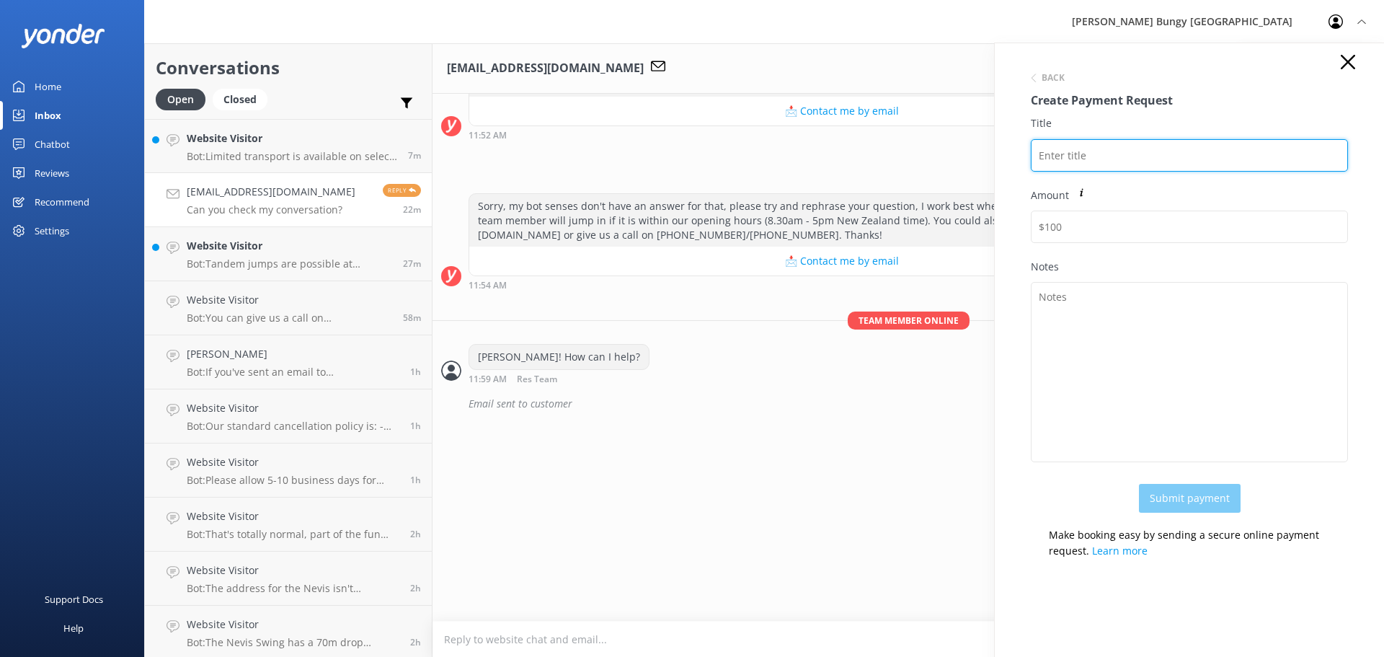
click at [1139, 155] on input "Title" at bounding box center [1189, 155] width 317 height 32
type input "Nevis Swing 2x"
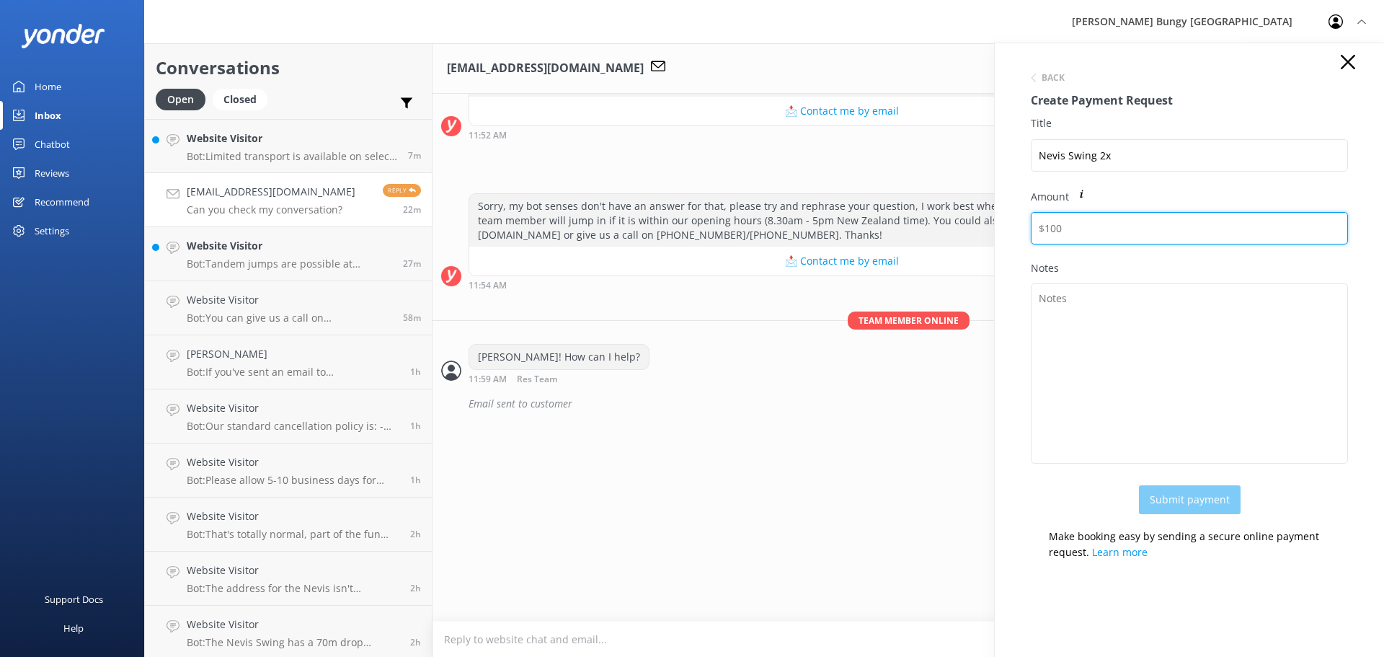
click at [1160, 218] on input "Amount" at bounding box center [1189, 228] width 317 height 32
type input "585"
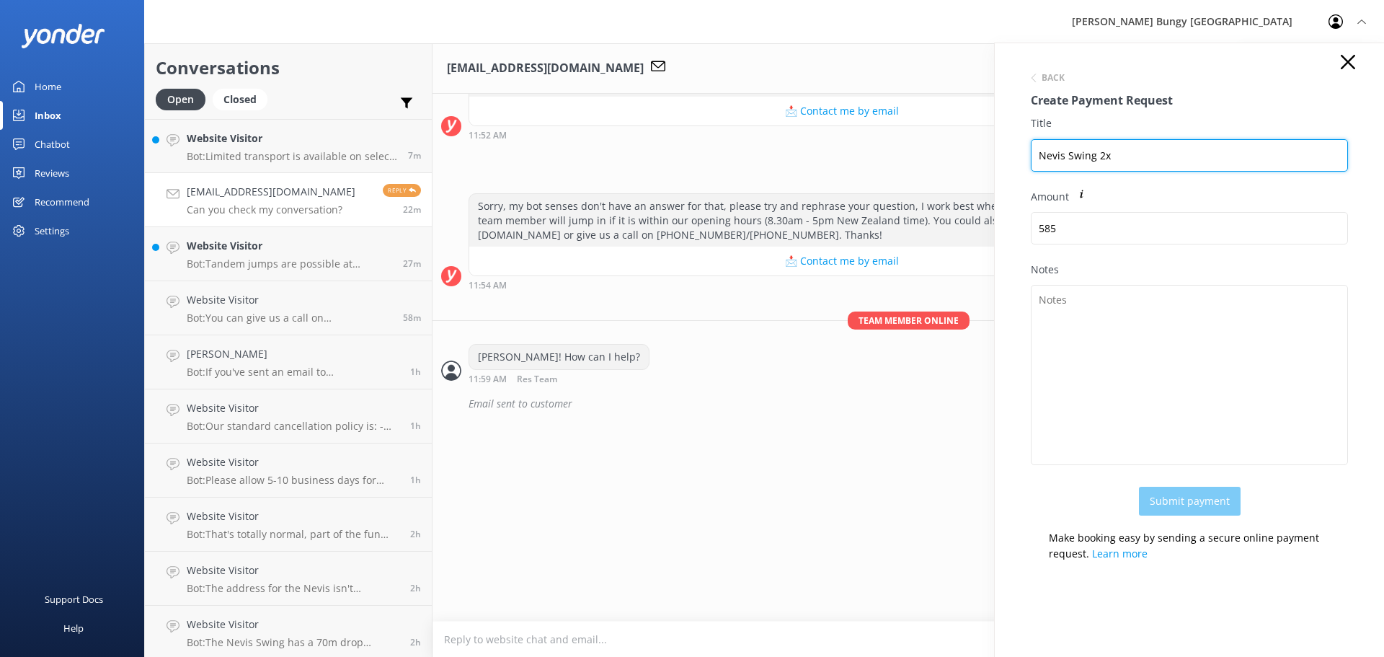
click at [1158, 159] on input "Nevis Swing 2x" at bounding box center [1189, 155] width 317 height 32
paste input "[EMAIL_ADDRESS][DOMAIN_NAME]"
drag, startPoint x: 1253, startPoint y: 146, endPoint x: 1117, endPoint y: 151, distance: 136.3
click at [1117, 151] on input "Nevis Swing 2x #[EMAIL_ADDRESS][DOMAIN_NAME]" at bounding box center [1189, 155] width 317 height 32
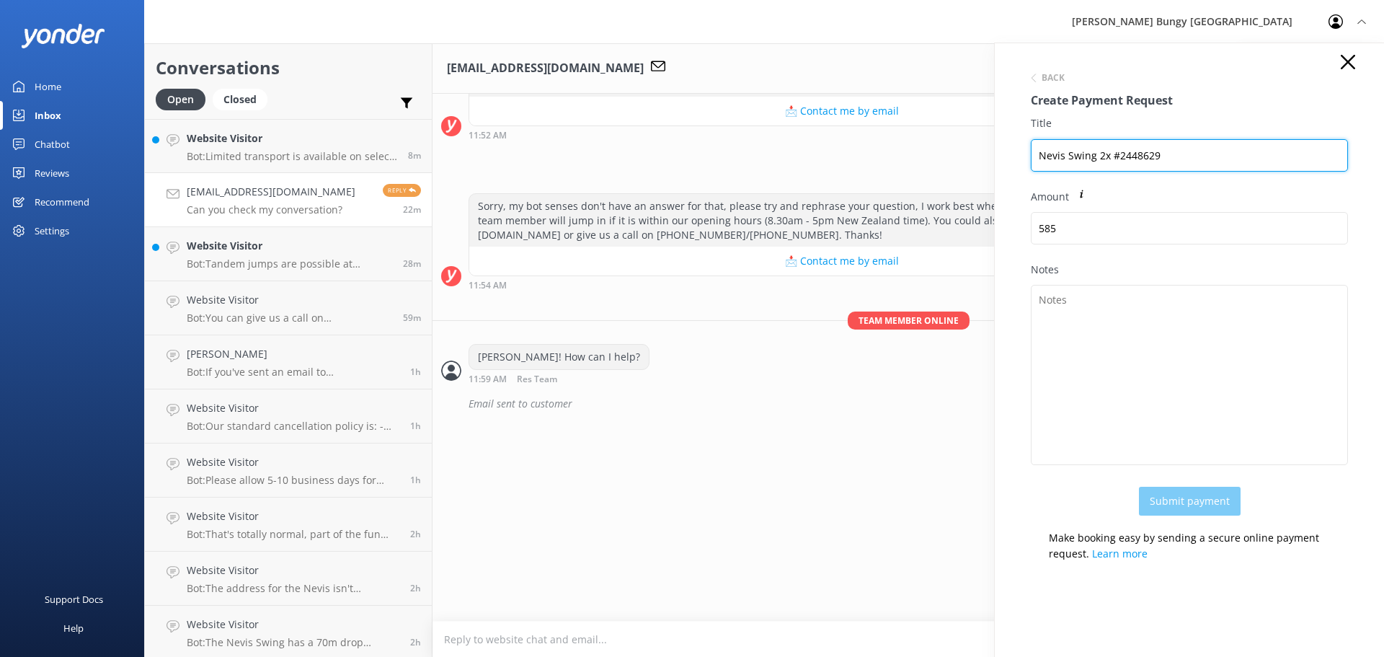
drag, startPoint x: 1201, startPoint y: 159, endPoint x: 984, endPoint y: 174, distance: 218.2
click at [984, 174] on div "Conversations Open Closed Important Assigned to me Unassigned Website Visitor B…" at bounding box center [764, 349] width 1240 height 613
type input "Nevis Swing 2x #2448629"
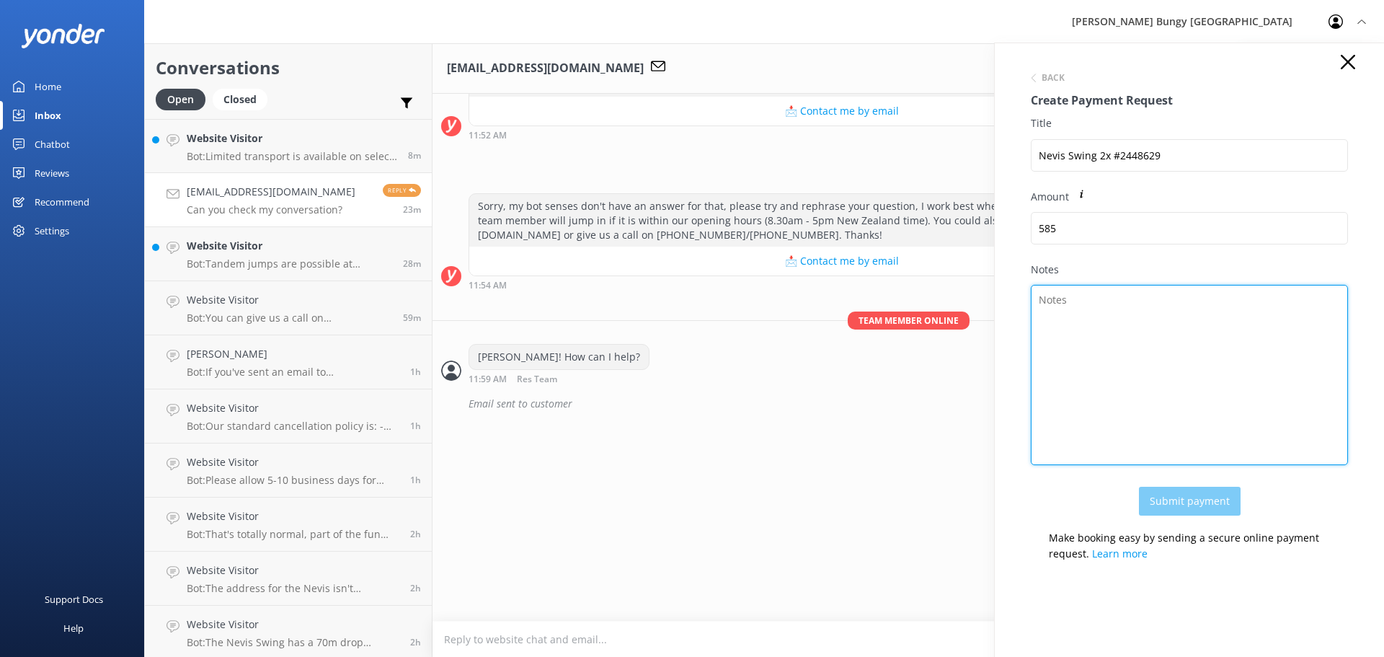
click at [1203, 323] on textarea "Notes" at bounding box center [1189, 375] width 317 height 180
paste textarea "Nevis Swing 2x #2448629"
type textarea "Nevis Swing 2x #2448629"
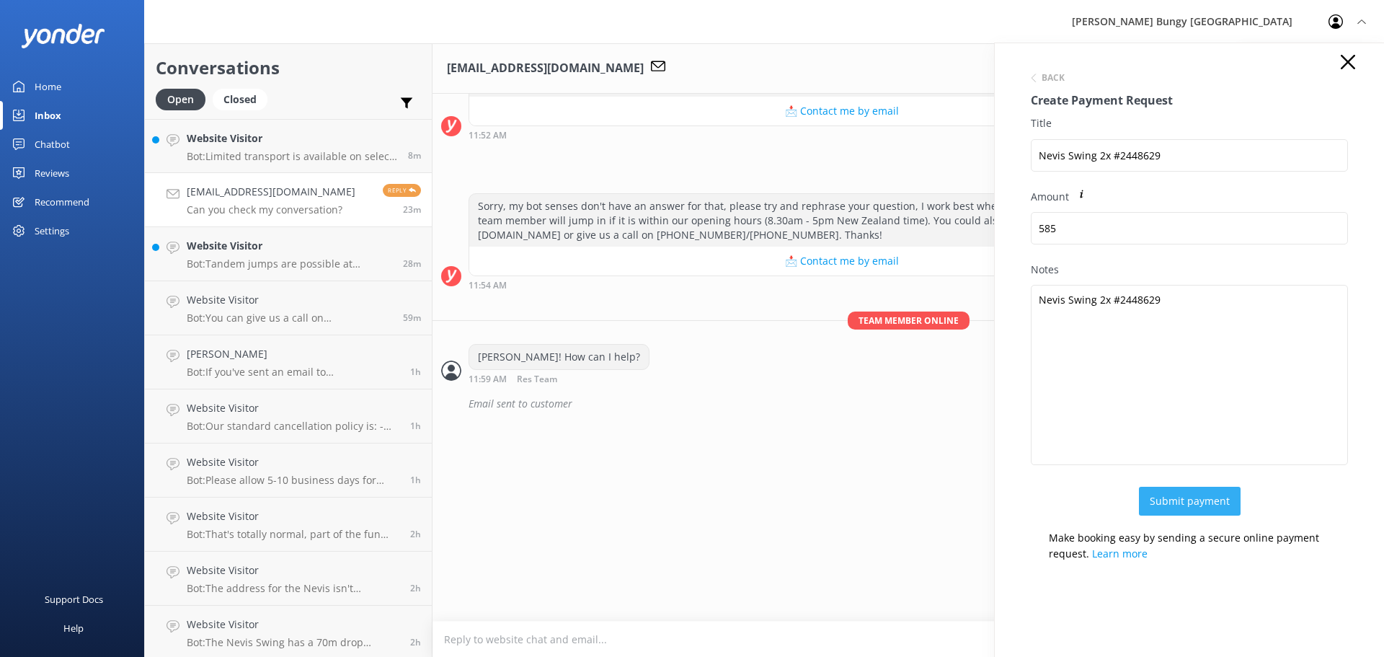
click at [1198, 499] on button "Submit payment" at bounding box center [1190, 500] width 102 height 29
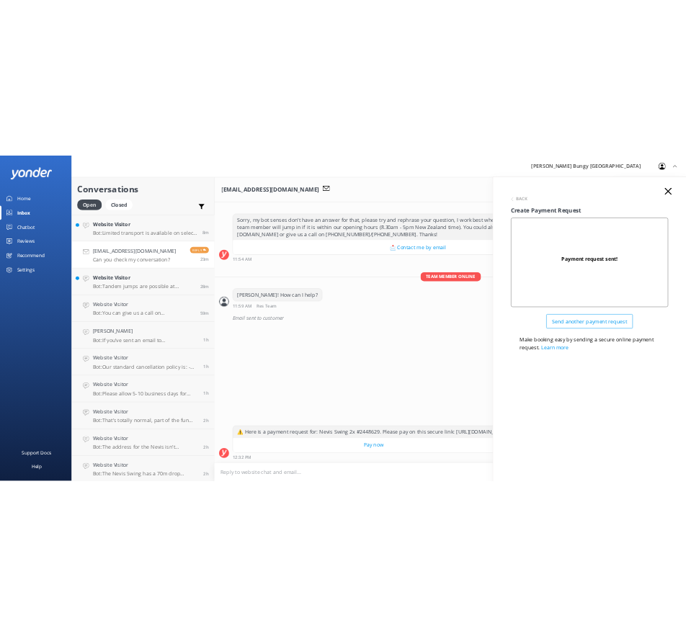
scroll to position [3845, 0]
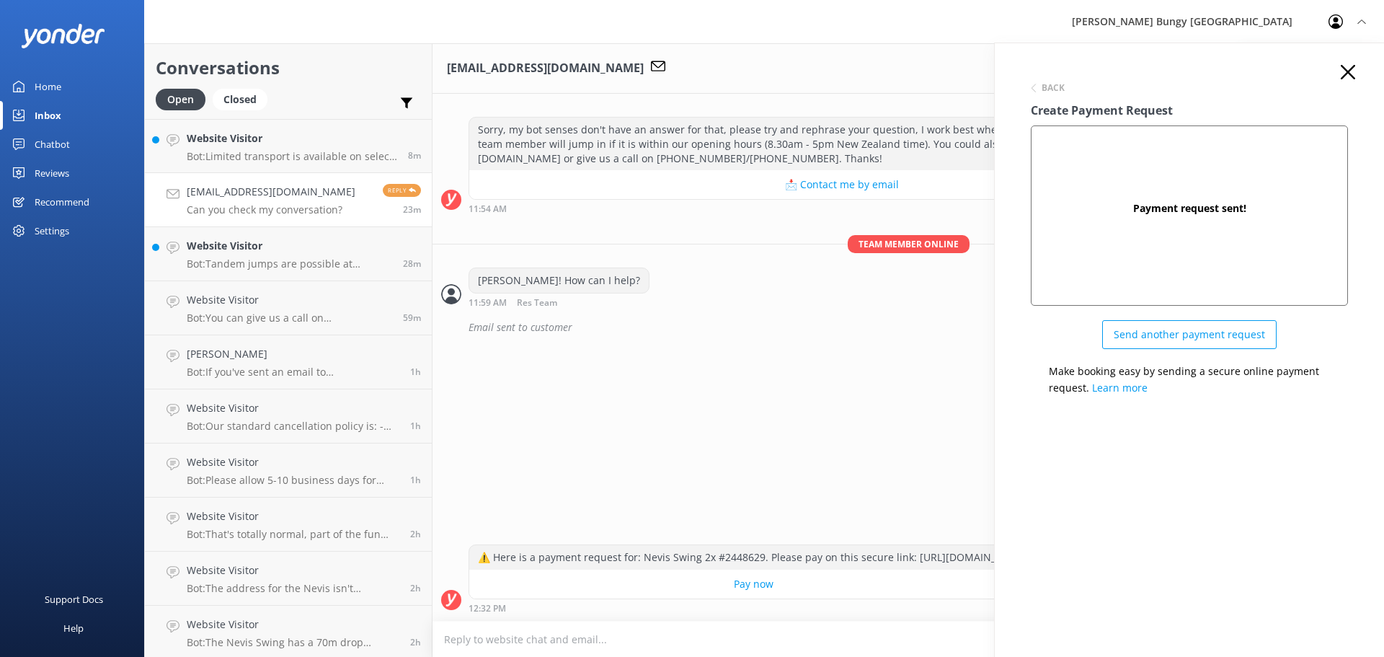
click at [1347, 67] on icon at bounding box center [1347, 72] width 14 height 14
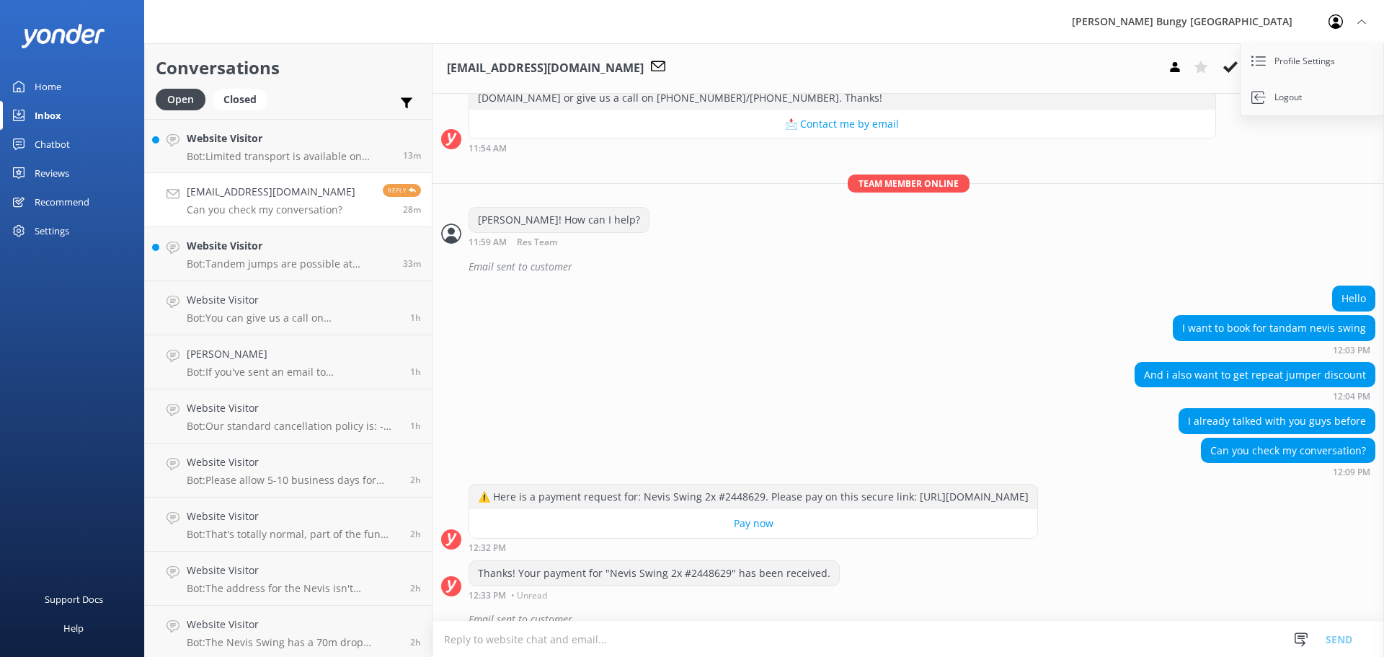
scroll to position [3923, 0]
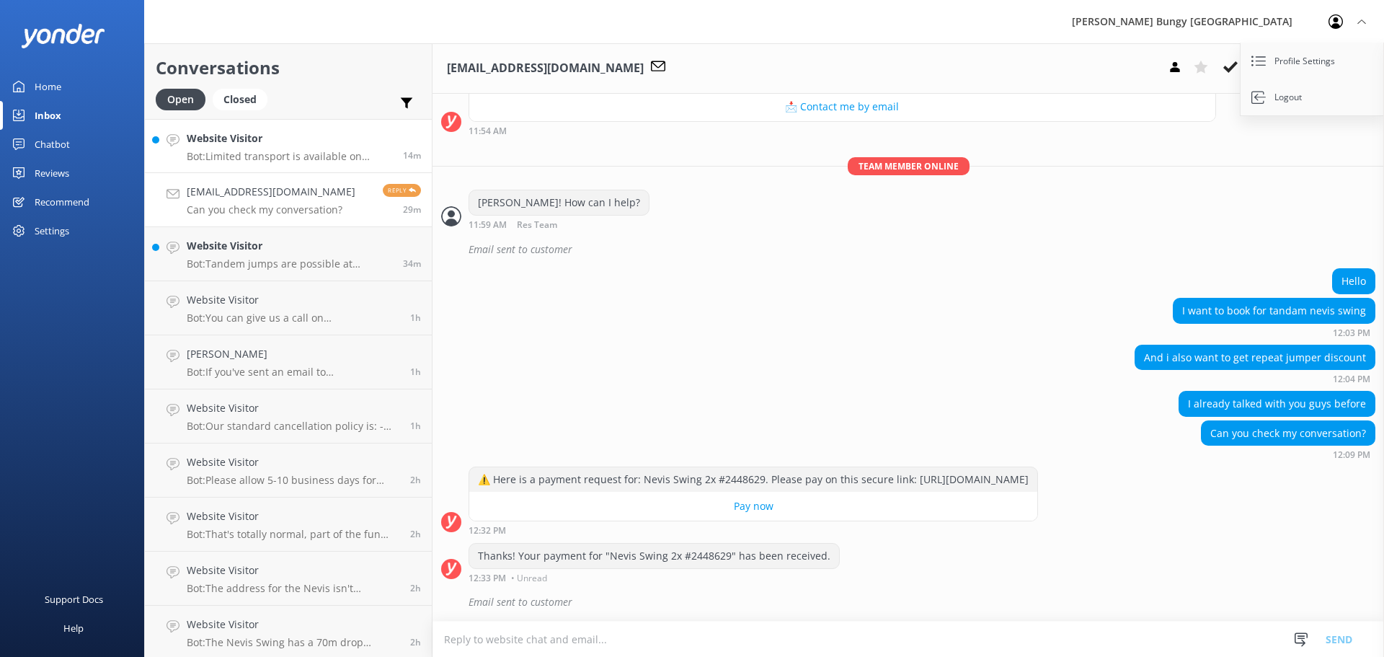
click at [325, 168] on link "Website Visitor Bot: Limited transport is available on select days for the [GEO…" at bounding box center [288, 146] width 287 height 54
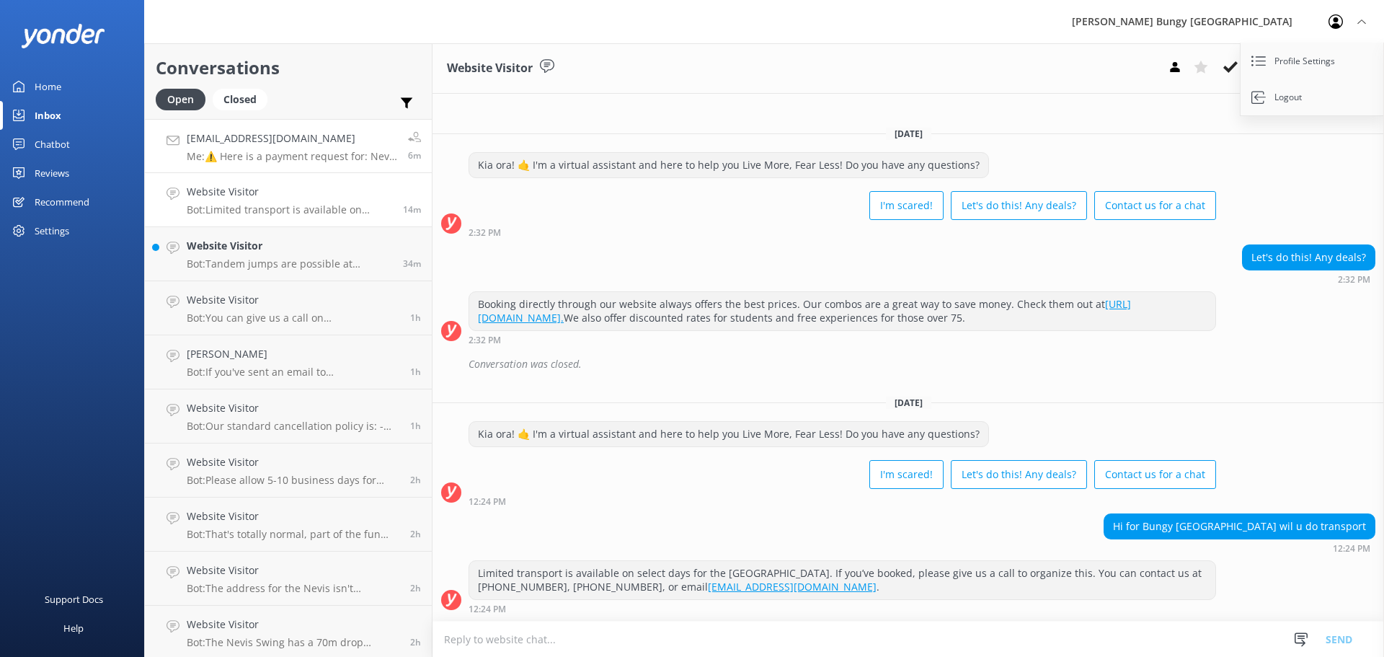
click at [338, 157] on p "Me: ⚠️ Here is a payment request for: Nevis Swing 2x #2448629. Please pay on th…" at bounding box center [292, 156] width 210 height 13
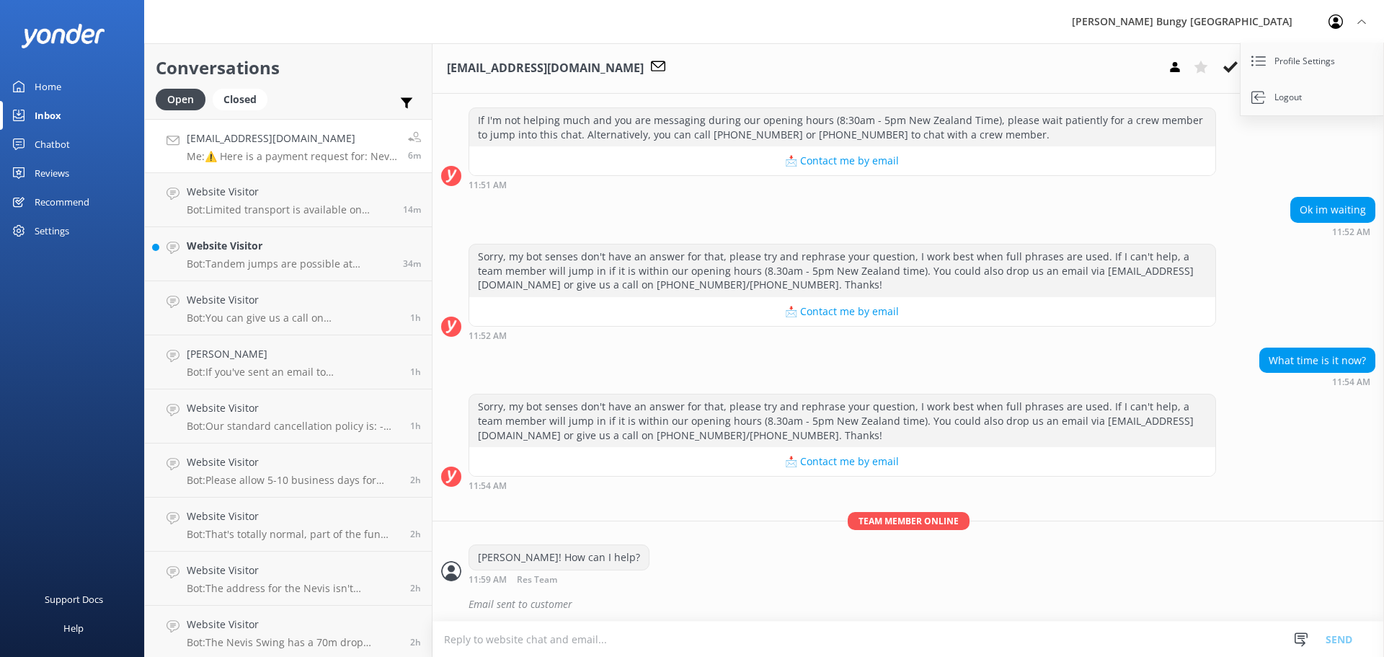
scroll to position [3923, 0]
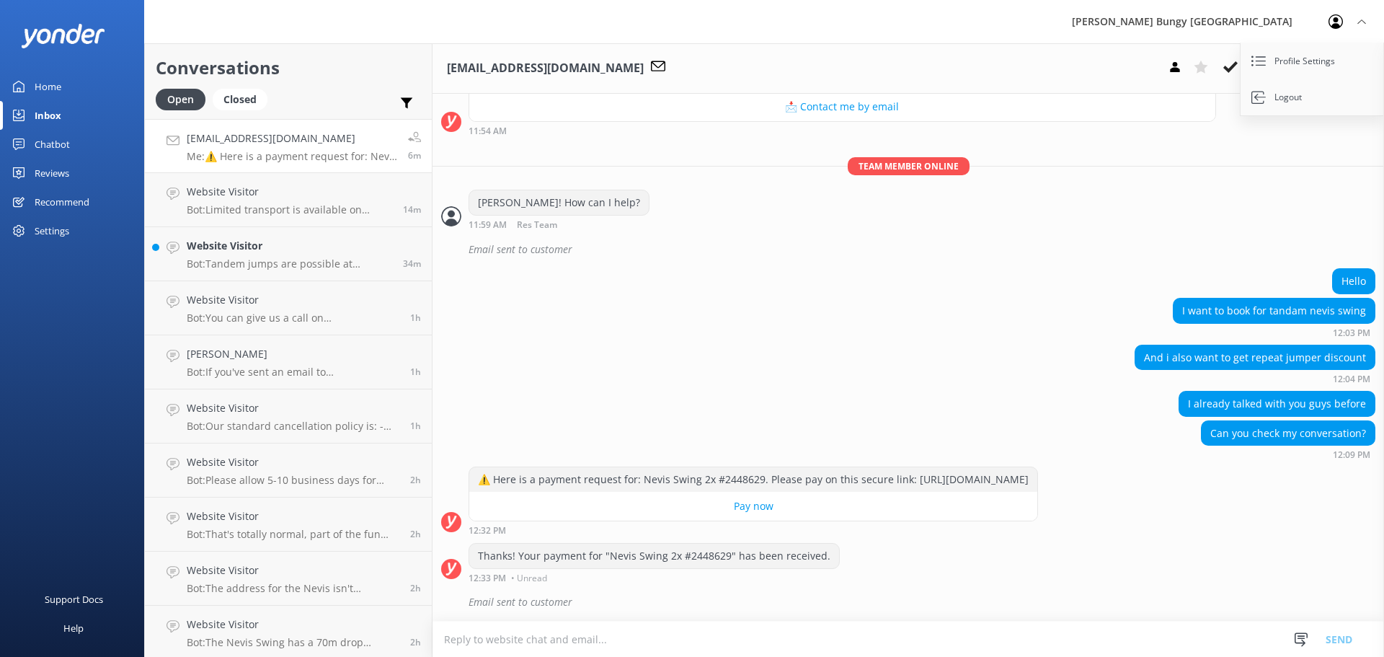
click at [1232, 71] on icon at bounding box center [1230, 67] width 14 height 14
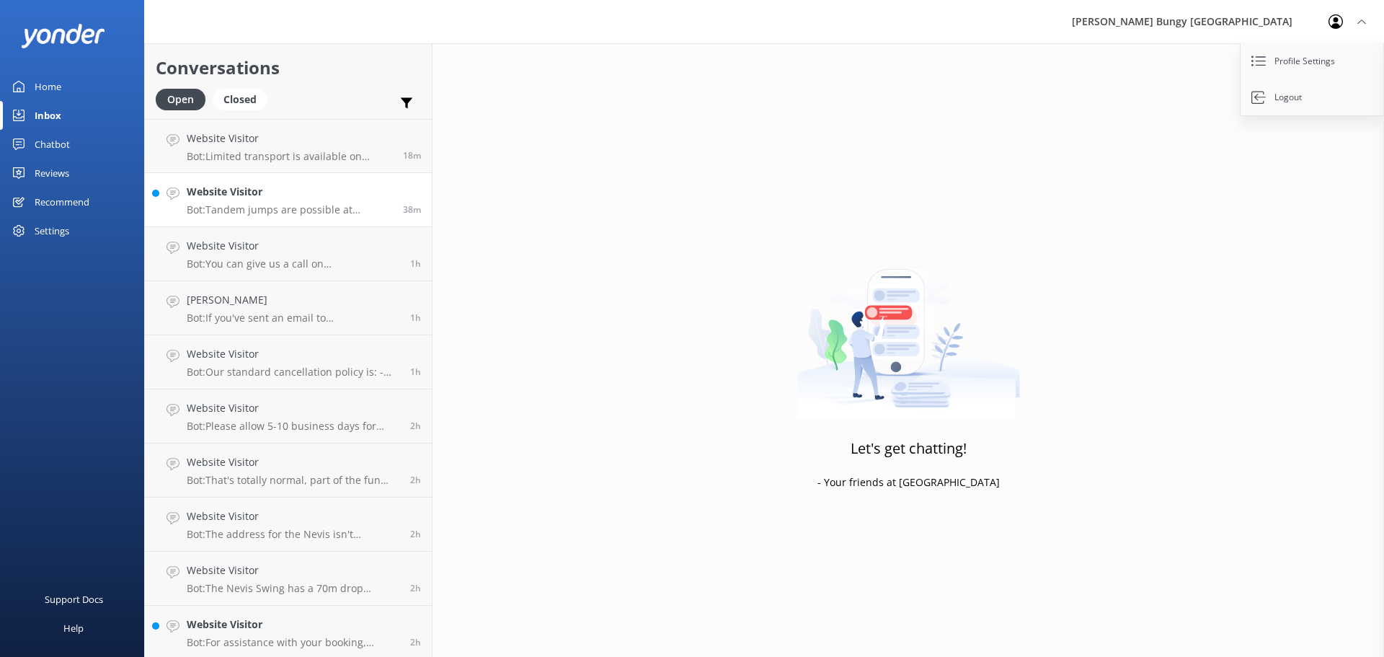
click at [306, 199] on h4 "Website Visitor" at bounding box center [289, 192] width 205 height 16
